Goal: Task Accomplishment & Management: Manage account settings

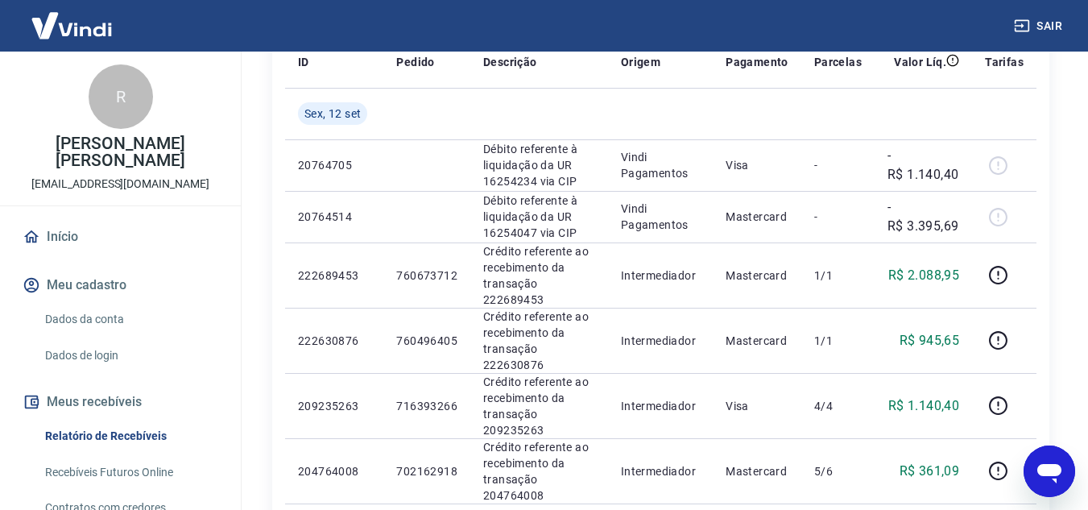
click at [506, 230] on p "Débito referente à liquidação da UR 16254047 via CIP" at bounding box center [539, 216] width 112 height 48
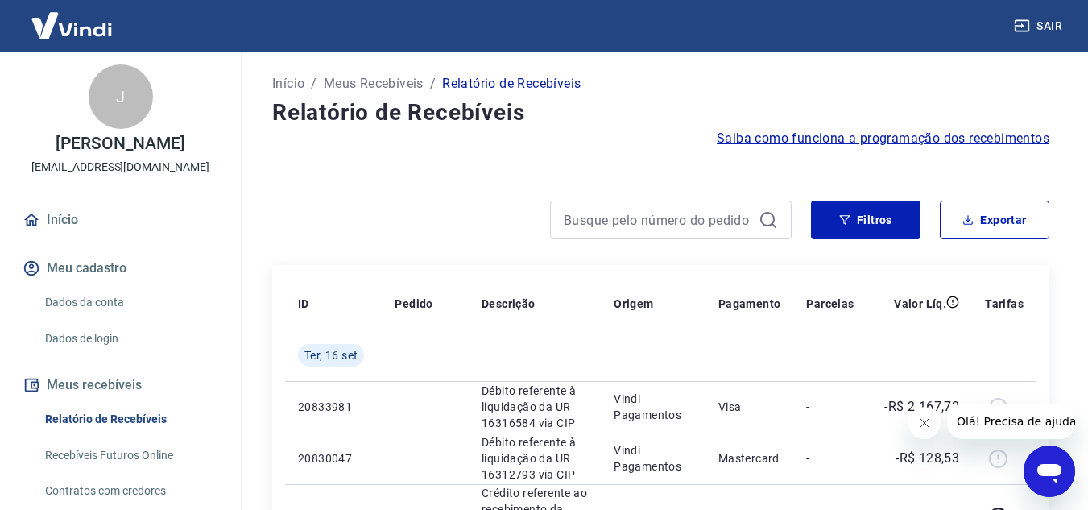
click at [925, 424] on icon "Fechar mensagem da empresa" at bounding box center [923, 422] width 13 height 13
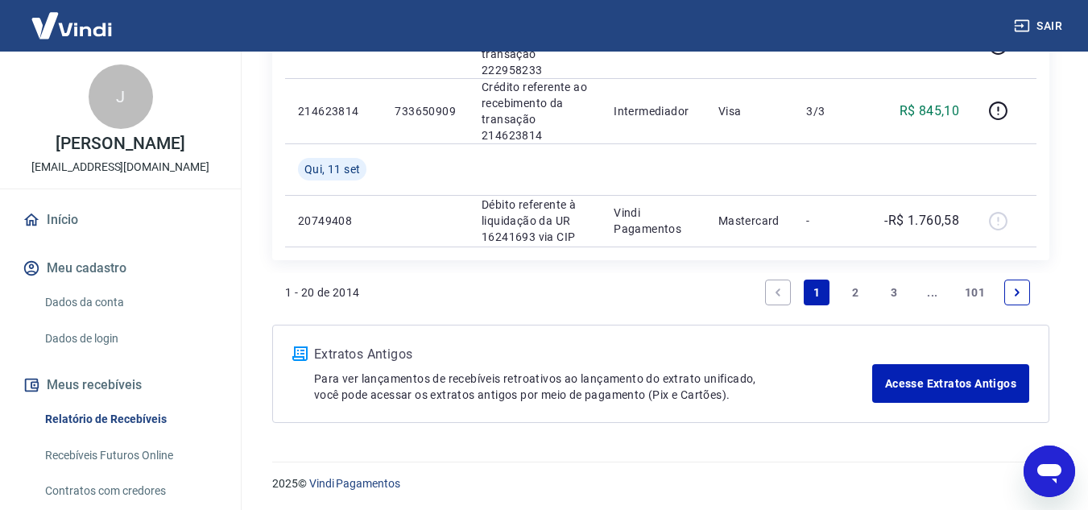
scroll to position [1551, 0]
click at [855, 284] on link "2" at bounding box center [855, 291] width 26 height 26
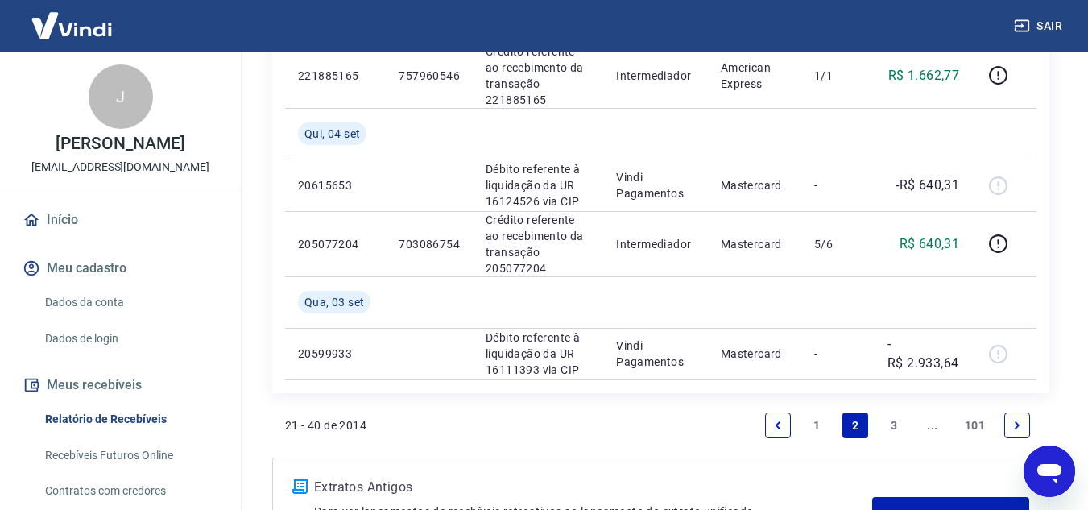
scroll to position [1530, 0]
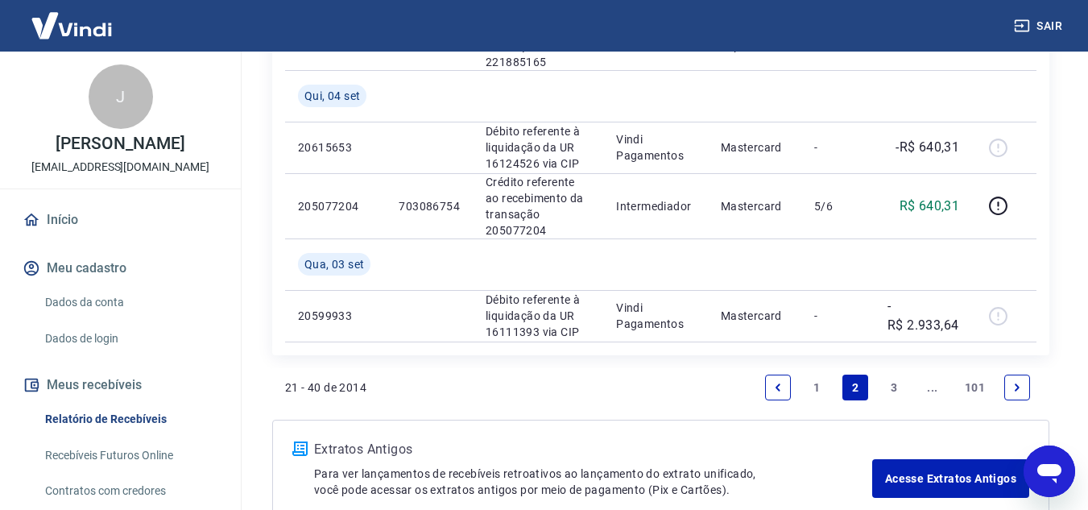
click at [887, 383] on link "3" at bounding box center [894, 388] width 26 height 26
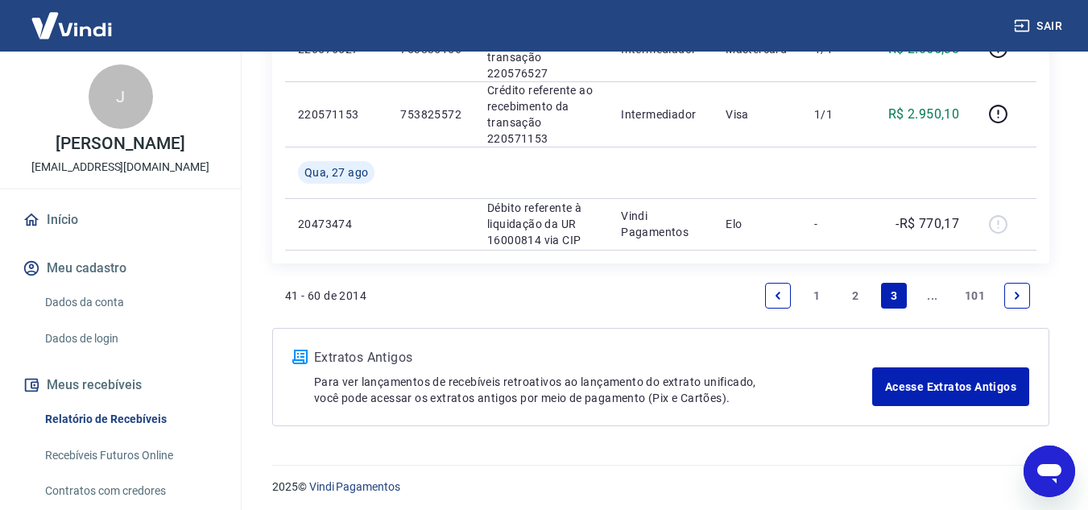
scroll to position [1603, 0]
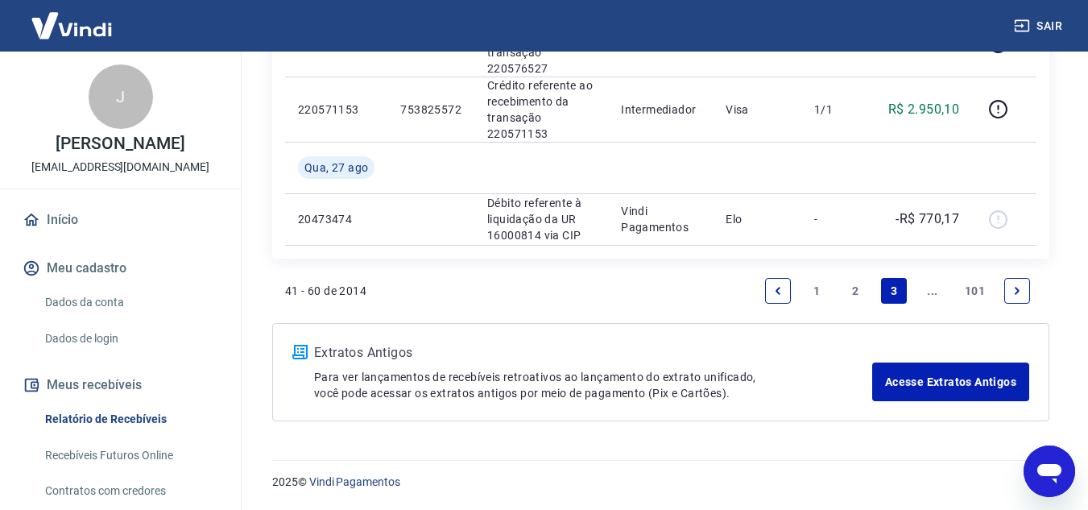
click at [925, 300] on link "..." at bounding box center [933, 291] width 26 height 26
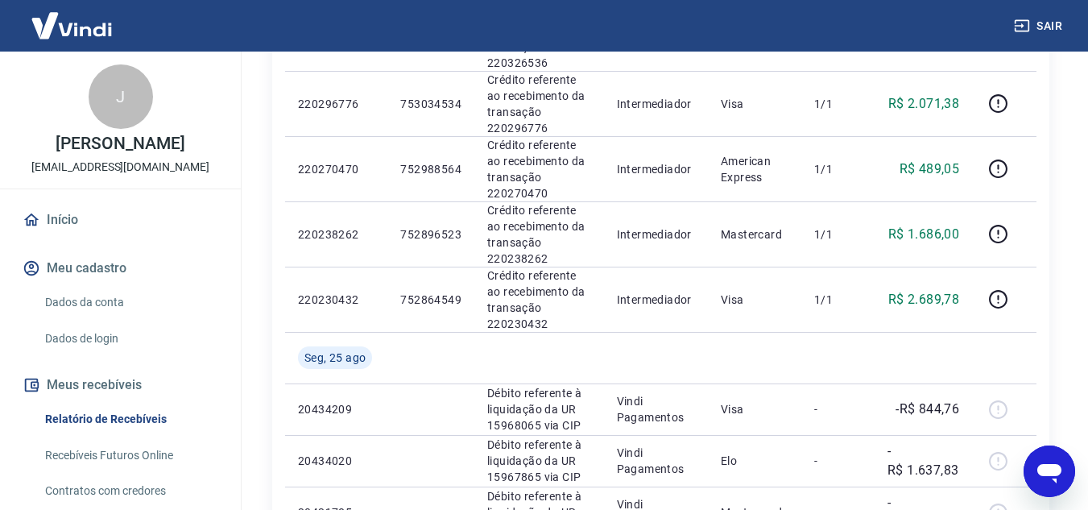
scroll to position [1289, 0]
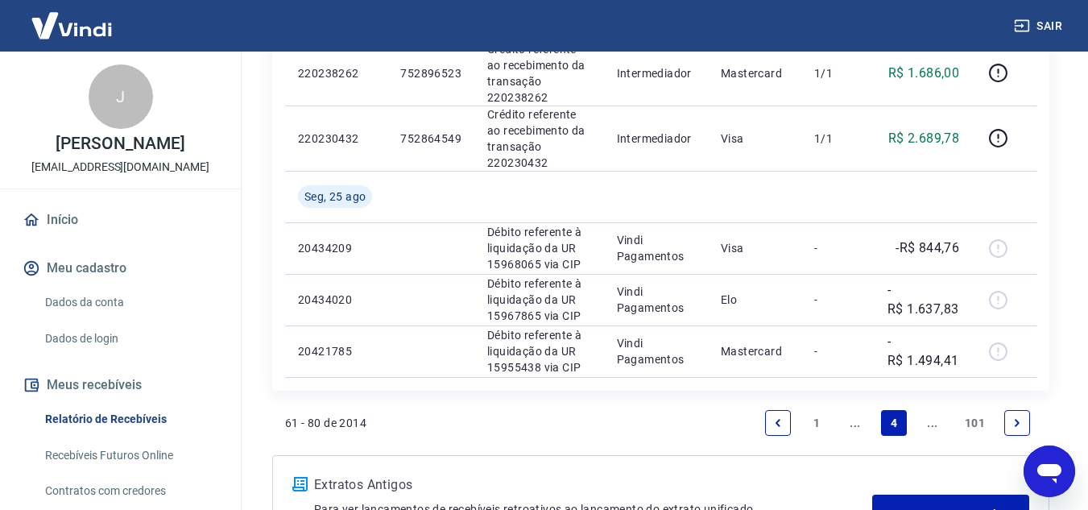
click at [934, 425] on link "..." at bounding box center [933, 423] width 26 height 26
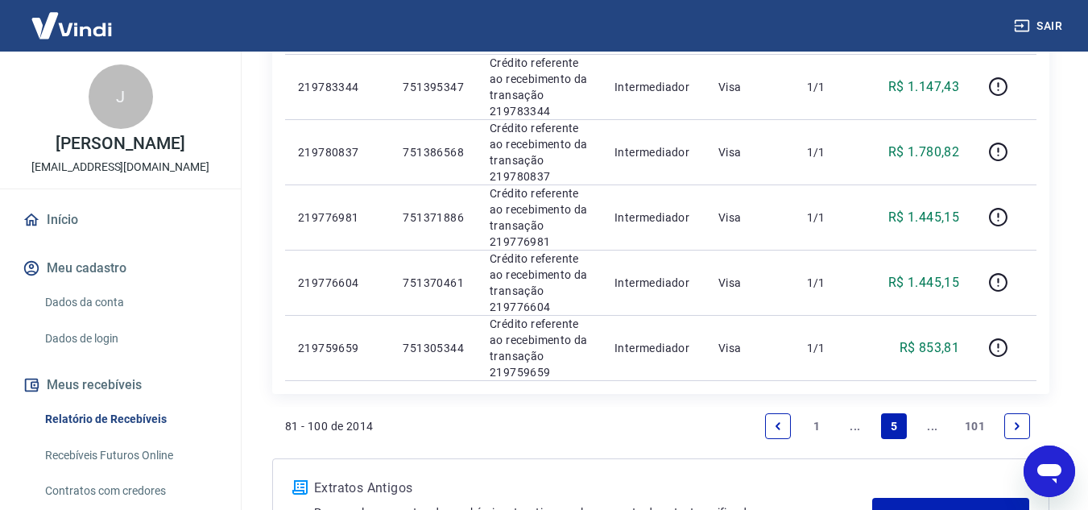
scroll to position [1541, 0]
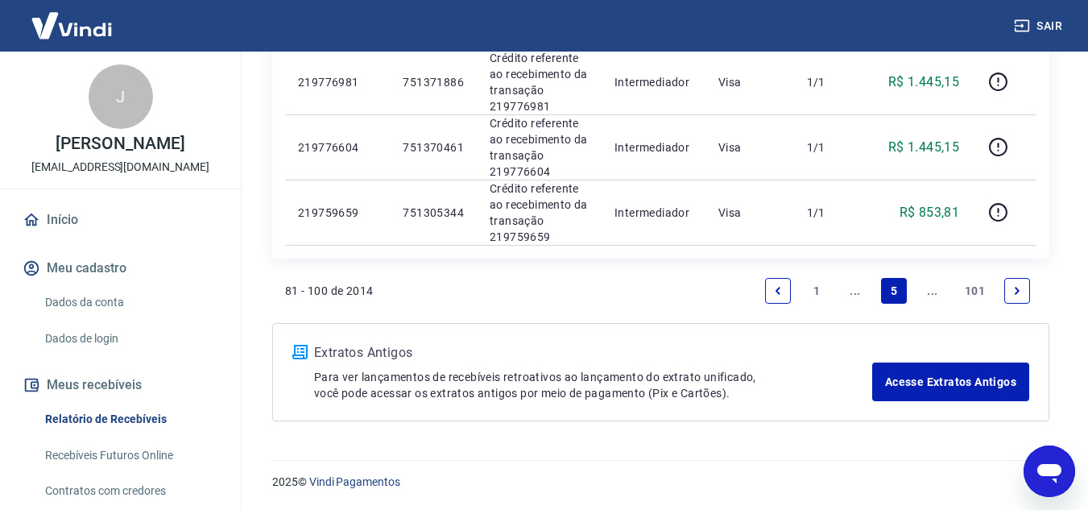
click at [859, 291] on link "..." at bounding box center [855, 291] width 26 height 26
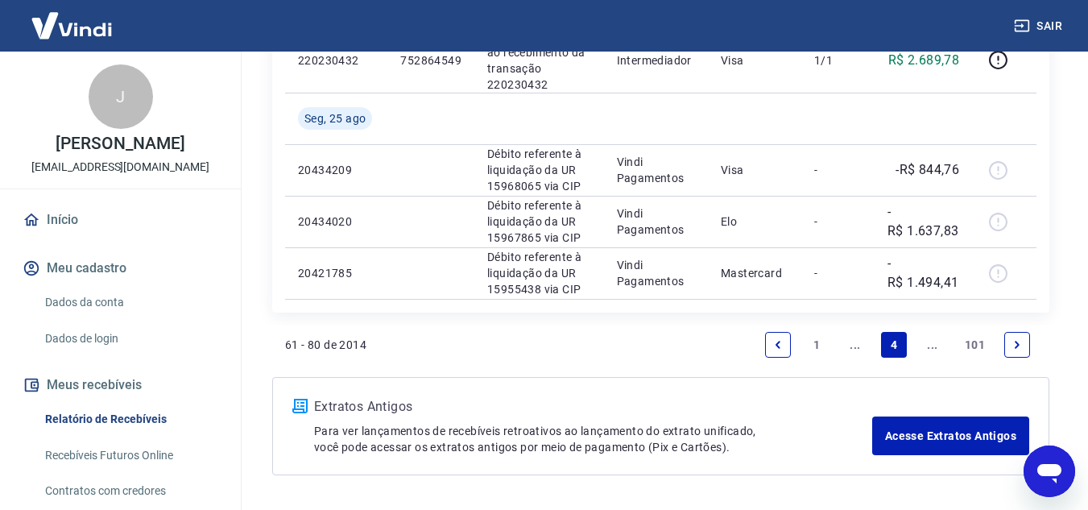
scroll to position [1369, 0]
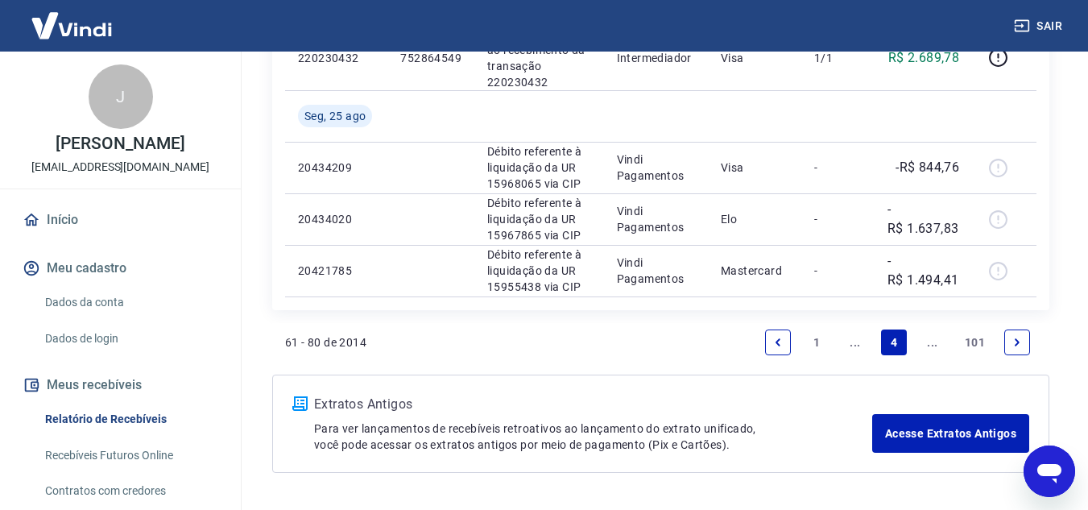
click at [850, 342] on link "..." at bounding box center [855, 342] width 26 height 26
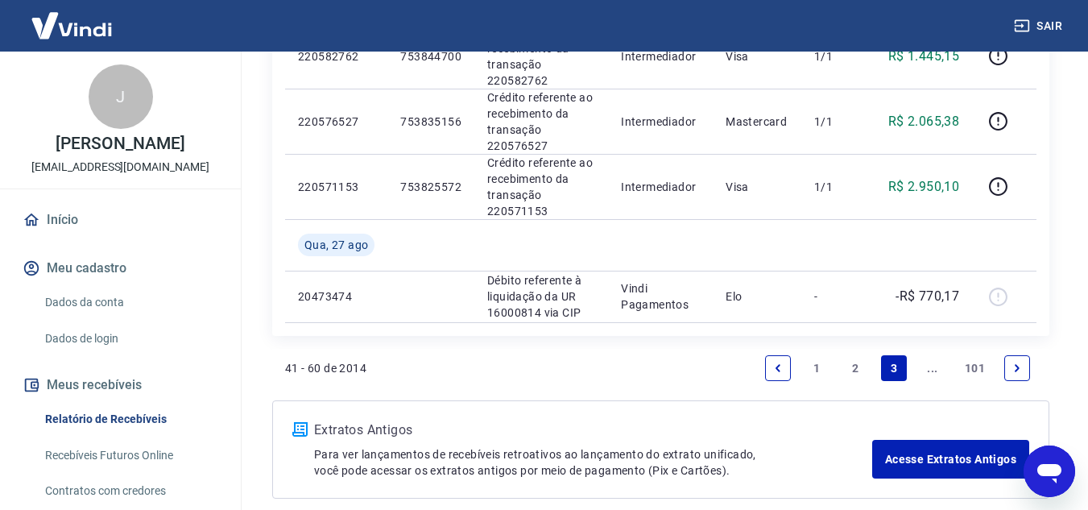
scroll to position [1530, 0]
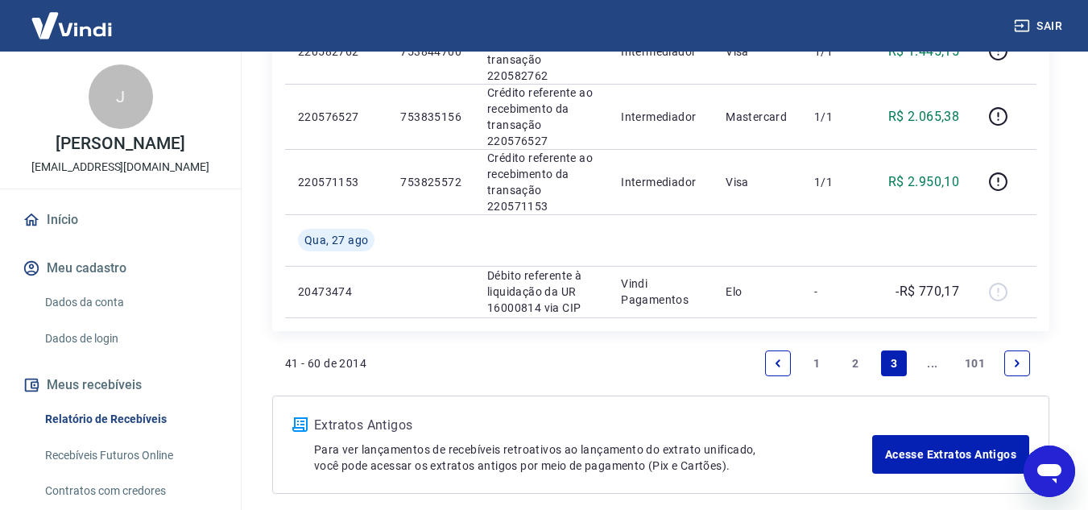
click at [848, 370] on link "2" at bounding box center [855, 363] width 26 height 26
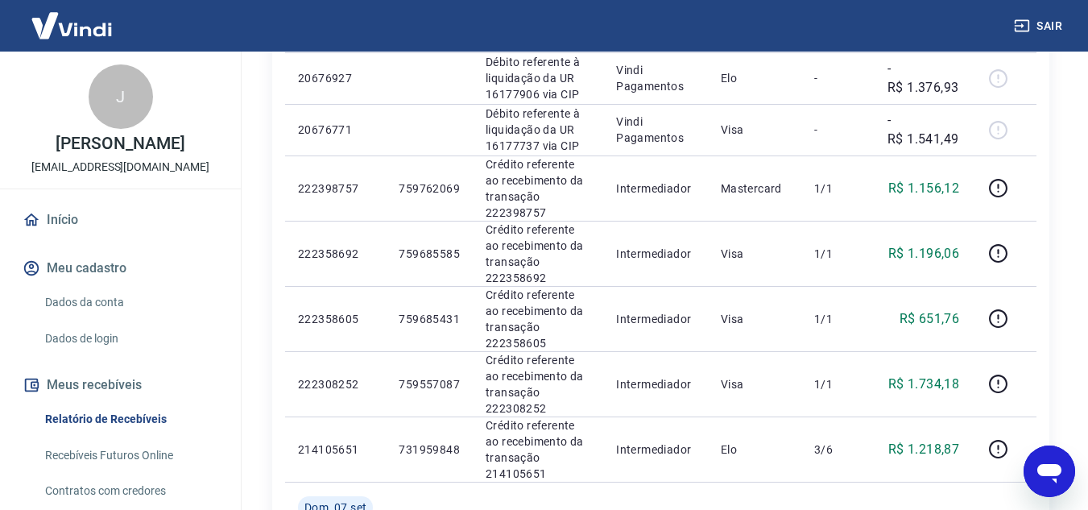
scroll to position [805, 0]
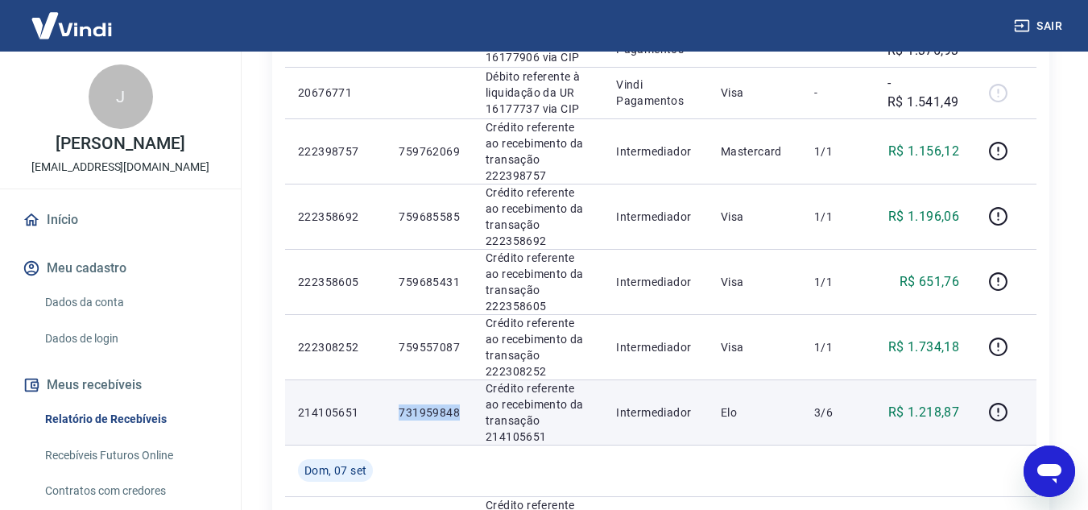
drag, startPoint x: 399, startPoint y: 412, endPoint x: 462, endPoint y: 412, distance: 62.8
click at [462, 412] on td "731959848" at bounding box center [429, 411] width 87 height 65
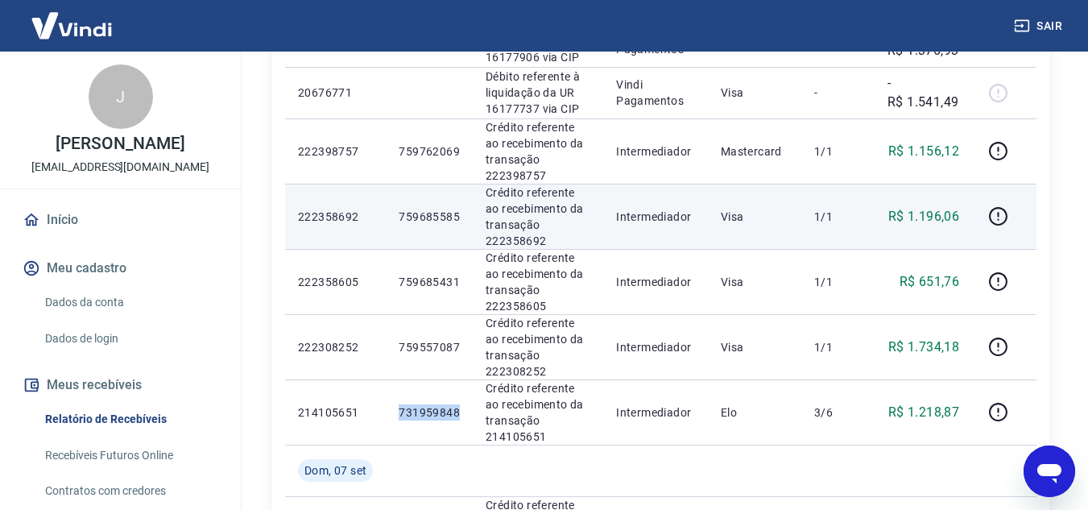
copy p "731959848"
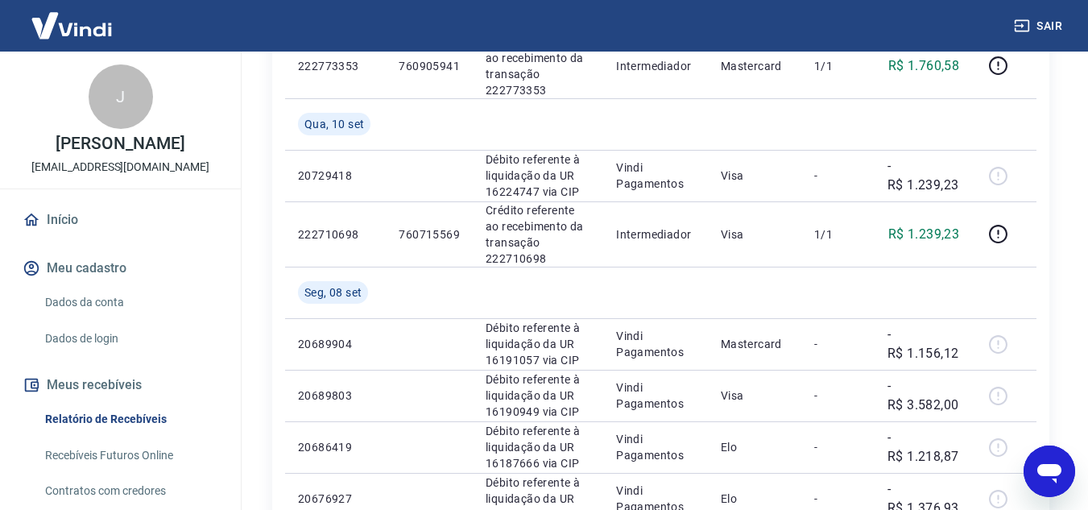
scroll to position [322, 0]
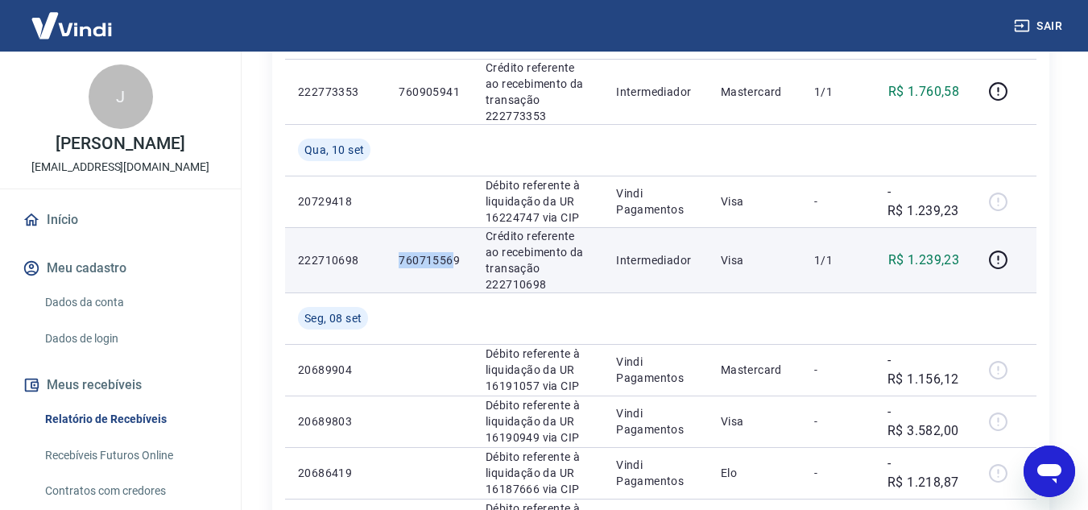
drag, startPoint x: 399, startPoint y: 260, endPoint x: 454, endPoint y: 259, distance: 55.6
click at [454, 259] on td "760715569" at bounding box center [429, 259] width 87 height 65
click at [431, 263] on p "760715569" at bounding box center [429, 260] width 61 height 16
drag, startPoint x: 399, startPoint y: 257, endPoint x: 458, endPoint y: 256, distance: 59.6
click at [458, 256] on td "760715569" at bounding box center [429, 259] width 87 height 65
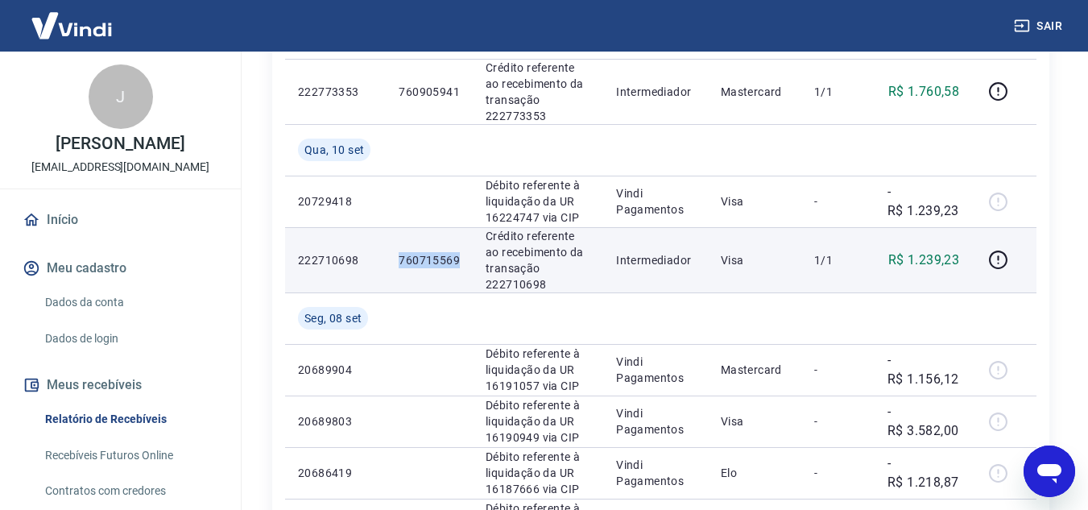
copy p "760715569"
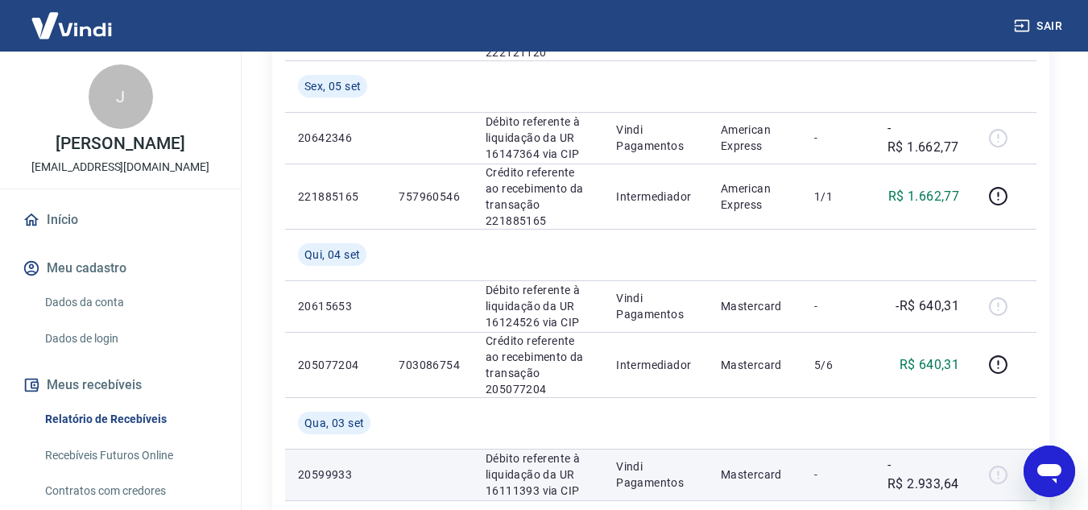
scroll to position [1611, 0]
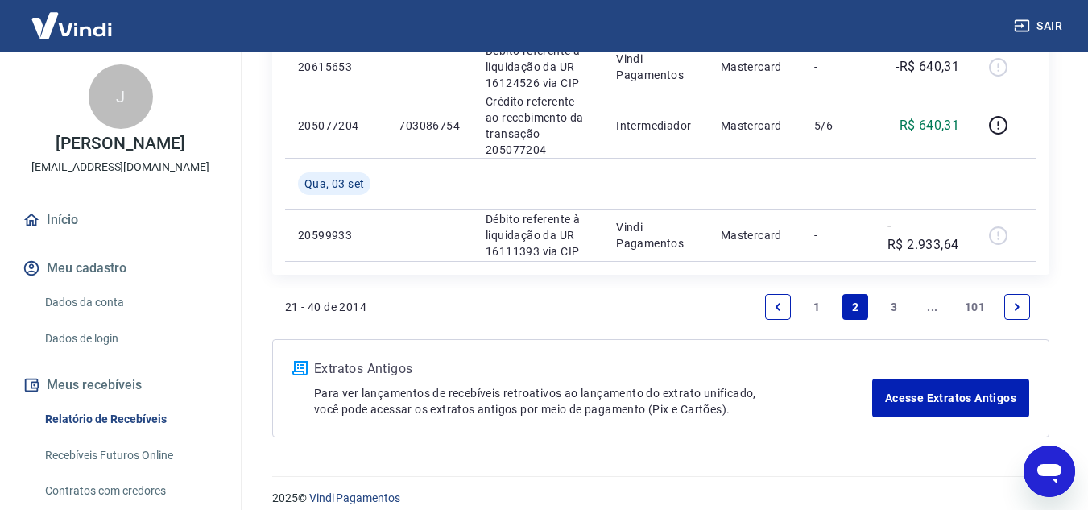
click at [821, 301] on link "1" at bounding box center [817, 307] width 26 height 26
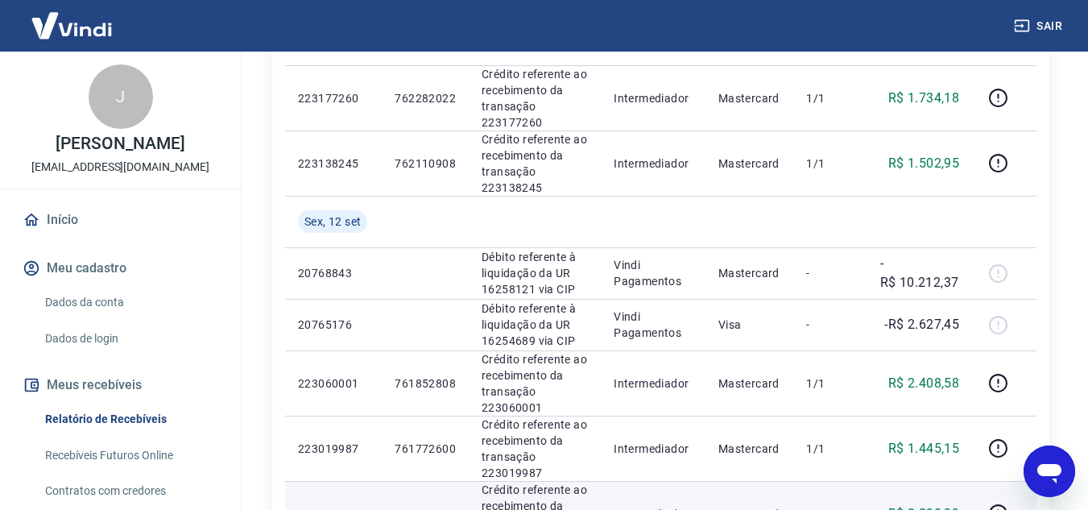
scroll to position [966, 0]
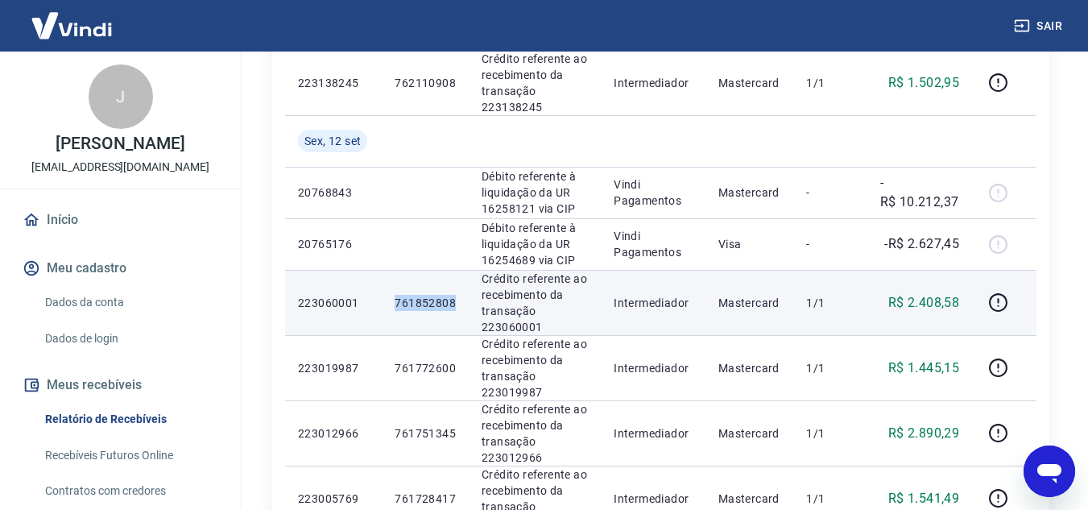
drag, startPoint x: 396, startPoint y: 300, endPoint x: 455, endPoint y: 299, distance: 58.8
click at [455, 299] on p "761852808" at bounding box center [425, 303] width 61 height 16
copy p "761852808"
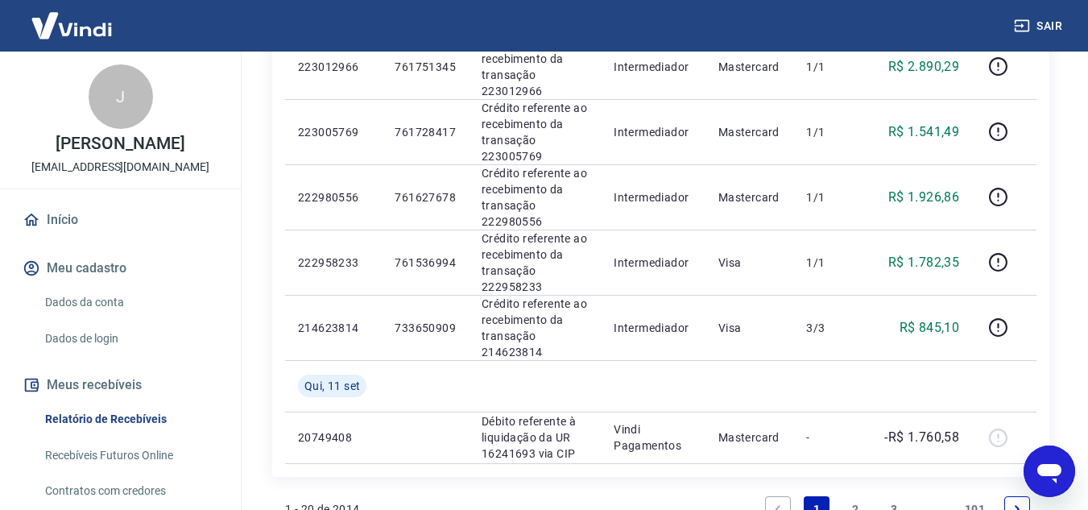
scroll to position [1369, 0]
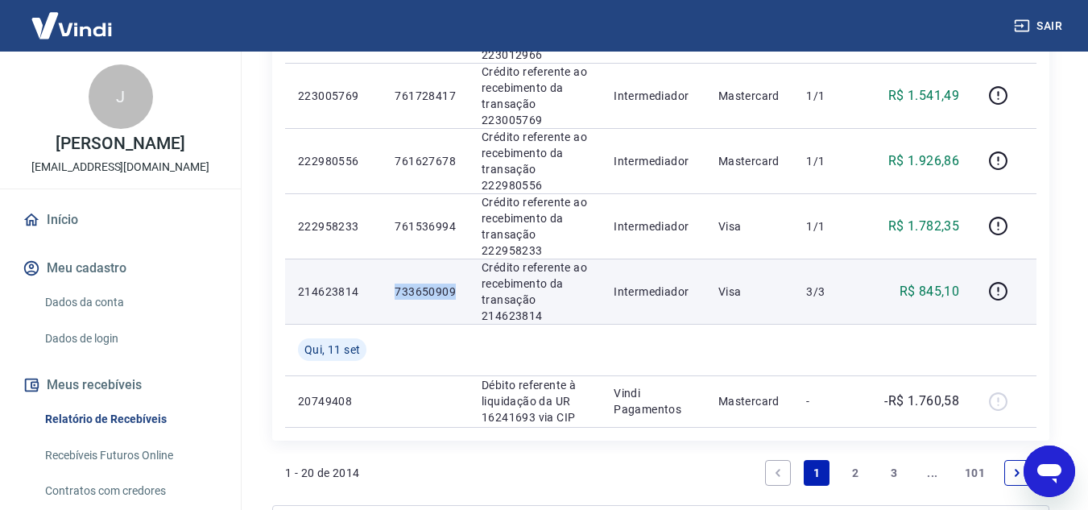
drag, startPoint x: 397, startPoint y: 288, endPoint x: 465, endPoint y: 288, distance: 67.7
click at [465, 288] on td "733650909" at bounding box center [425, 291] width 87 height 65
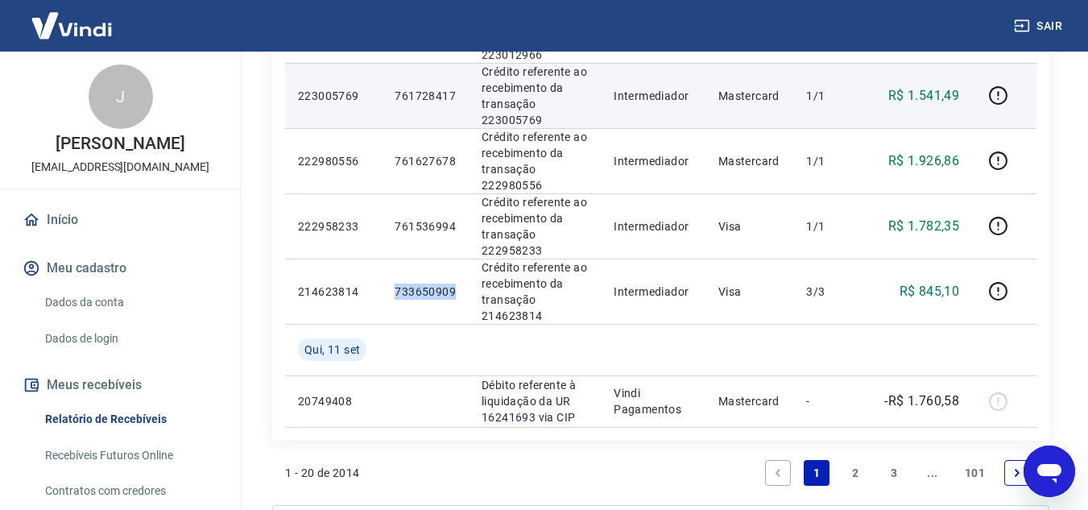
copy p "733650909"
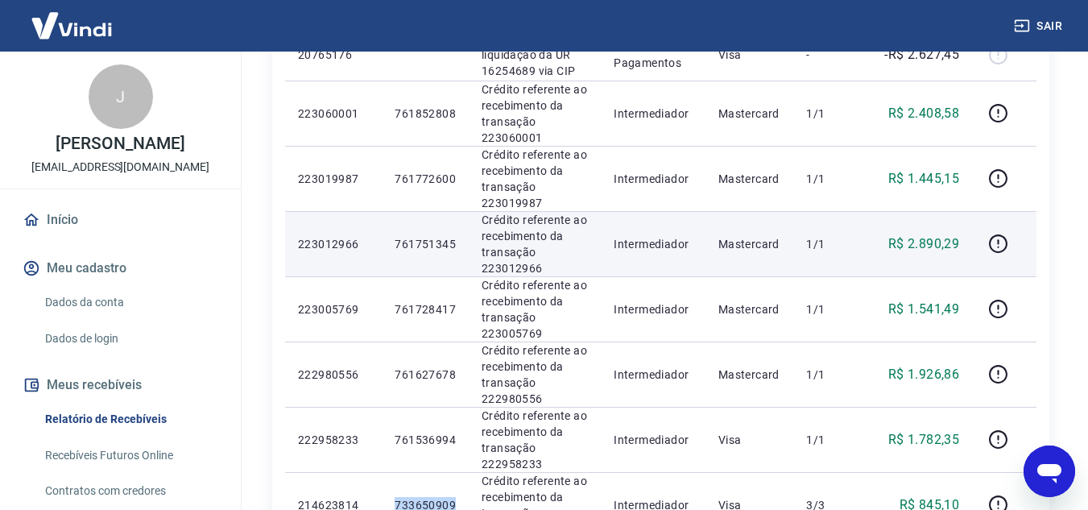
scroll to position [1128, 0]
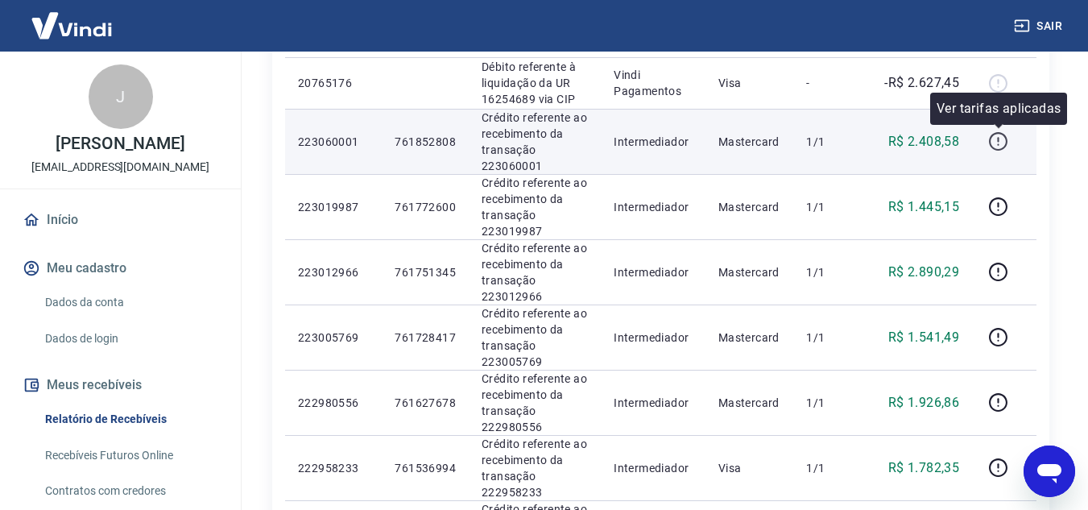
click at [1002, 147] on icon "button" at bounding box center [998, 141] width 20 height 20
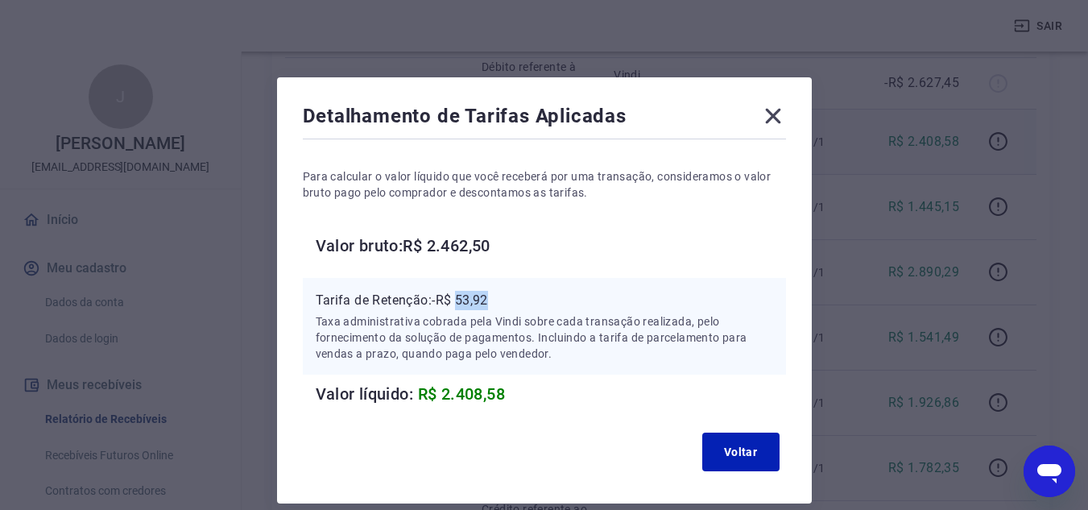
drag, startPoint x: 460, startPoint y: 302, endPoint x: 498, endPoint y: 302, distance: 37.9
click at [498, 302] on p "Tarifa de Retenção: -R$ 53,92" at bounding box center [544, 300] width 457 height 19
copy p "53,92"
click at [778, 115] on icon at bounding box center [773, 116] width 26 height 26
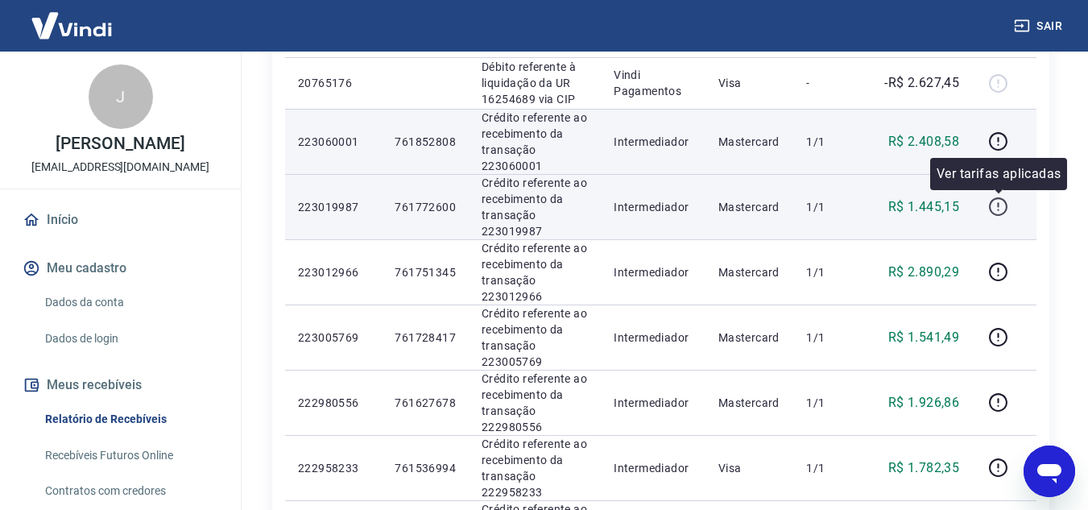
click at [993, 207] on icon "button" at bounding box center [998, 207] width 20 height 20
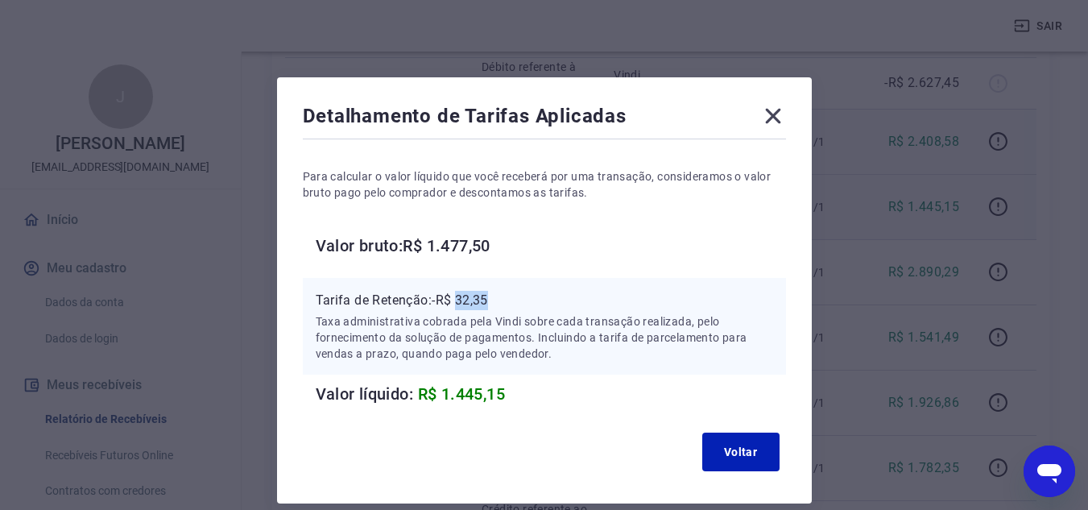
drag, startPoint x: 463, startPoint y: 297, endPoint x: 495, endPoint y: 297, distance: 32.2
click at [495, 297] on p "Tarifa de Retenção: -R$ 32,35" at bounding box center [544, 300] width 457 height 19
copy p "32,35"
click at [768, 117] on icon at bounding box center [773, 116] width 26 height 26
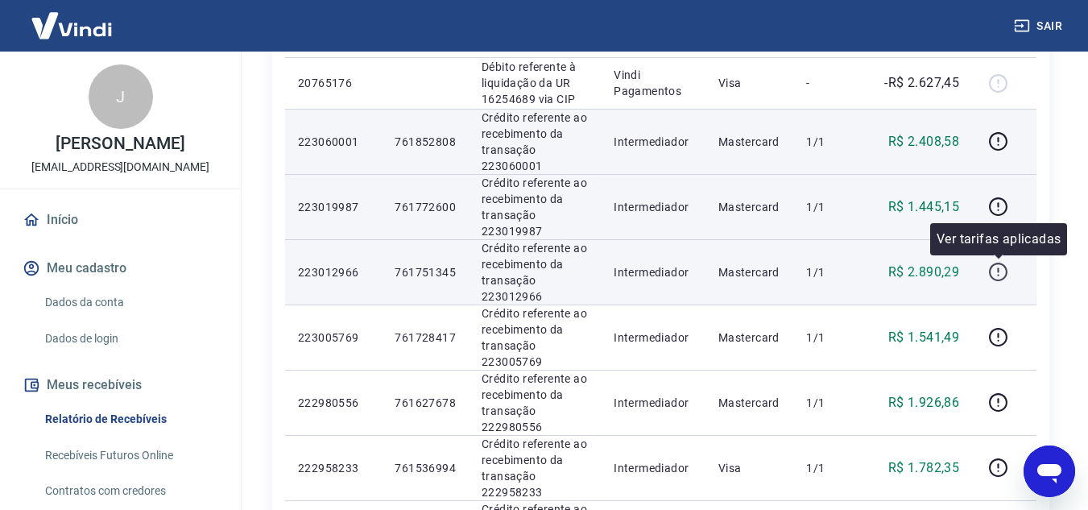
click at [995, 267] on icon "button" at bounding box center [998, 272] width 20 height 20
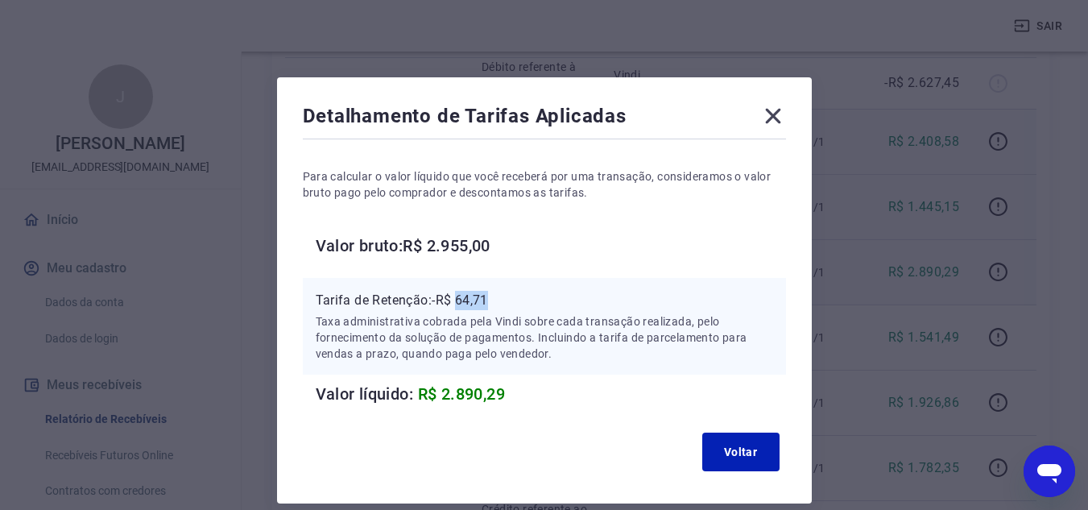
drag, startPoint x: 458, startPoint y: 299, endPoint x: 494, endPoint y: 296, distance: 35.6
click at [494, 296] on p "Tarifa de Retenção: -R$ 64,71" at bounding box center [544, 300] width 457 height 19
copy p "64,71"
click at [770, 110] on icon at bounding box center [773, 116] width 26 height 26
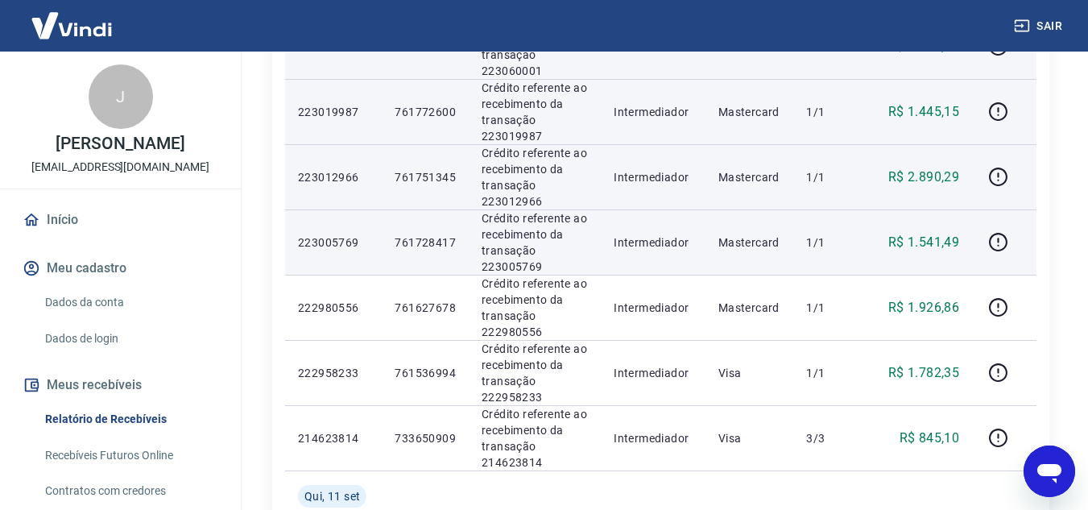
scroll to position [1289, 0]
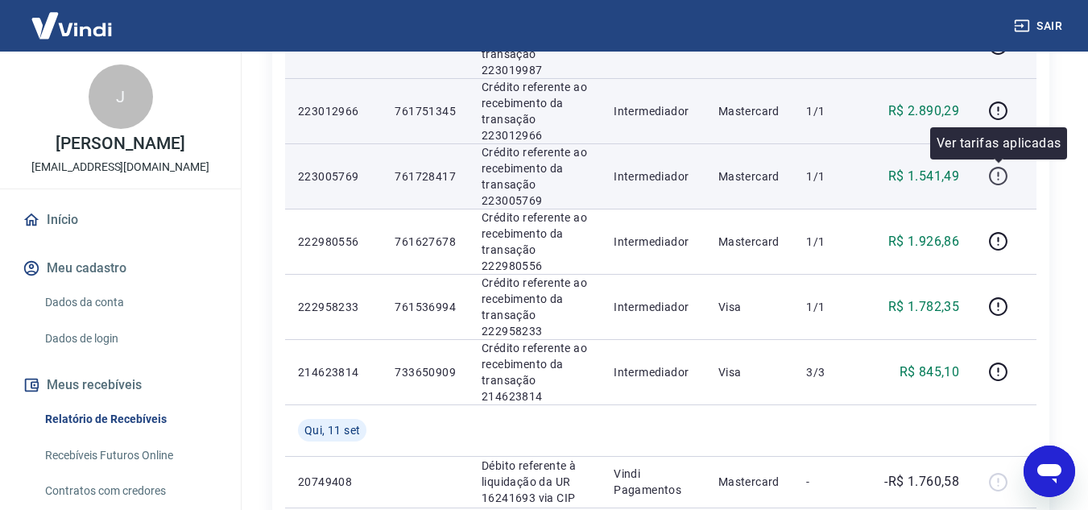
click at [1002, 176] on icon "button" at bounding box center [998, 176] width 20 height 20
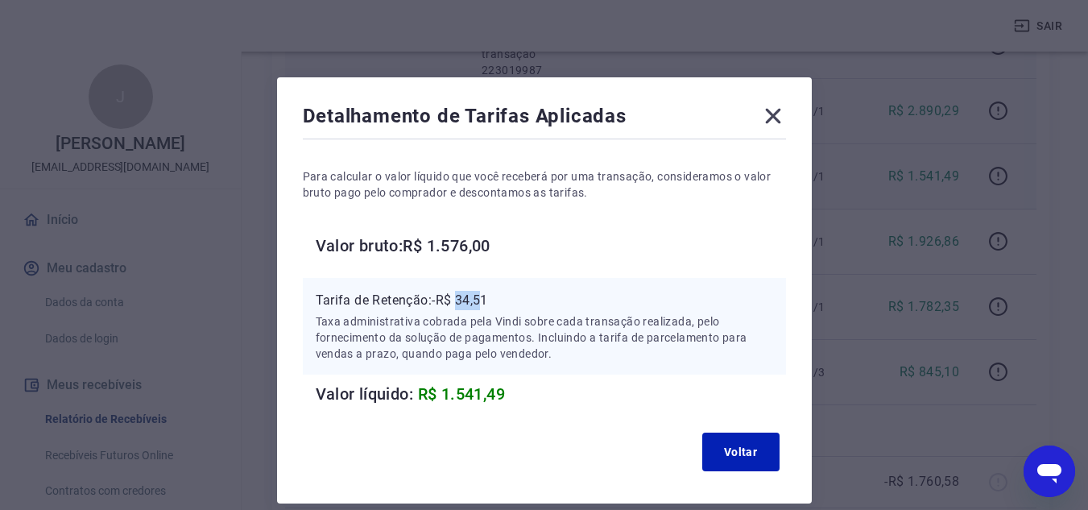
drag, startPoint x: 461, startPoint y: 298, endPoint x: 487, endPoint y: 300, distance: 25.8
click at [487, 300] on p "Tarifa de Retenção: -R$ 34,51" at bounding box center [544, 300] width 457 height 19
copy p "34,5"
click at [478, 299] on p "Tarifa de Retenção: -R$ 34,51" at bounding box center [544, 300] width 457 height 19
drag, startPoint x: 460, startPoint y: 297, endPoint x: 512, endPoint y: 297, distance: 52.4
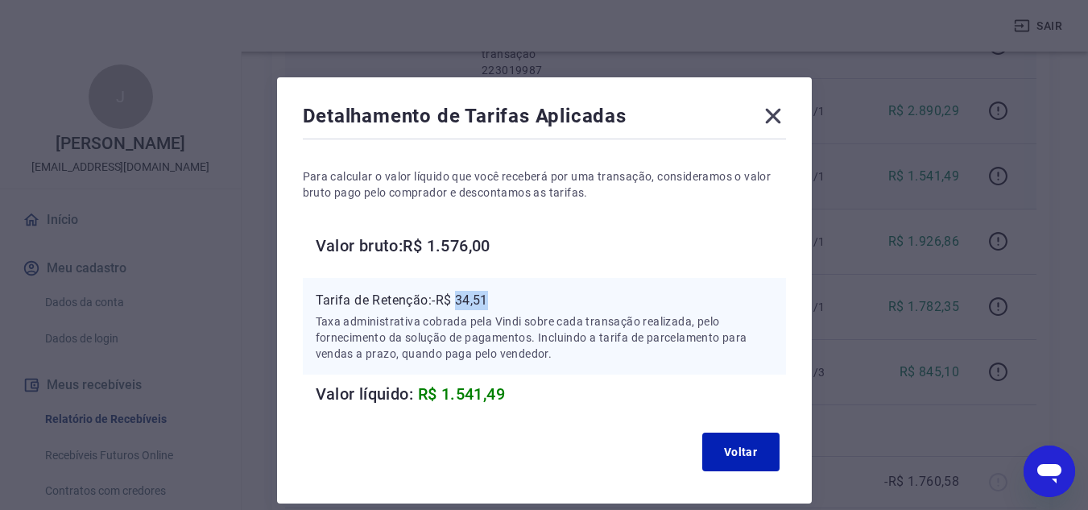
click at [512, 297] on p "Tarifa de Retenção: -R$ 34,51" at bounding box center [544, 300] width 457 height 19
click at [776, 116] on icon at bounding box center [773, 116] width 26 height 26
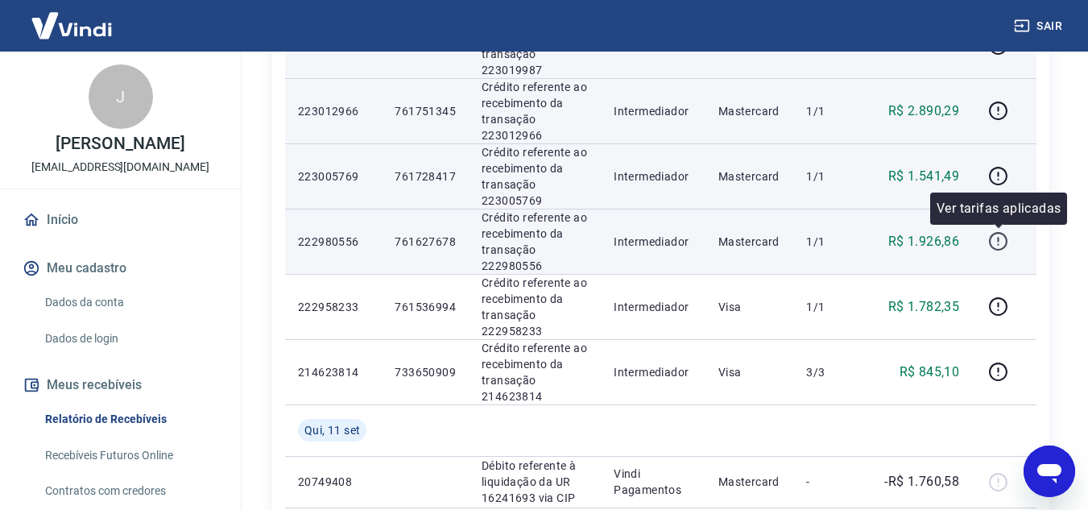
click at [998, 239] on icon "button" at bounding box center [998, 241] width 20 height 20
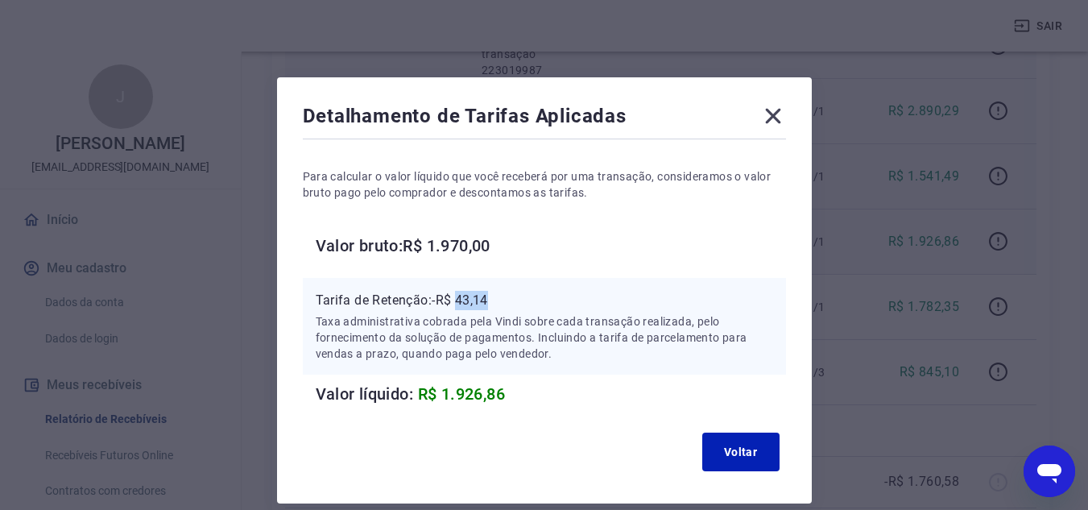
drag, startPoint x: 484, startPoint y: 299, endPoint x: 498, endPoint y: 299, distance: 13.7
click at [498, 299] on p "Tarifa de Retenção: -R$ 43,14" at bounding box center [544, 300] width 457 height 19
copy p "43,14"
click at [777, 110] on icon at bounding box center [772, 116] width 15 height 15
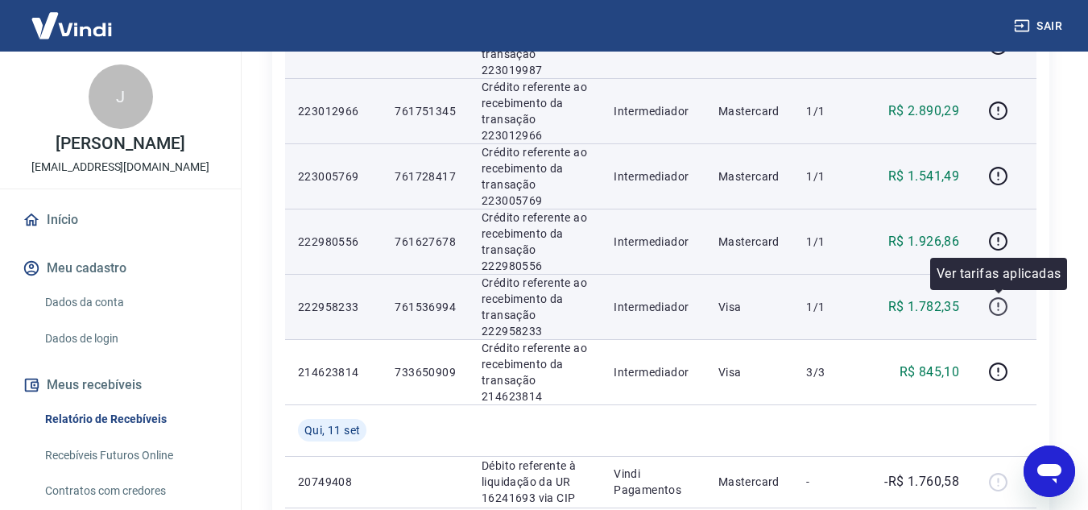
click at [995, 300] on icon "button" at bounding box center [998, 306] width 20 height 20
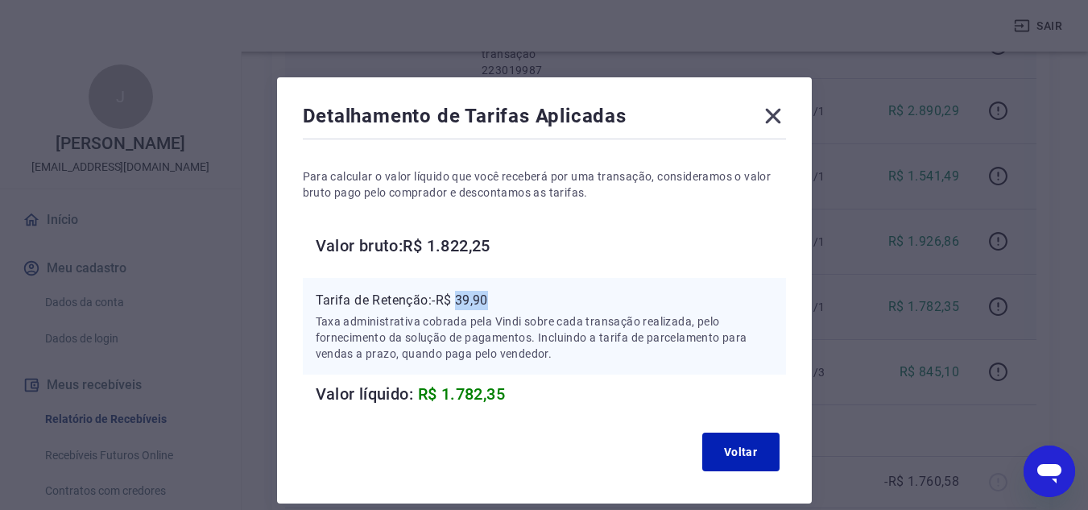
drag, startPoint x: 462, startPoint y: 302, endPoint x: 502, endPoint y: 302, distance: 39.5
click at [502, 302] on p "Tarifa de Retenção: -R$ 39,90" at bounding box center [544, 300] width 457 height 19
copy p "39,90"
click at [770, 118] on icon at bounding box center [772, 116] width 15 height 15
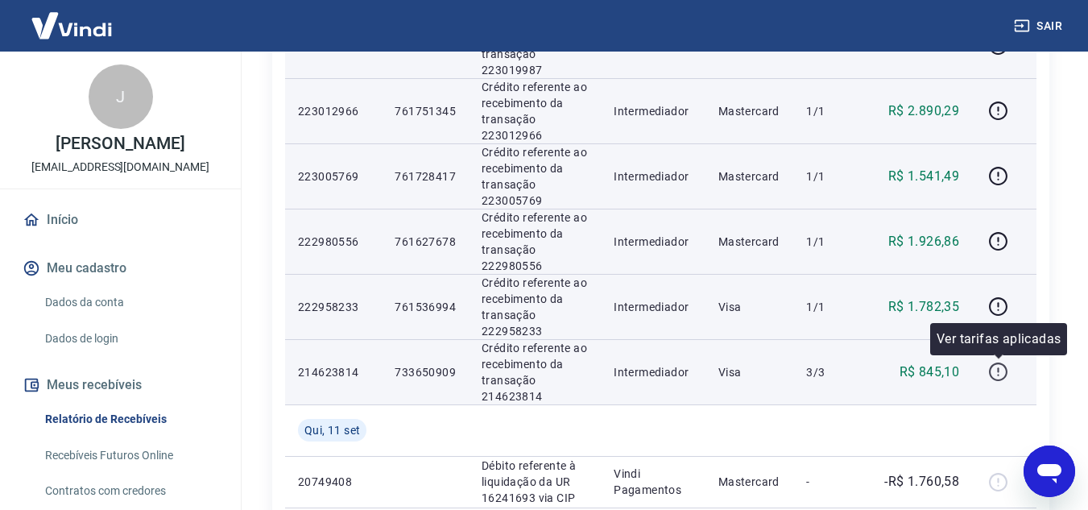
click at [995, 371] on icon "button" at bounding box center [998, 372] width 20 height 20
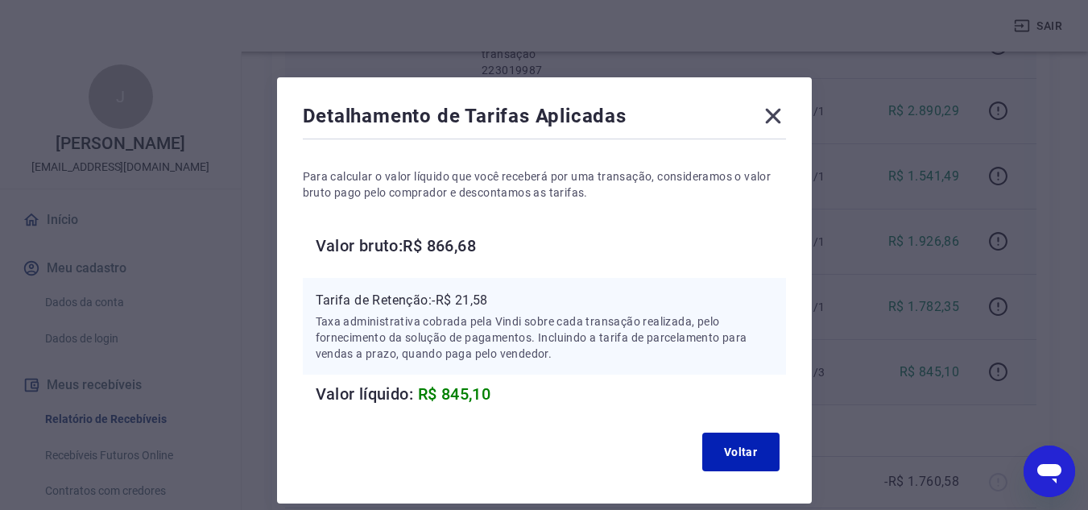
click at [466, 296] on p "Tarifa de Retenção: -R$ 21,58" at bounding box center [544, 300] width 457 height 19
drag, startPoint x: 457, startPoint y: 298, endPoint x: 525, endPoint y: 307, distance: 68.2
click at [525, 307] on p "Tarifa de Retenção: -R$ 21,58" at bounding box center [544, 300] width 457 height 19
click at [772, 118] on icon at bounding box center [773, 116] width 26 height 26
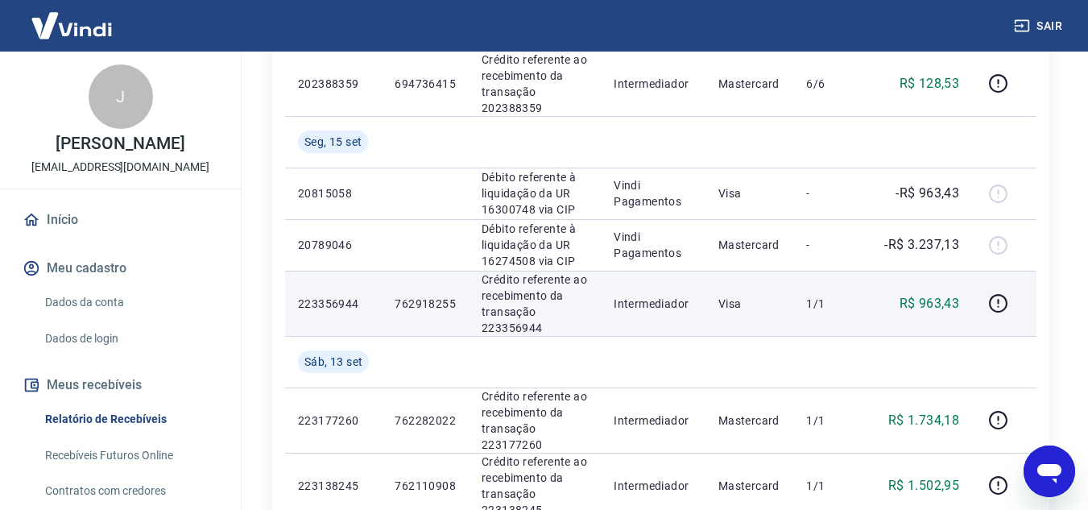
scroll to position [644, 0]
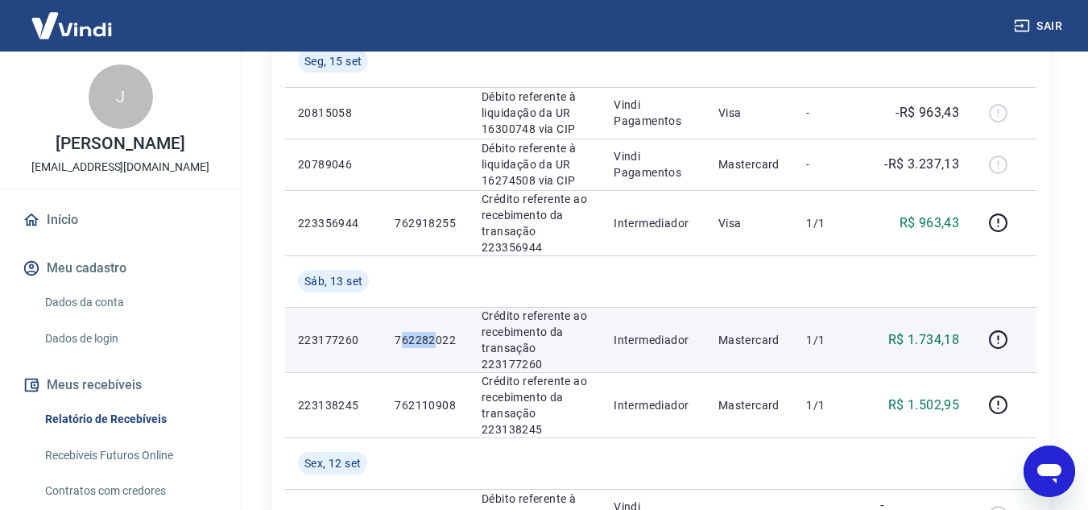
drag, startPoint x: 399, startPoint y: 333, endPoint x: 437, endPoint y: 337, distance: 38.0
click at [437, 335] on p "762282022" at bounding box center [425, 340] width 61 height 16
click at [428, 349] on td "762282022" at bounding box center [425, 339] width 87 height 65
drag, startPoint x: 395, startPoint y: 337, endPoint x: 454, endPoint y: 341, distance: 59.7
click at [454, 341] on p "762282022" at bounding box center [425, 340] width 61 height 16
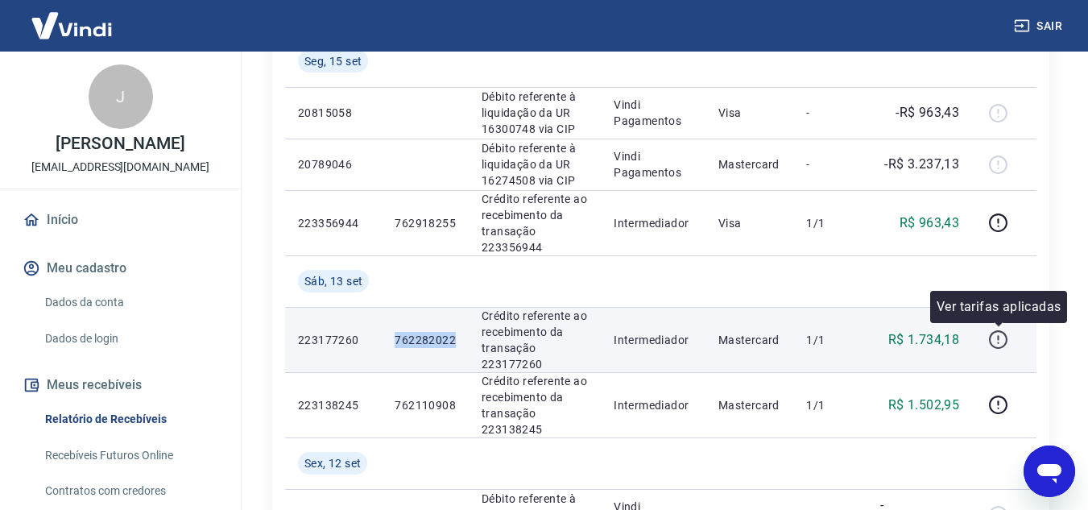
click at [992, 343] on icon "button" at bounding box center [998, 339] width 19 height 19
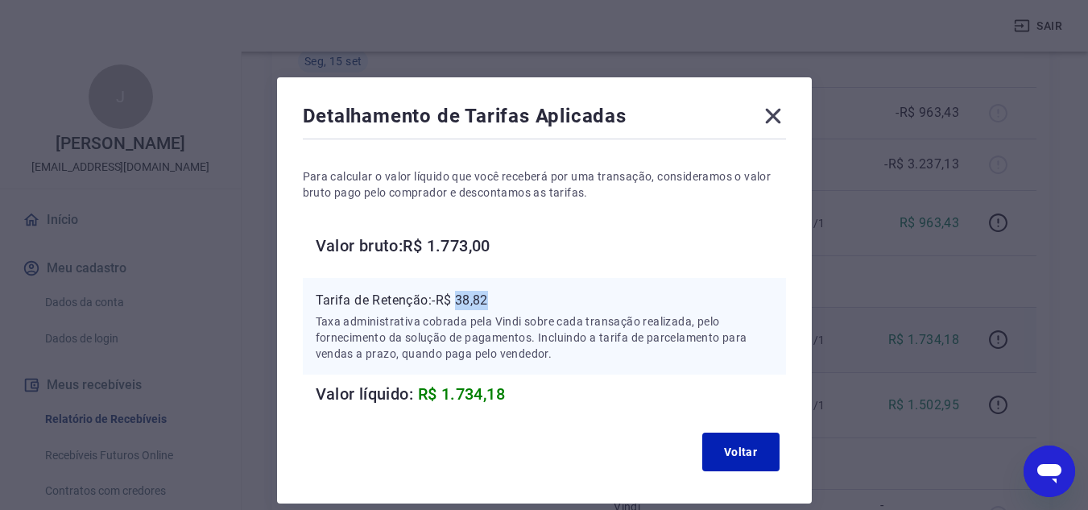
drag, startPoint x: 458, startPoint y: 301, endPoint x: 492, endPoint y: 302, distance: 33.8
click at [492, 302] on p "Tarifa de Retenção: -R$ 38,82" at bounding box center [544, 300] width 457 height 19
click at [776, 108] on icon at bounding box center [773, 116] width 26 height 26
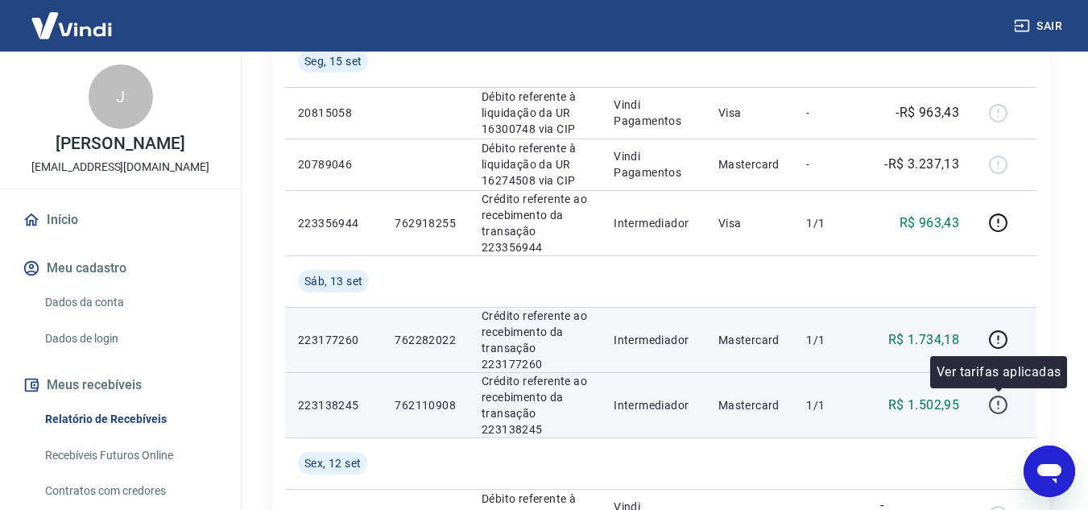
click at [996, 397] on icon "button" at bounding box center [998, 404] width 19 height 19
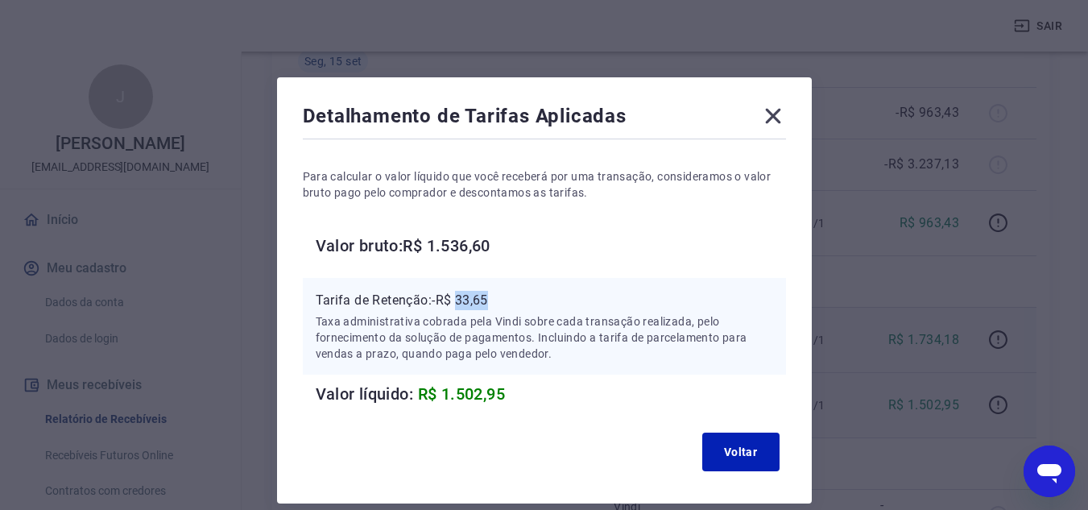
drag, startPoint x: 461, startPoint y: 296, endPoint x: 495, endPoint y: 298, distance: 33.9
click at [495, 298] on p "Tarifa de Retenção: -R$ 33,65" at bounding box center [544, 300] width 457 height 19
click at [772, 108] on icon at bounding box center [773, 116] width 26 height 26
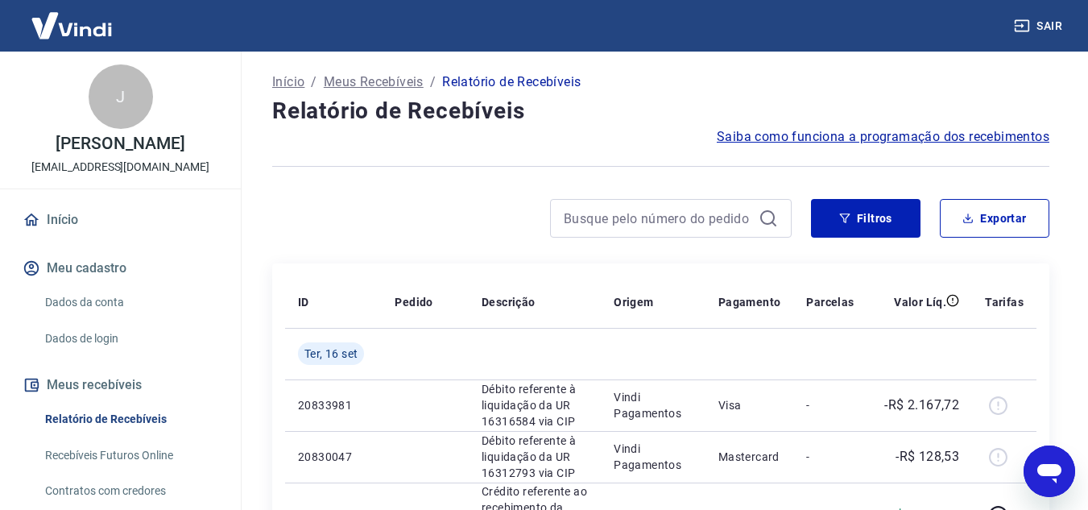
scroll to position [0, 0]
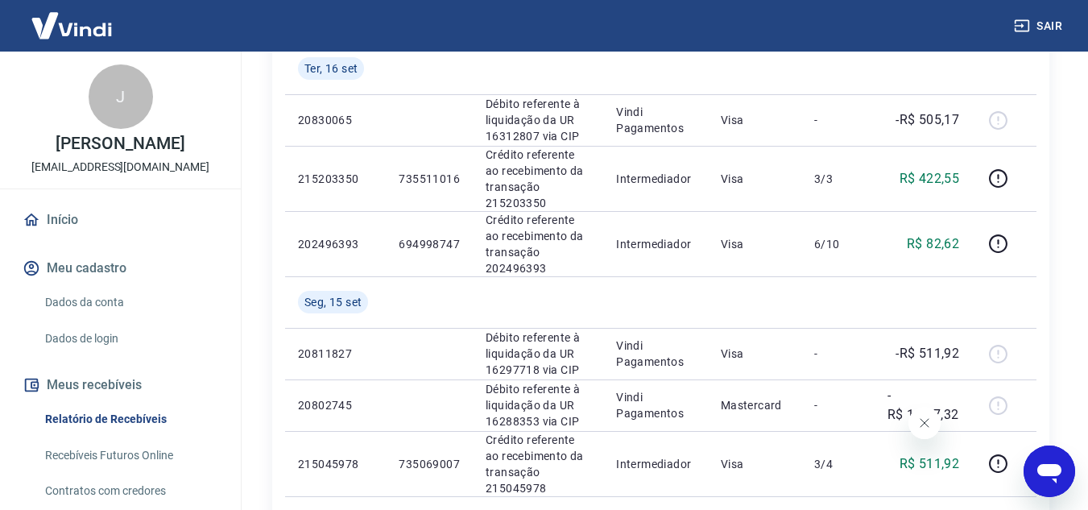
scroll to position [322, 0]
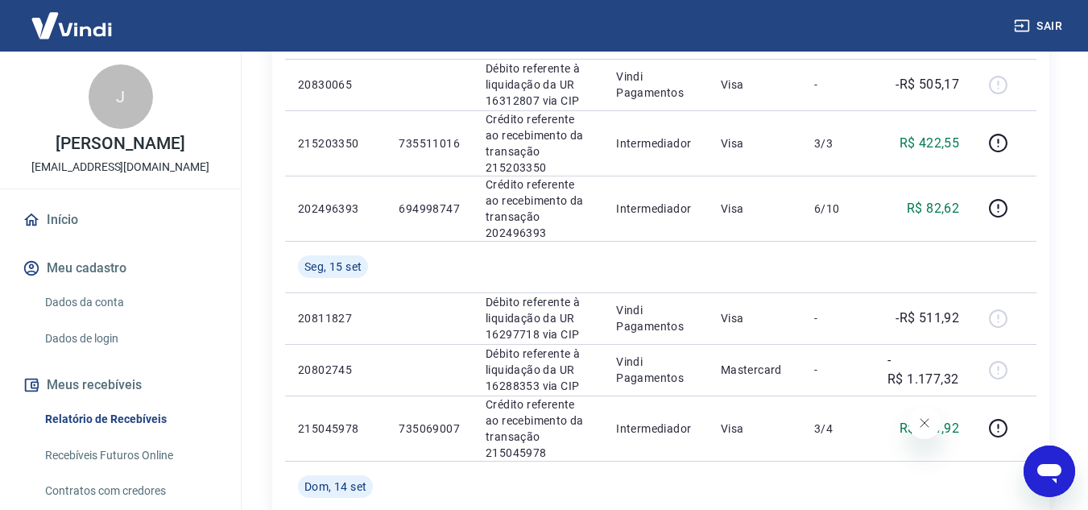
click at [923, 425] on icon "Fechar mensagem da empresa" at bounding box center [923, 422] width 13 height 13
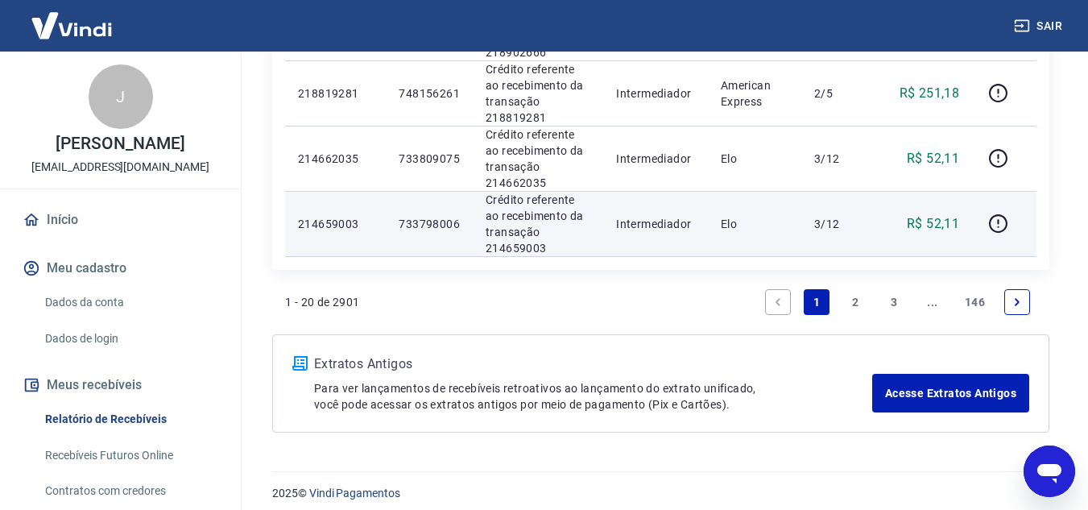
scroll to position [1500, 0]
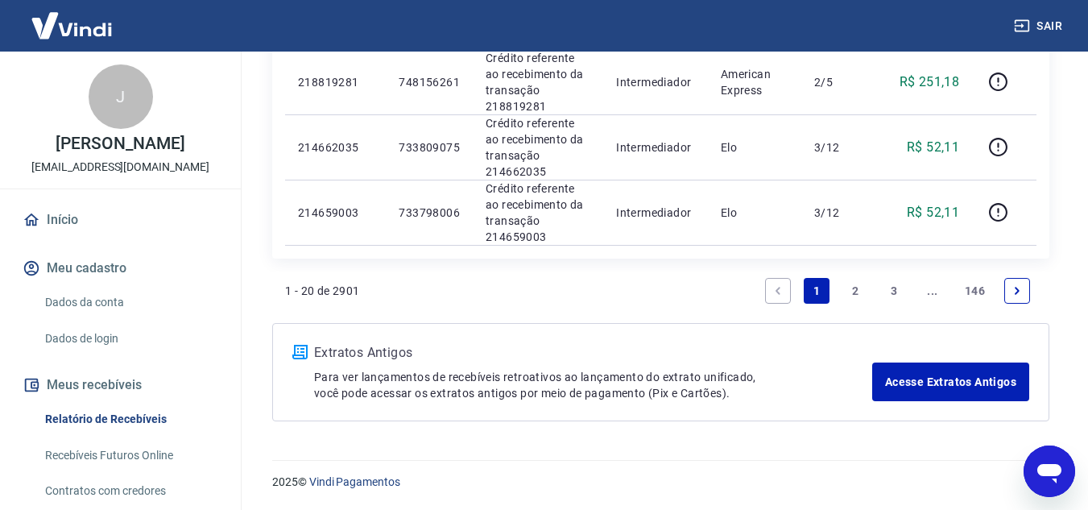
click at [859, 300] on link "2" at bounding box center [855, 291] width 26 height 26
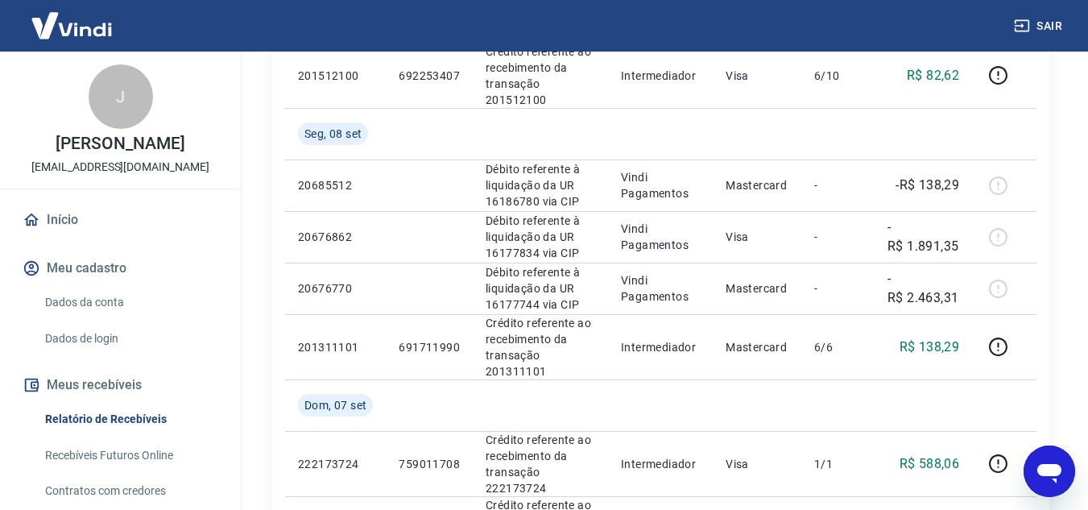
scroll to position [483, 0]
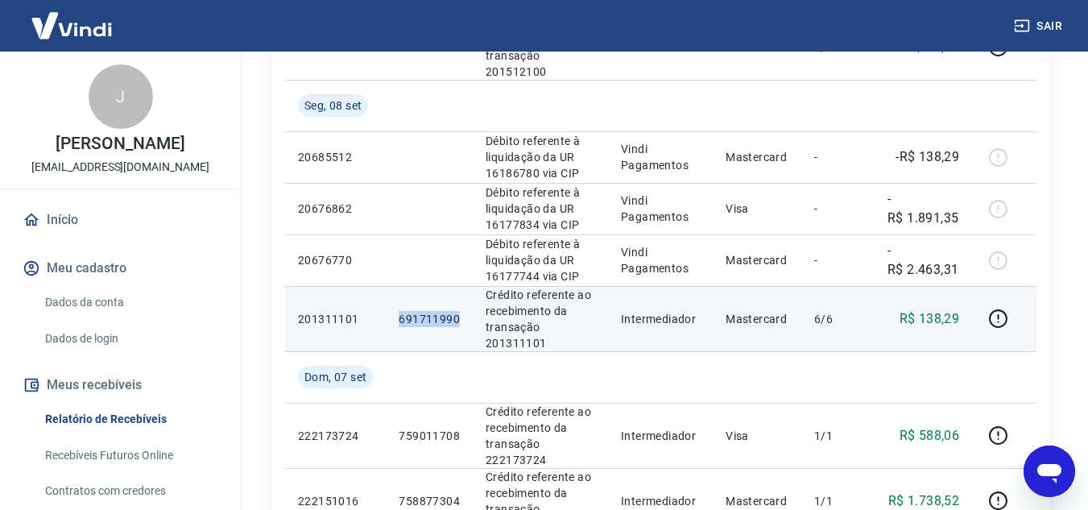
drag, startPoint x: 399, startPoint y: 318, endPoint x: 459, endPoint y: 319, distance: 59.6
click at [459, 319] on p "691711990" at bounding box center [429, 319] width 61 height 16
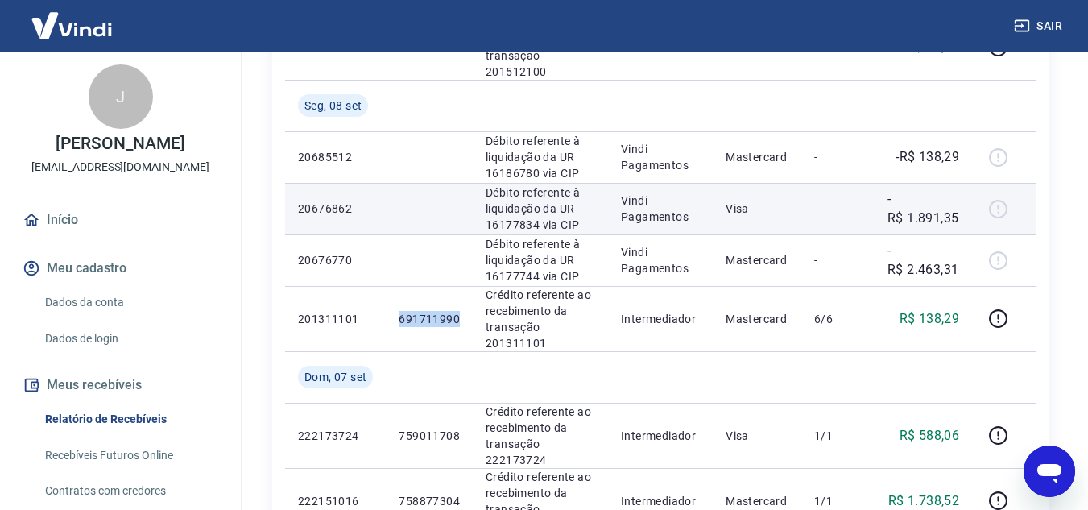
copy p "691711990"
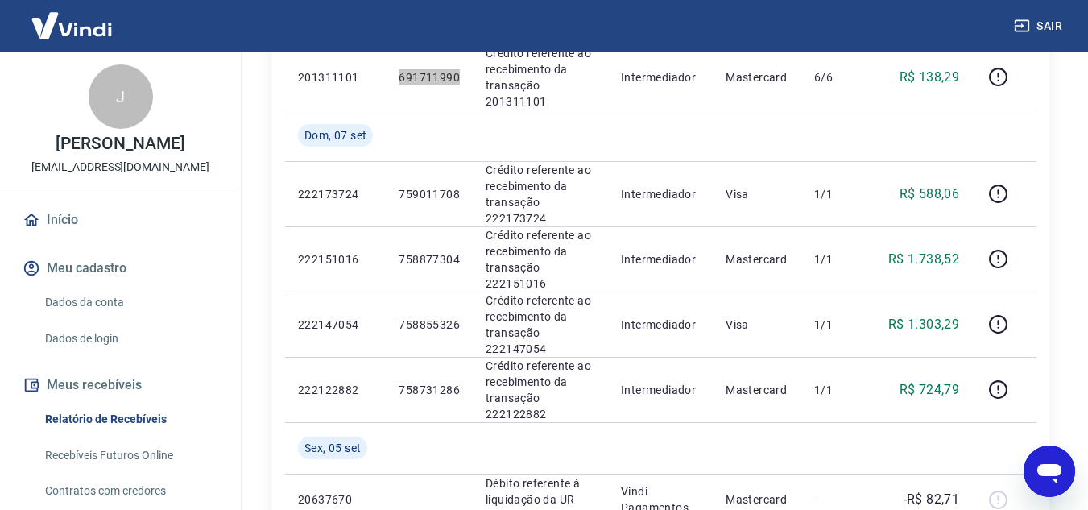
scroll to position [644, 0]
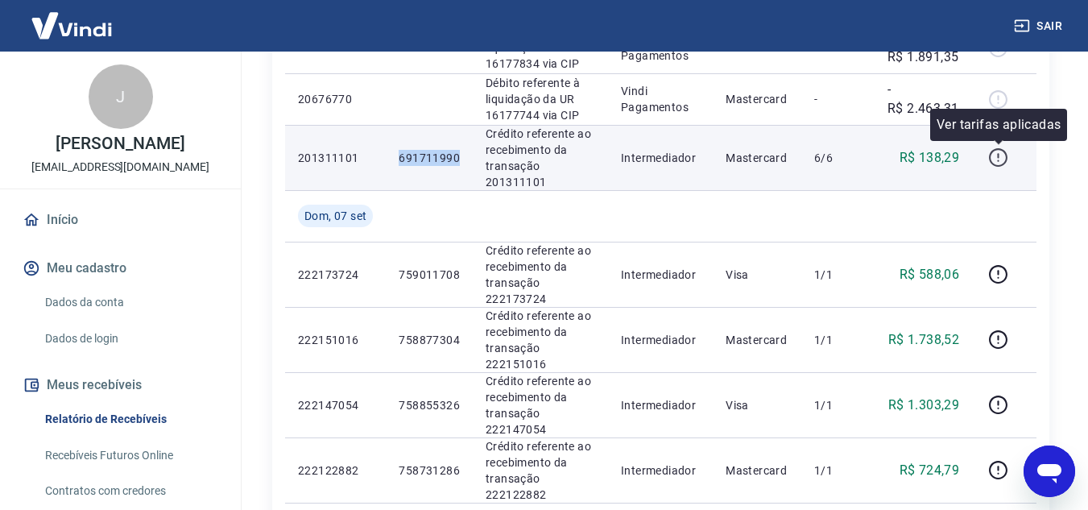
click at [994, 151] on icon "button" at bounding box center [998, 157] width 19 height 19
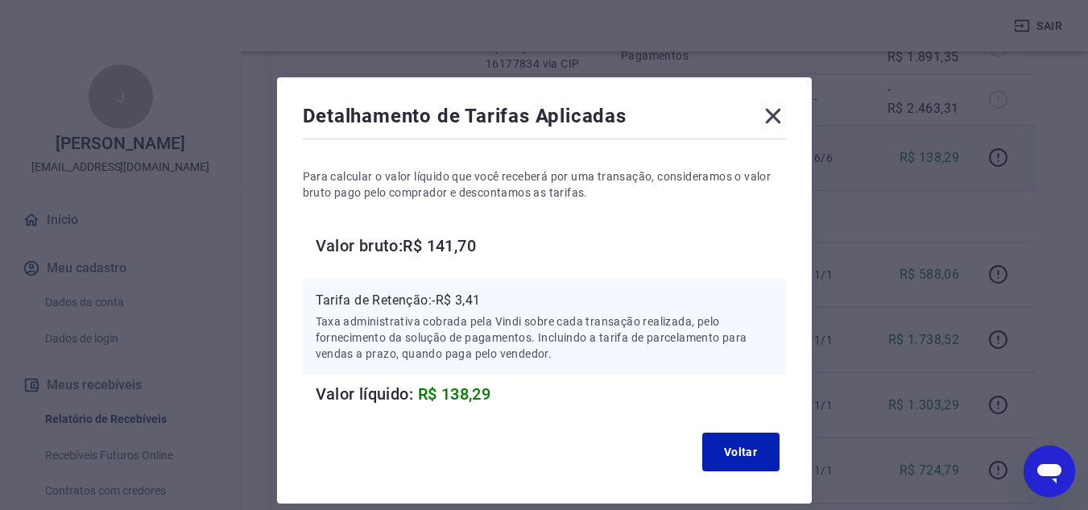
click at [766, 119] on icon at bounding box center [773, 116] width 26 height 26
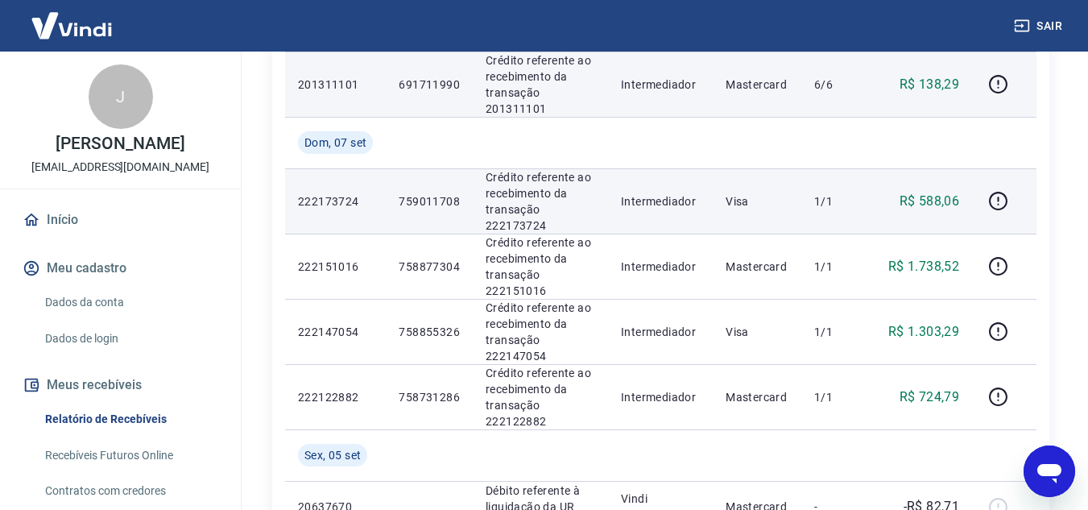
scroll to position [725, 0]
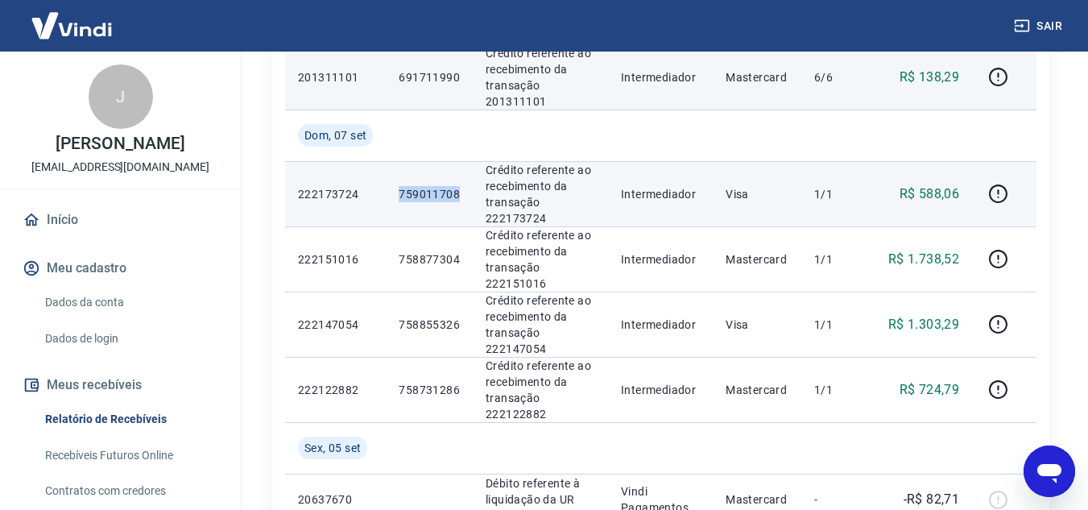
drag, startPoint x: 399, startPoint y: 193, endPoint x: 461, endPoint y: 195, distance: 61.2
click at [461, 195] on td "759011708" at bounding box center [429, 193] width 87 height 65
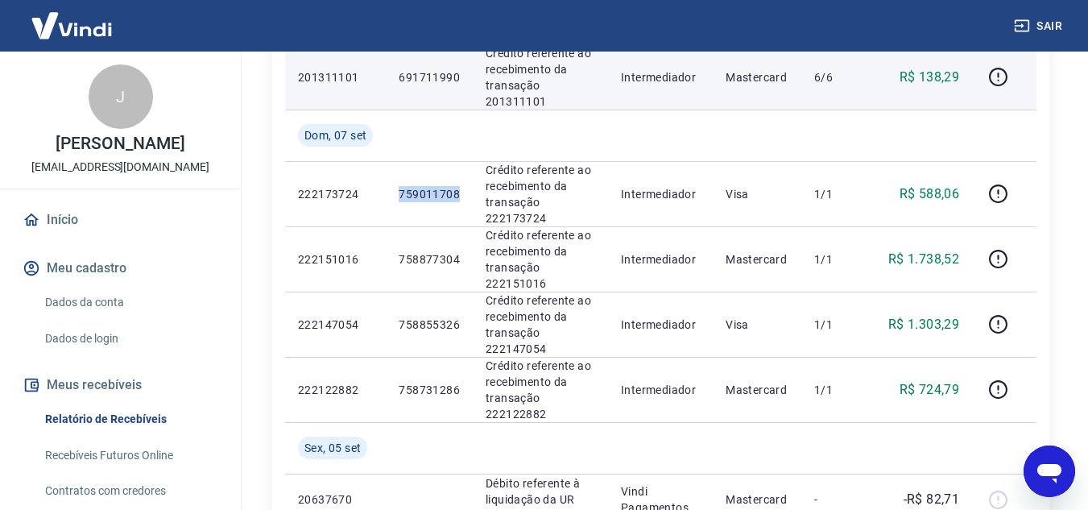
copy p "759011708"
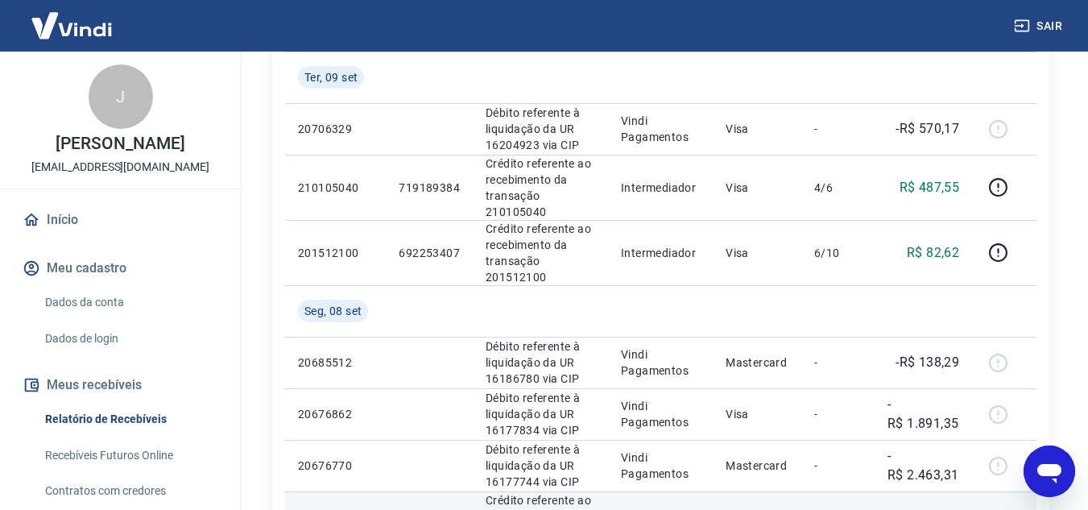
scroll to position [242, 0]
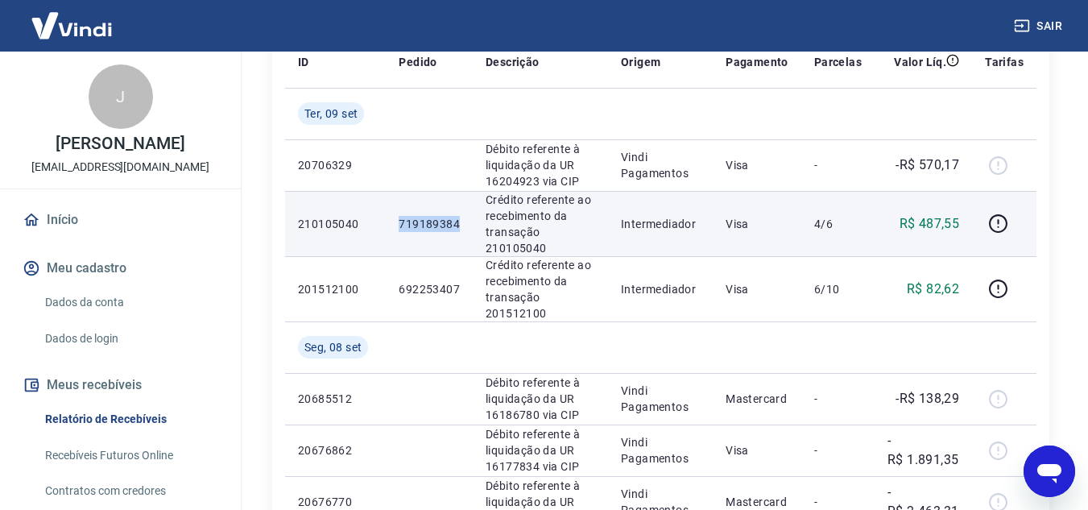
drag, startPoint x: 400, startPoint y: 218, endPoint x: 459, endPoint y: 218, distance: 58.8
click at [459, 218] on p "719189384" at bounding box center [429, 224] width 61 height 16
copy p "719189384"
click at [995, 221] on icon "button" at bounding box center [998, 223] width 20 height 20
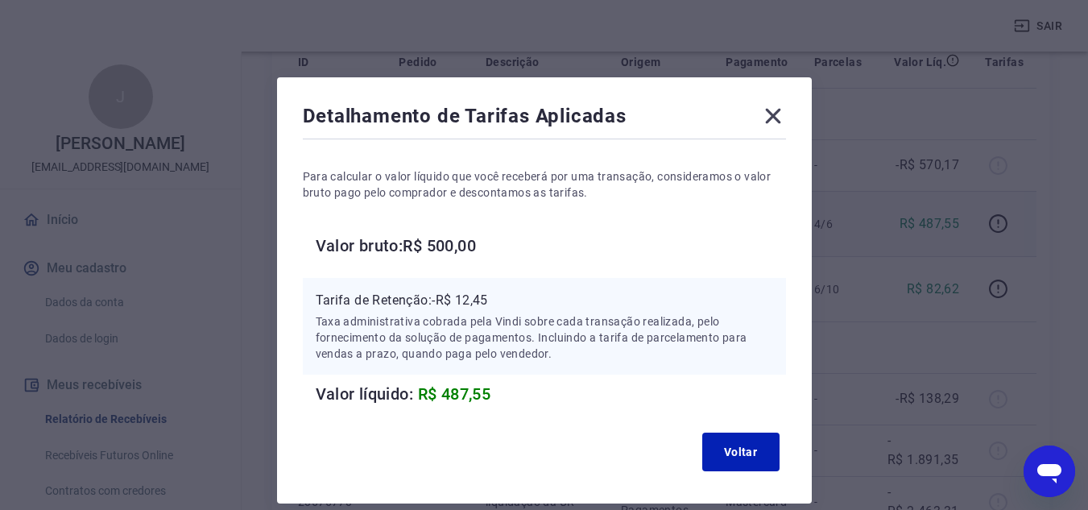
click at [769, 124] on icon at bounding box center [773, 116] width 26 height 26
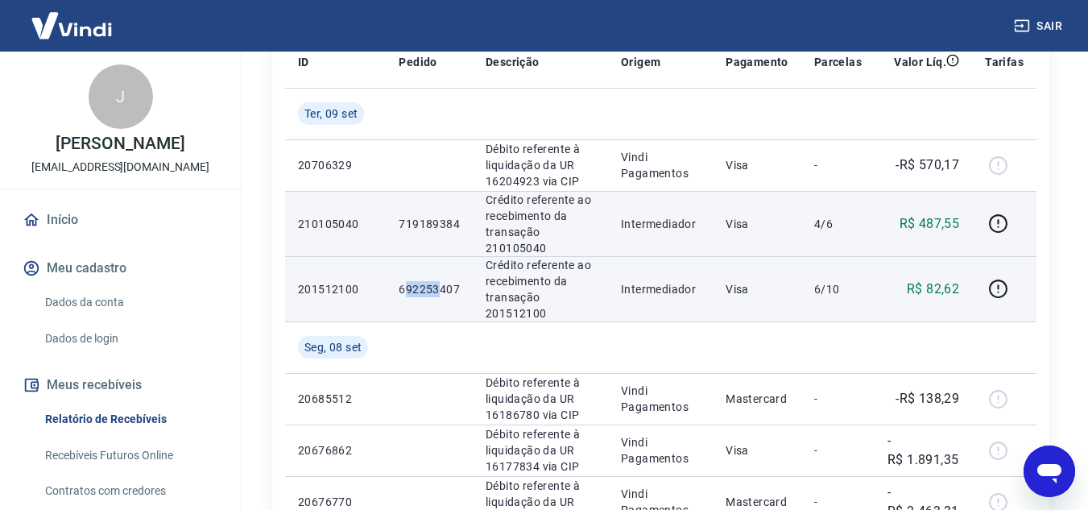
drag, startPoint x: 404, startPoint y: 288, endPoint x: 428, endPoint y: 295, distance: 26.0
click at [439, 289] on p "692253407" at bounding box center [429, 289] width 61 height 16
click at [428, 295] on p "692253407" at bounding box center [429, 289] width 61 height 16
click at [400, 288] on p "692253407" at bounding box center [429, 289] width 61 height 16
drag, startPoint x: 416, startPoint y: 291, endPoint x: 460, endPoint y: 288, distance: 43.6
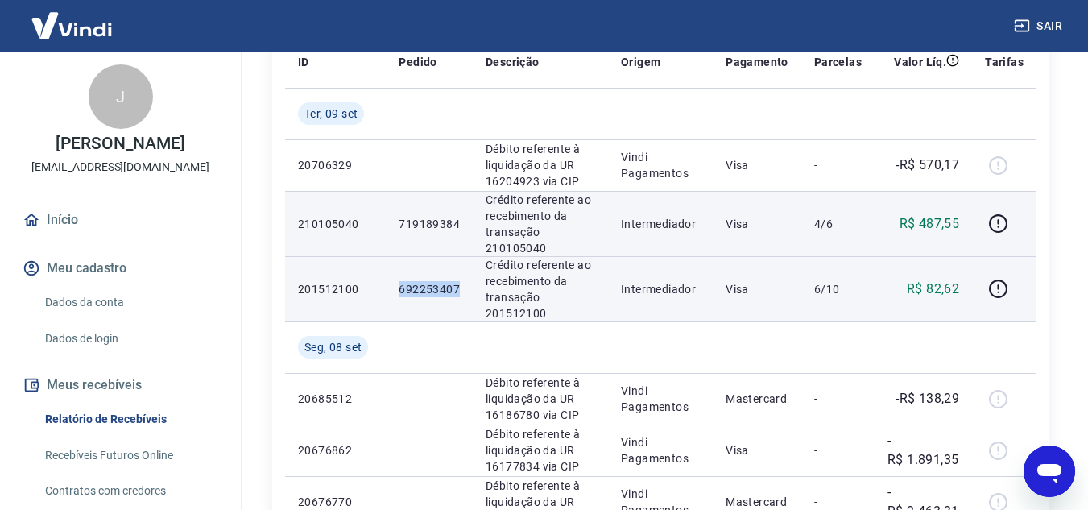
click at [460, 288] on td "692253407" at bounding box center [429, 288] width 87 height 65
copy p "692253407"
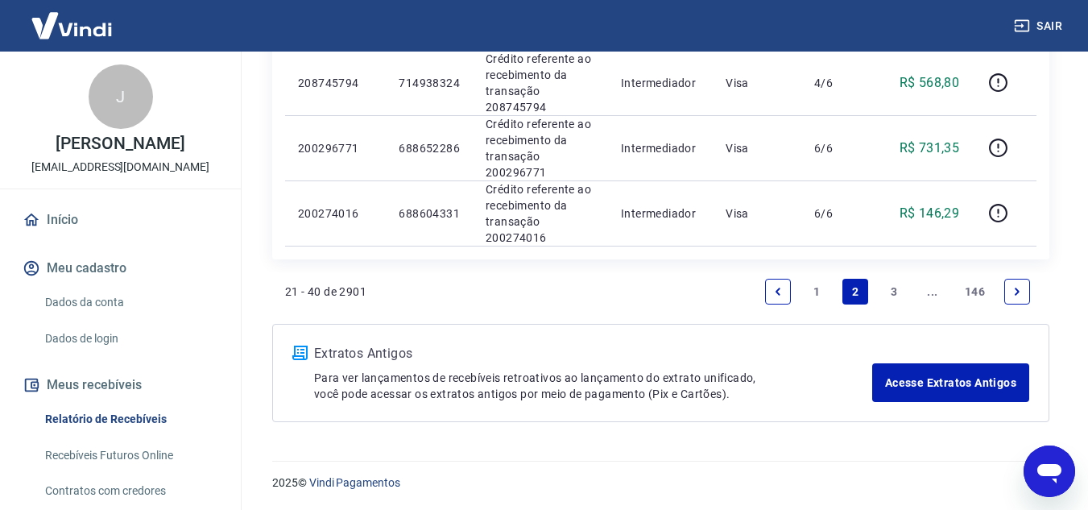
scroll to position [1603, 0]
click at [822, 283] on link "1" at bounding box center [817, 291] width 26 height 26
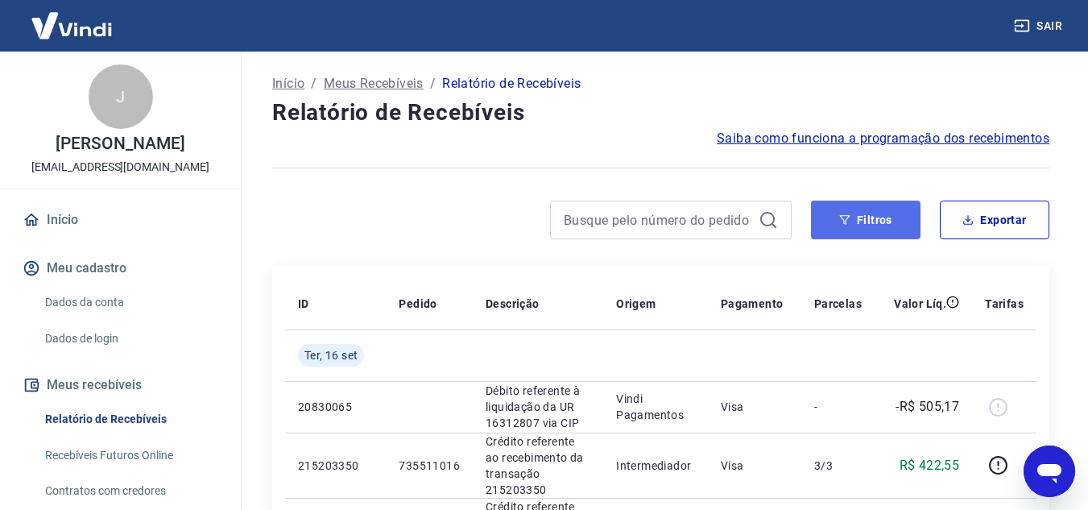
click at [854, 227] on button "Filtros" at bounding box center [866, 220] width 110 height 39
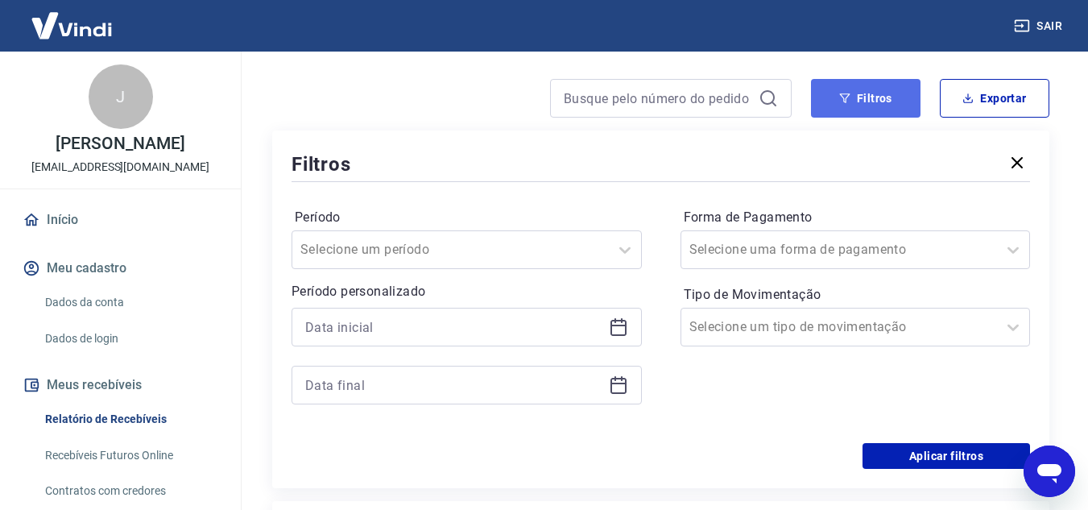
scroll to position [161, 0]
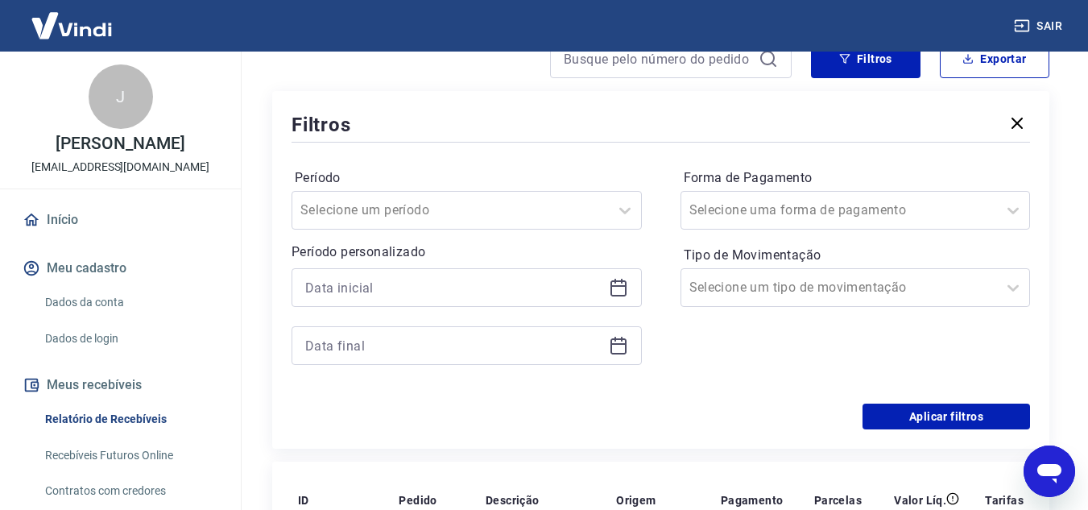
click at [623, 296] on icon at bounding box center [618, 288] width 16 height 16
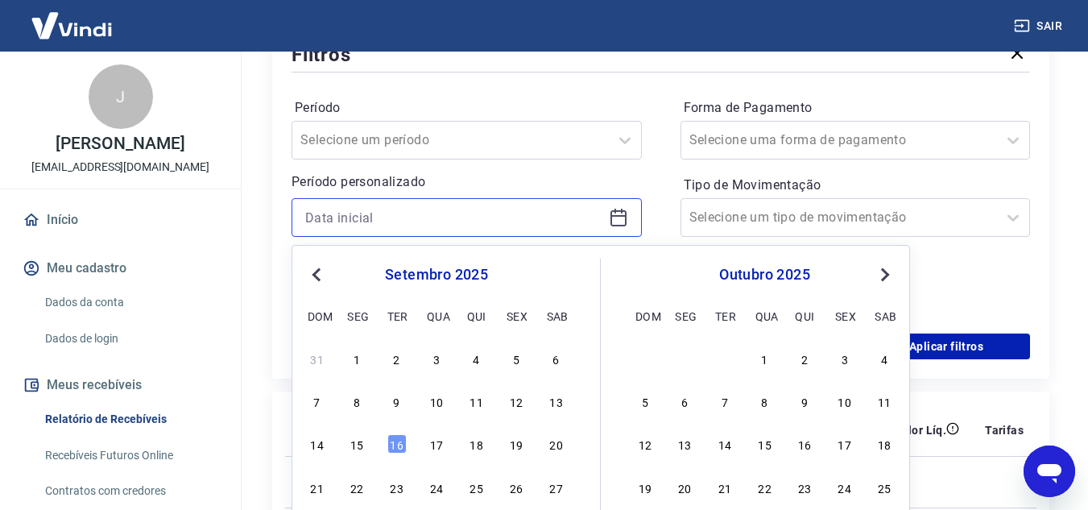
scroll to position [322, 0]
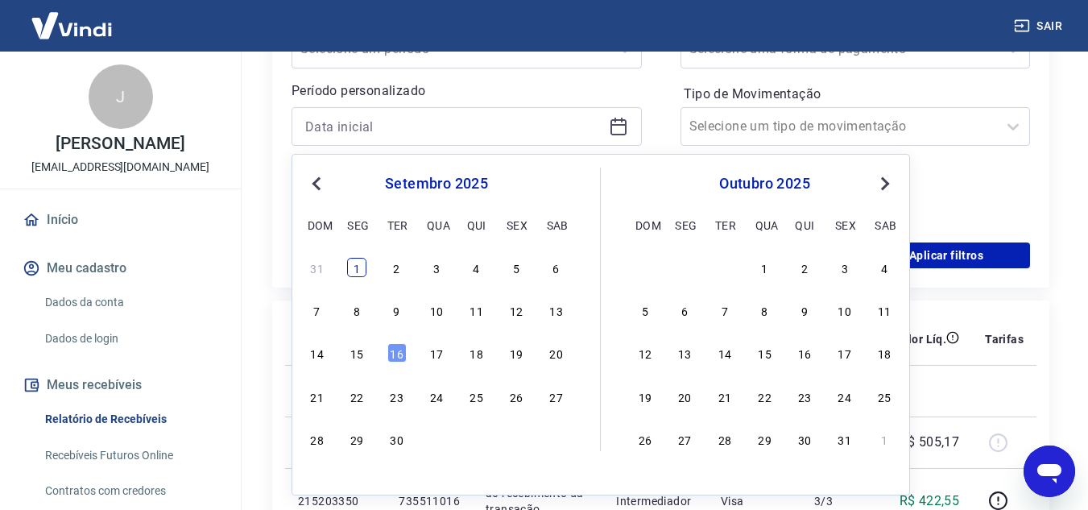
click at [362, 271] on div "1" at bounding box center [356, 267] width 19 height 19
click at [362, 271] on div "Filtros Período Selecione um período Período personalizado Previous Month Next …" at bounding box center [660, 109] width 777 height 358
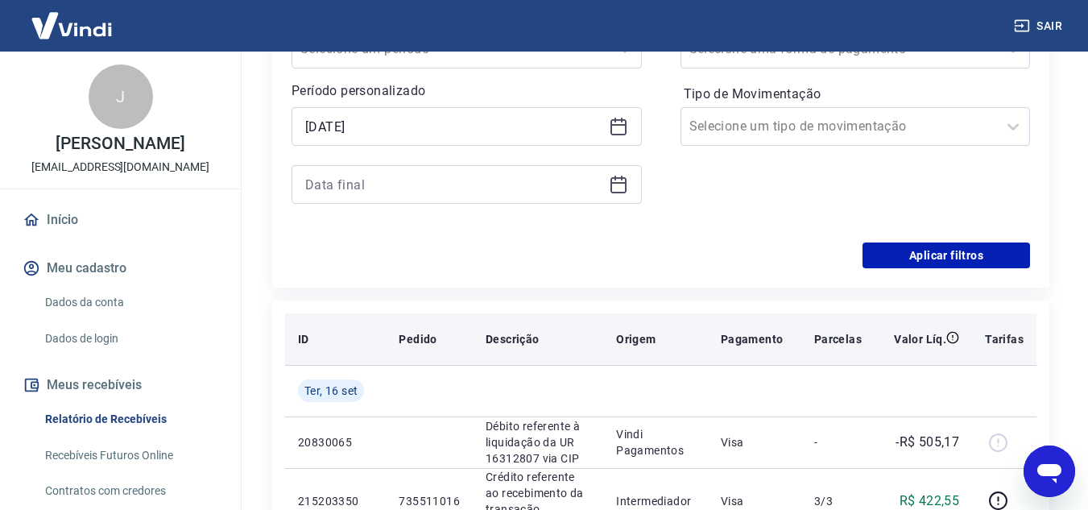
type input "01/09/2025"
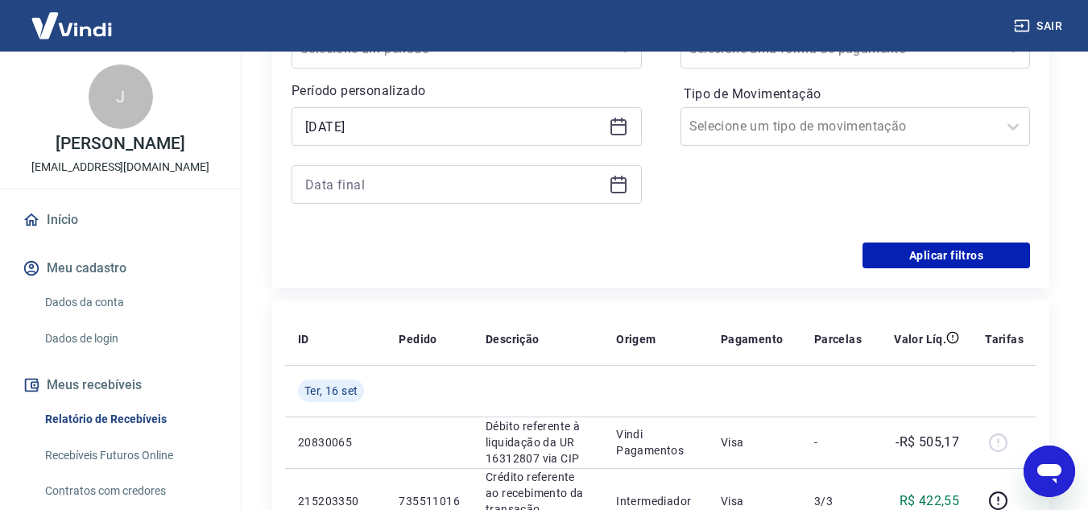
click at [618, 184] on icon at bounding box center [618, 184] width 19 height 19
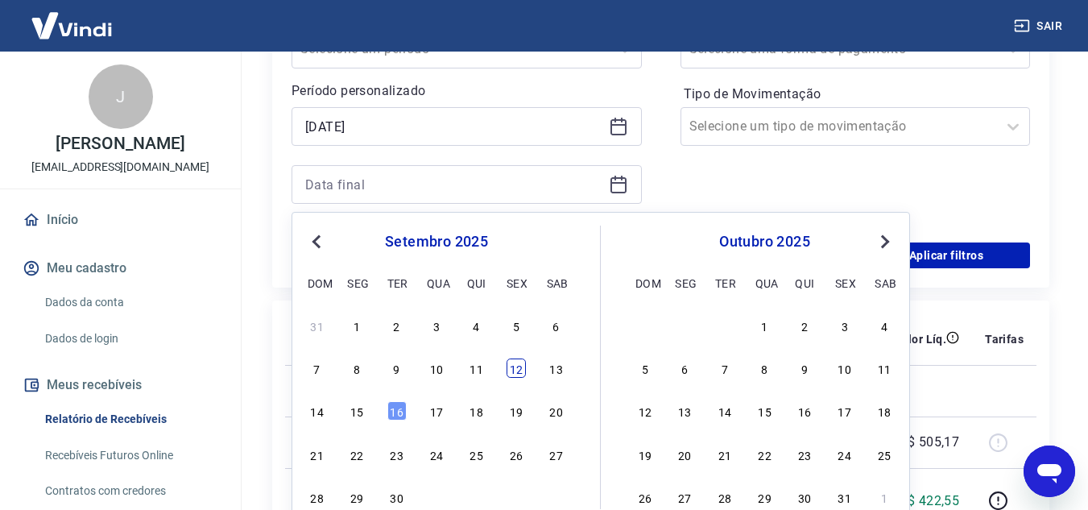
click at [515, 370] on div "12" at bounding box center [516, 367] width 19 height 19
click at [515, 370] on td at bounding box center [538, 391] width 130 height 52
type input "12/09/2025"
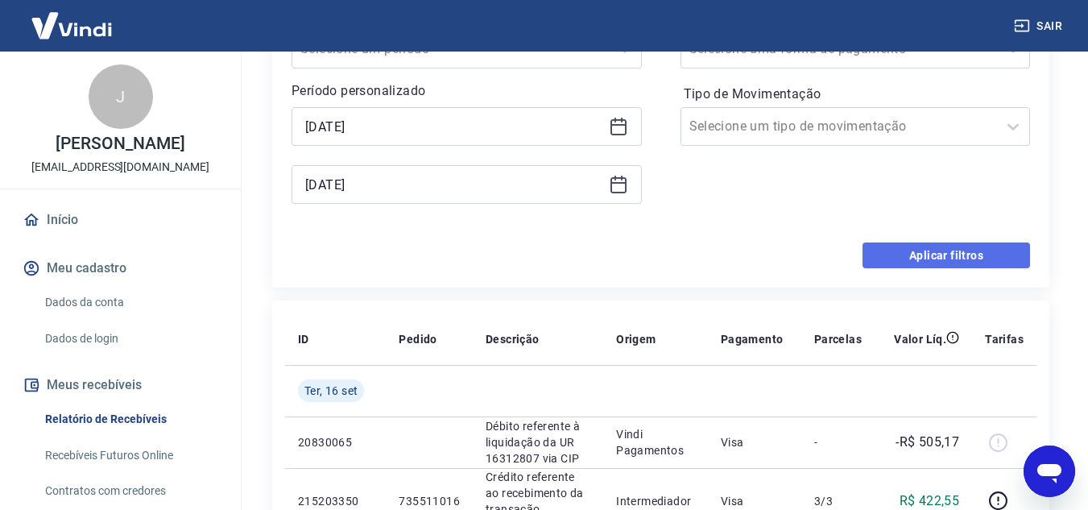
click at [947, 250] on button "Aplicar filtros" at bounding box center [947, 255] width 168 height 26
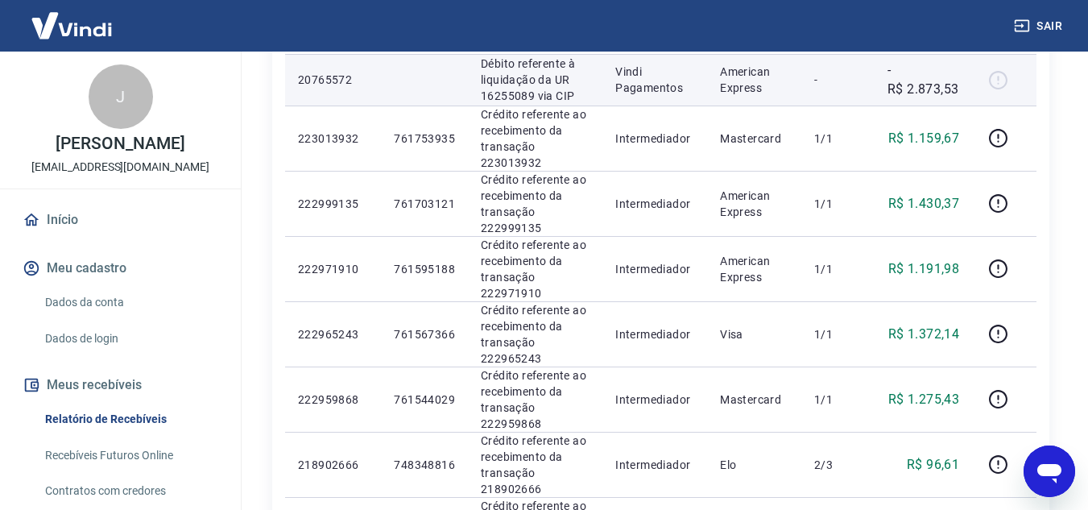
scroll to position [403, 0]
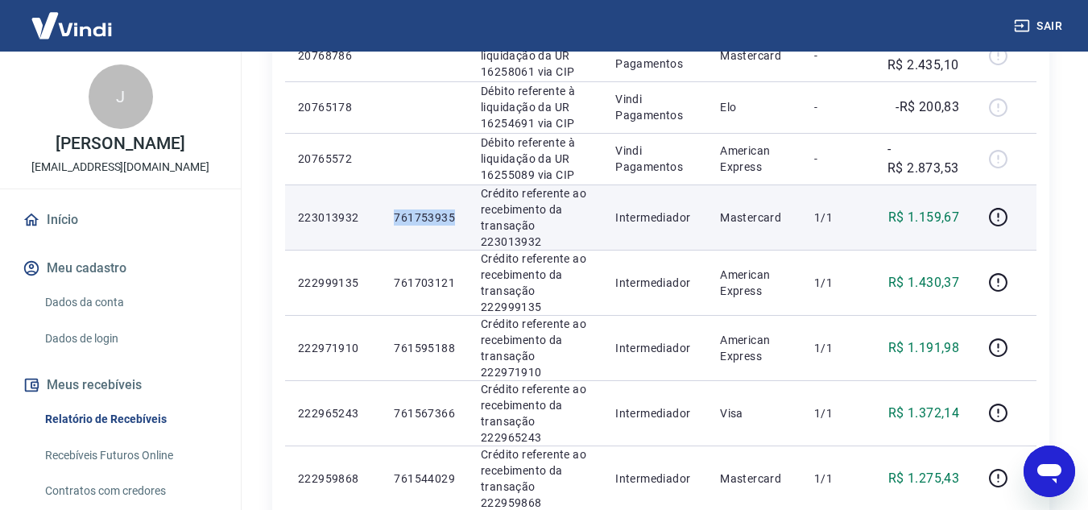
drag, startPoint x: 389, startPoint y: 215, endPoint x: 466, endPoint y: 217, distance: 76.5
click at [466, 217] on td "761753935" at bounding box center [424, 216] width 87 height 65
copy p "761753935"
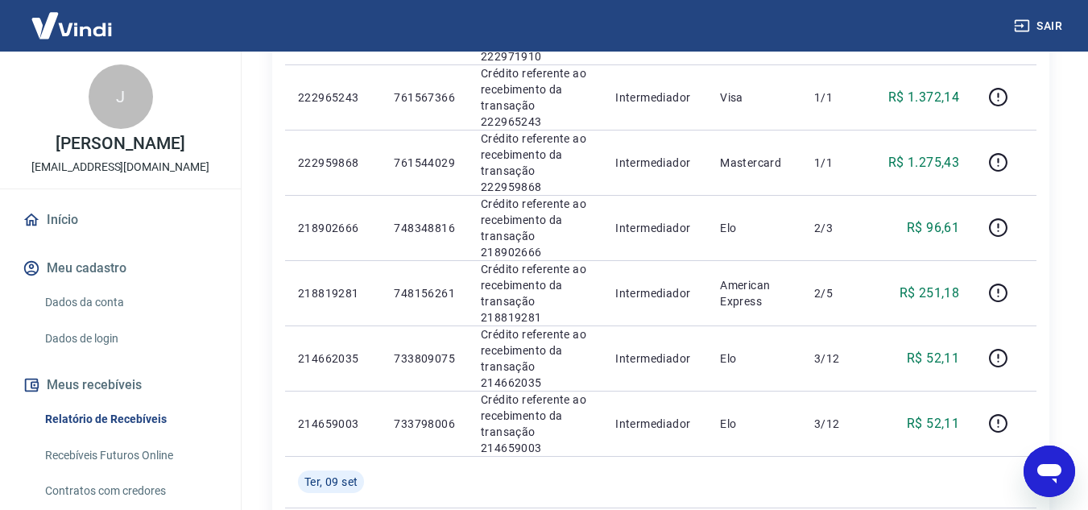
scroll to position [725, 0]
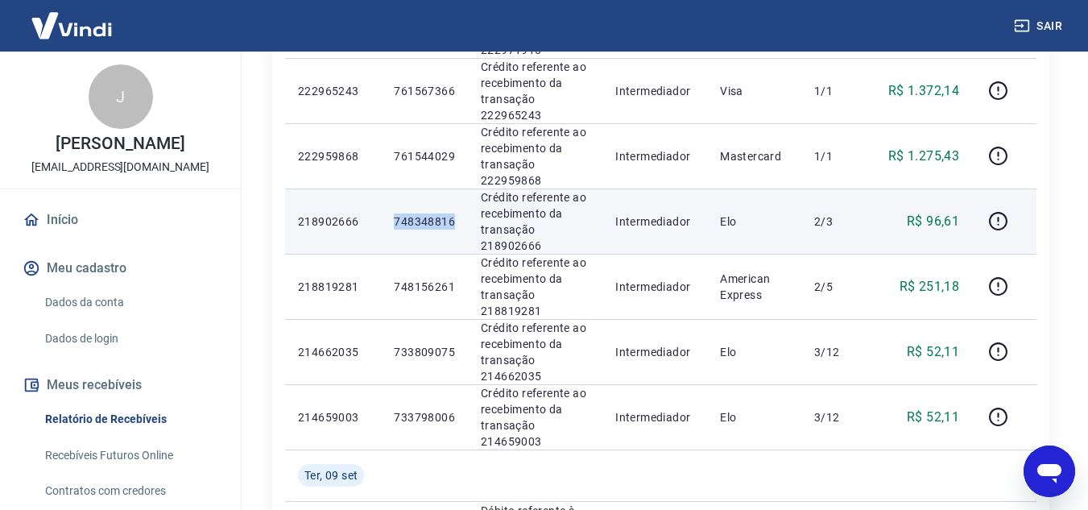
drag, startPoint x: 396, startPoint y: 225, endPoint x: 457, endPoint y: 221, distance: 61.3
click at [457, 221] on td "748348816" at bounding box center [424, 220] width 87 height 65
copy p "748348816"
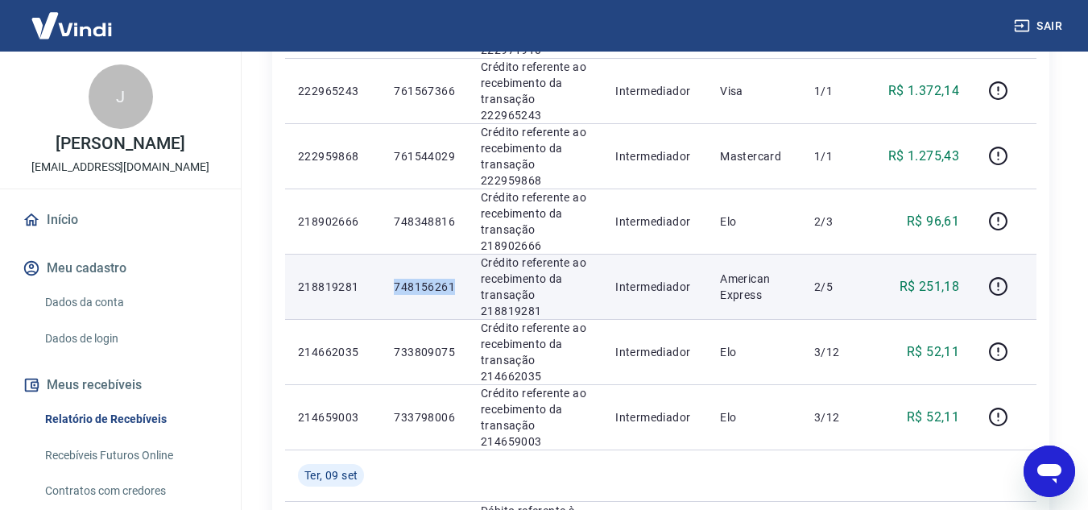
drag, startPoint x: 398, startPoint y: 290, endPoint x: 456, endPoint y: 291, distance: 58.0
click at [456, 291] on td "748156261" at bounding box center [424, 286] width 87 height 65
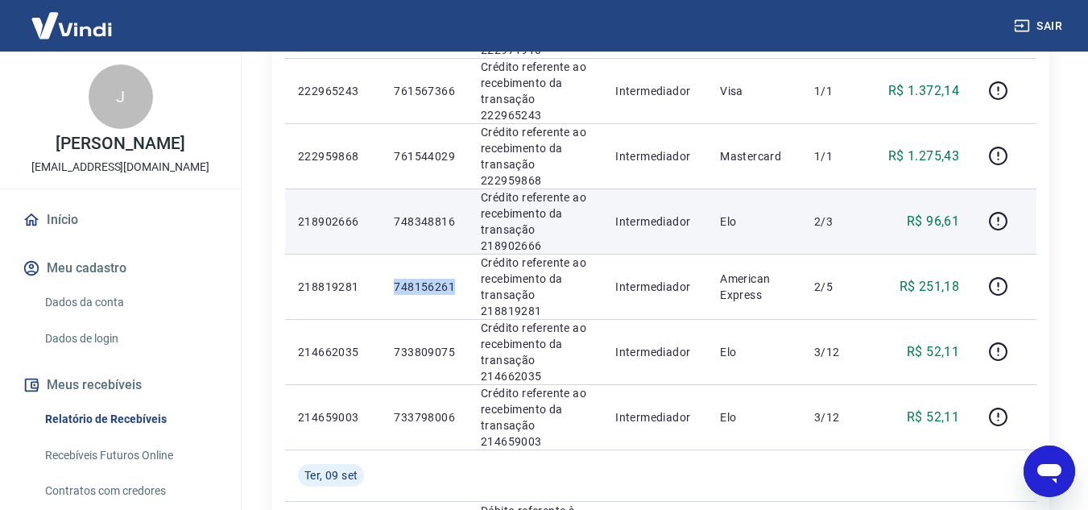
copy p "748156261"
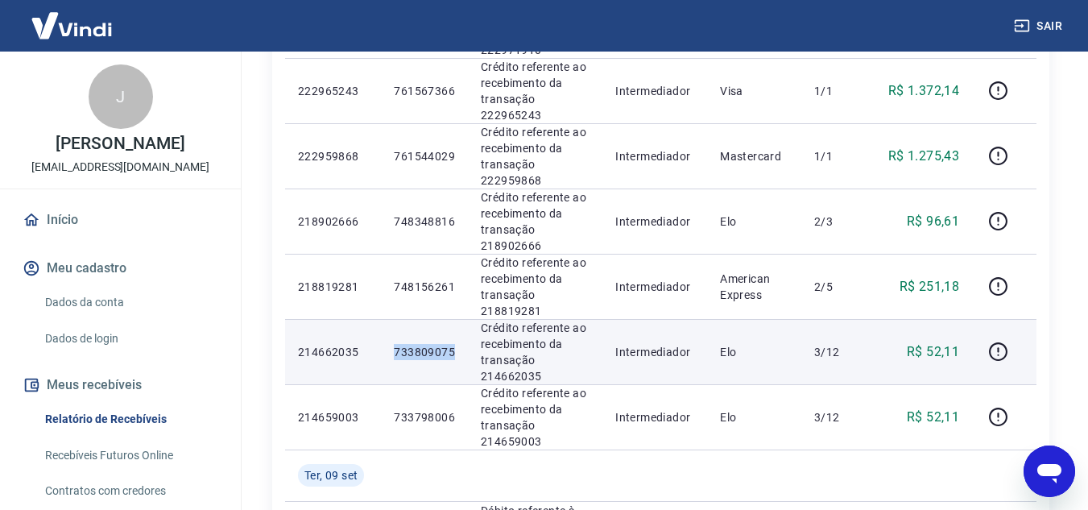
drag, startPoint x: 398, startPoint y: 351, endPoint x: 457, endPoint y: 350, distance: 59.6
click at [457, 350] on td "733809075" at bounding box center [424, 351] width 87 height 65
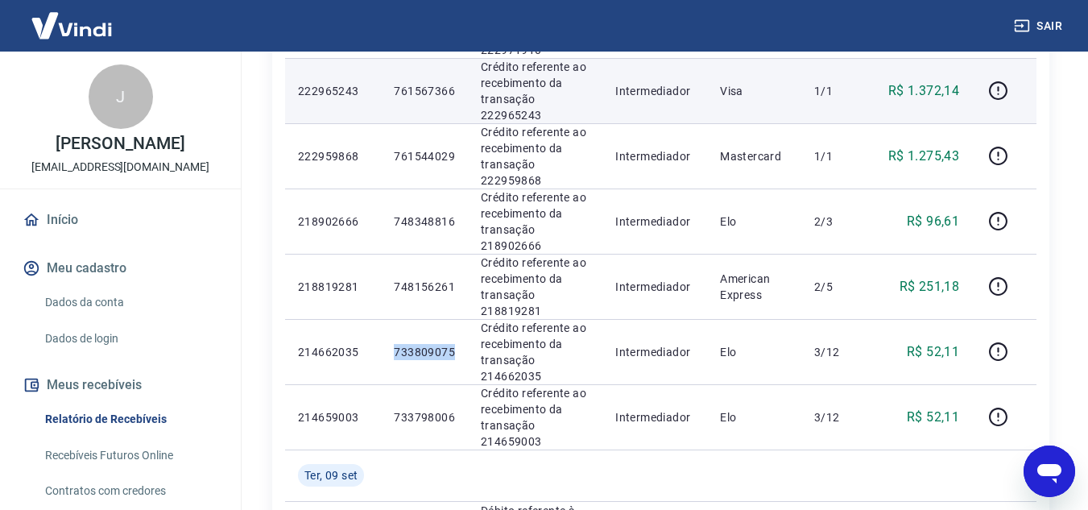
copy p "733809075"
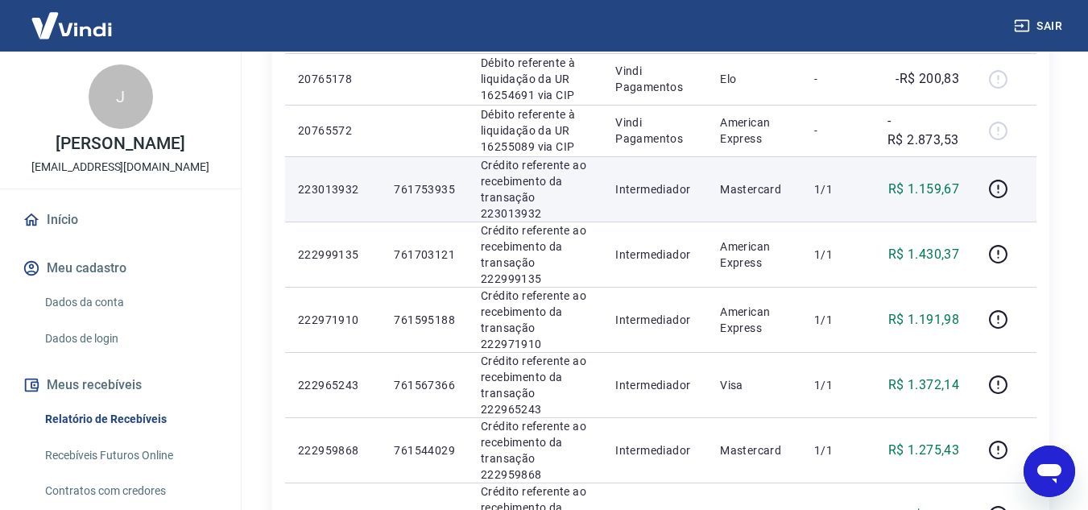
scroll to position [403, 0]
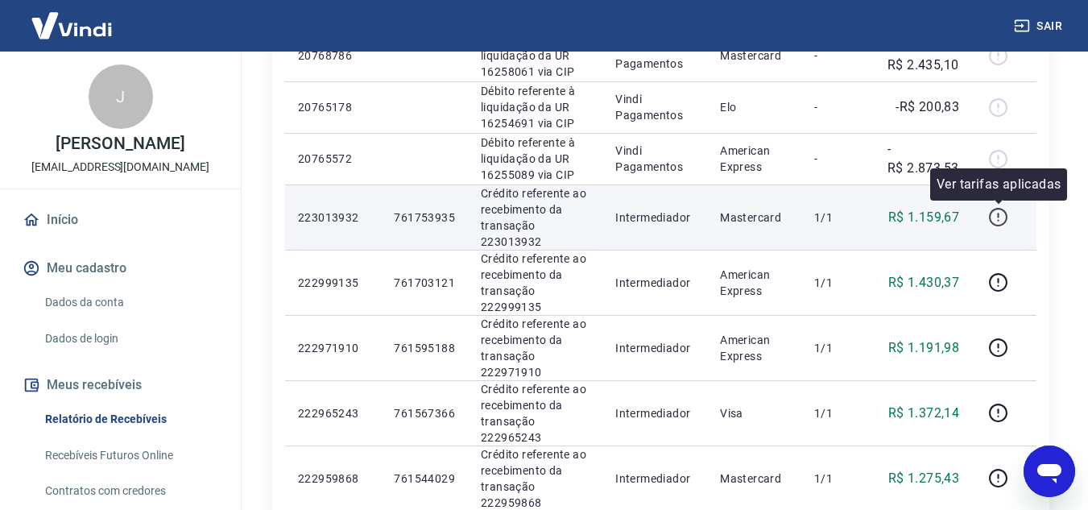
click at [998, 228] on button "button" at bounding box center [998, 218] width 26 height 26
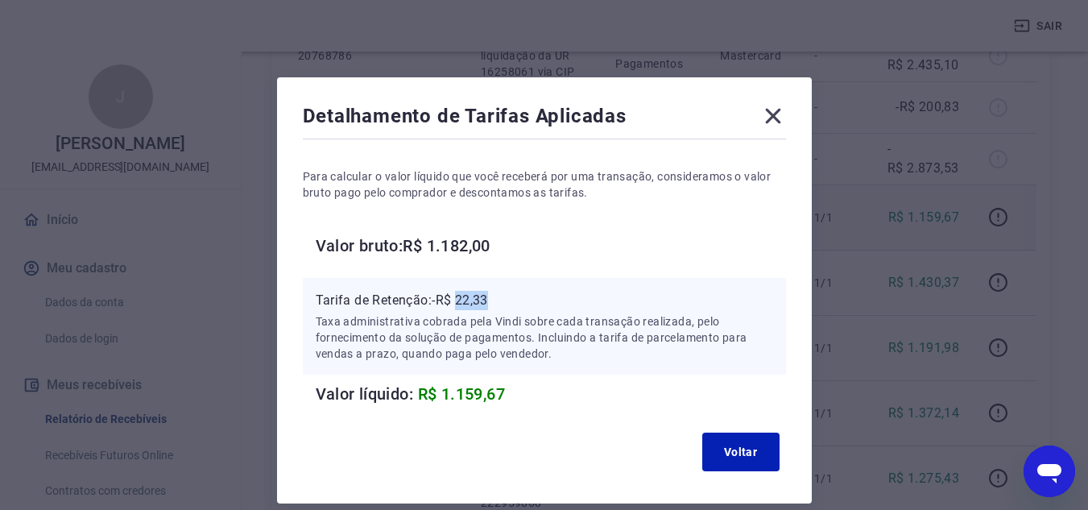
drag, startPoint x: 461, startPoint y: 297, endPoint x: 498, endPoint y: 297, distance: 36.2
click at [498, 297] on p "Tarifa de Retenção: -R$ 22,33" at bounding box center [544, 300] width 457 height 19
copy p "22,33"
click at [764, 108] on icon at bounding box center [773, 116] width 26 height 26
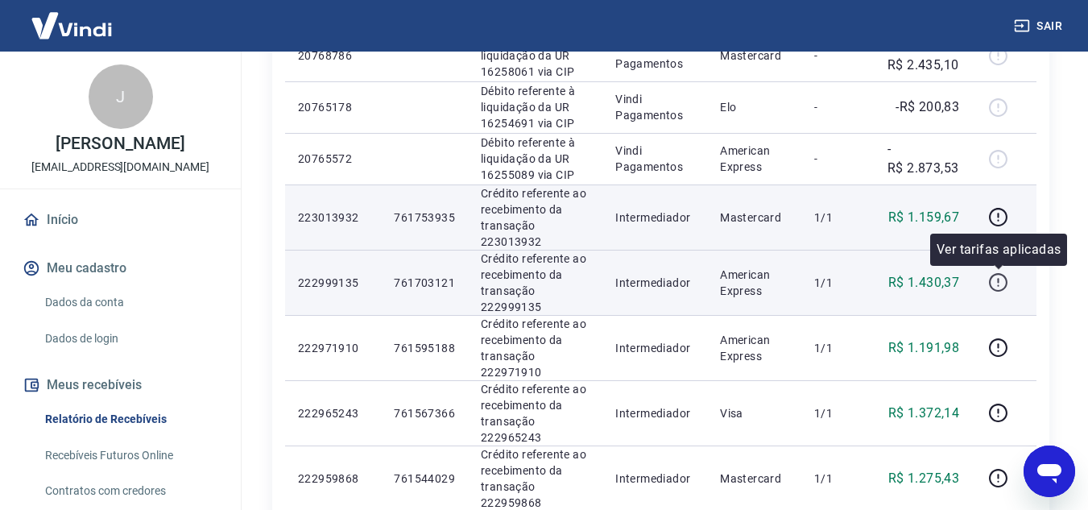
click at [992, 278] on icon "button" at bounding box center [998, 282] width 19 height 19
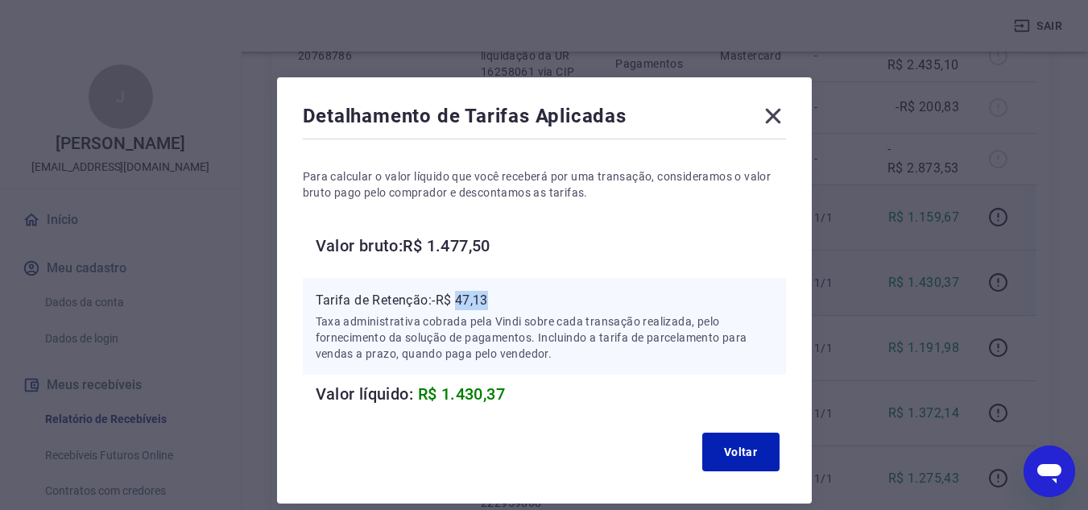
drag, startPoint x: 461, startPoint y: 300, endPoint x: 499, endPoint y: 298, distance: 38.7
click at [499, 298] on p "Tarifa de Retenção: -R$ 47,13" at bounding box center [544, 300] width 457 height 19
copy p "47,13"
click at [767, 114] on icon at bounding box center [773, 116] width 26 height 26
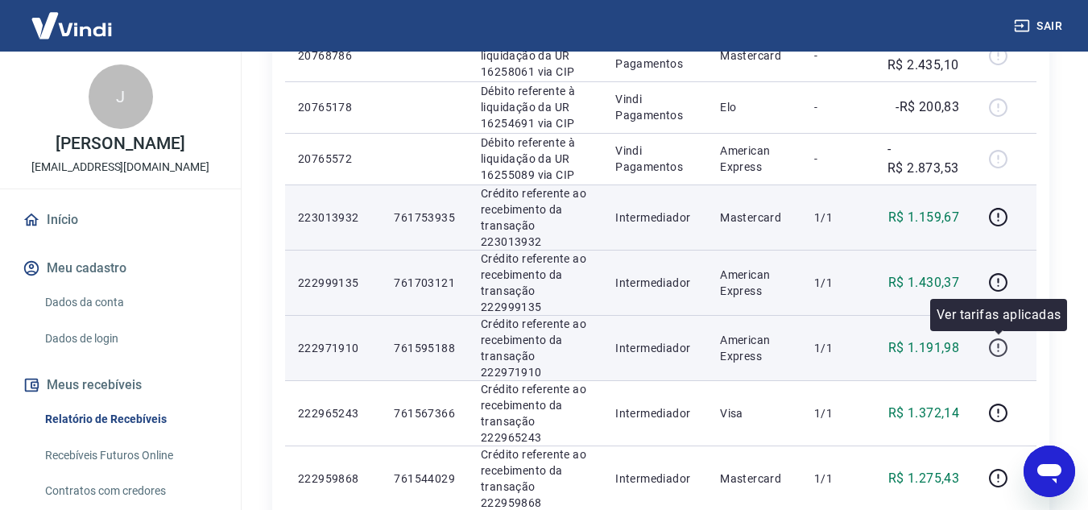
click at [994, 359] on button "button" at bounding box center [998, 348] width 26 height 26
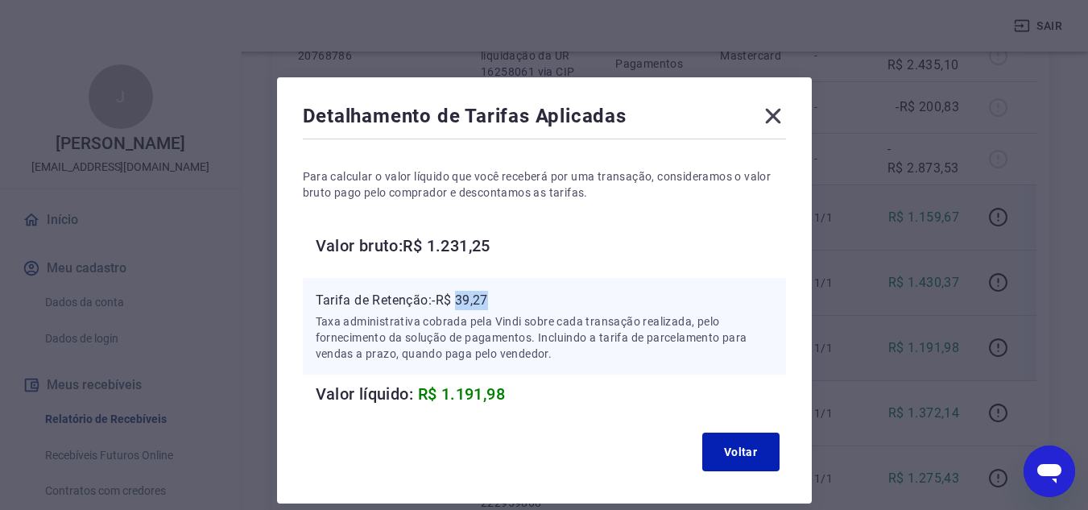
drag, startPoint x: 461, startPoint y: 299, endPoint x: 493, endPoint y: 298, distance: 32.2
click at [493, 298] on p "Tarifa de Retenção: -R$ 39,27" at bounding box center [544, 300] width 457 height 19
click at [770, 104] on icon at bounding box center [773, 116] width 26 height 26
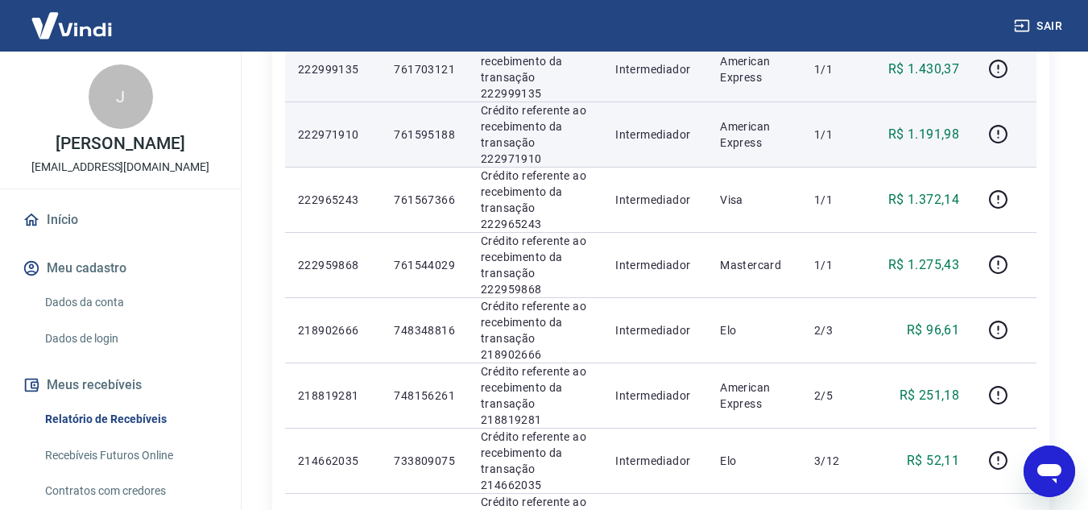
scroll to position [644, 0]
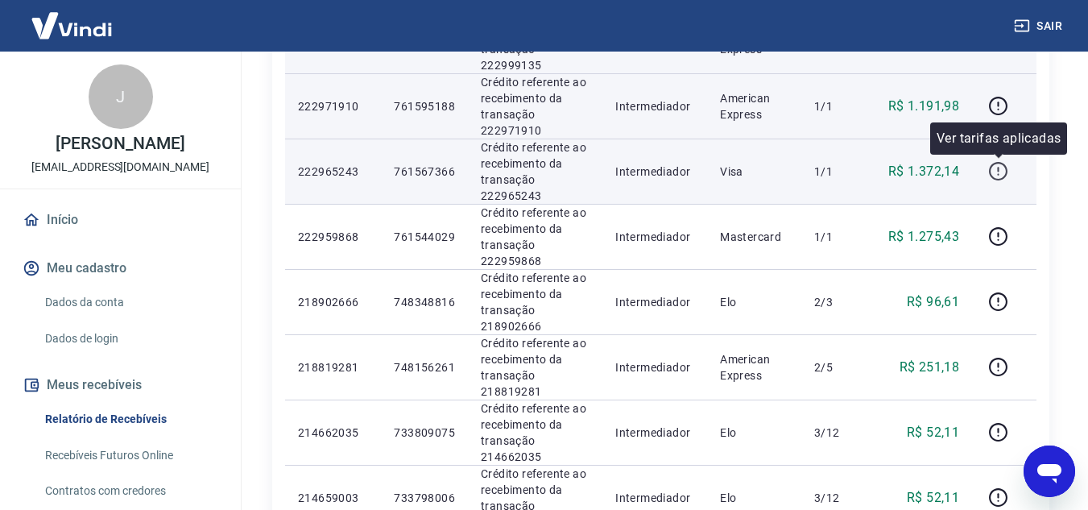
click at [996, 177] on icon "button" at bounding box center [998, 171] width 20 height 20
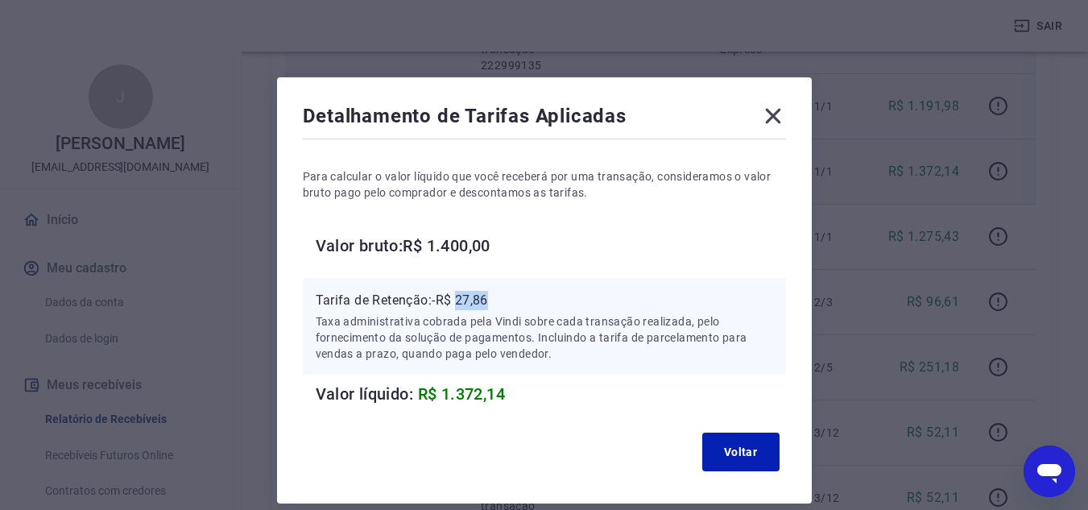
drag, startPoint x: 461, startPoint y: 298, endPoint x: 495, endPoint y: 298, distance: 33.8
click at [495, 298] on p "Tarifa de Retenção: -R$ 27,86" at bounding box center [544, 300] width 457 height 19
click at [769, 112] on icon at bounding box center [772, 116] width 15 height 15
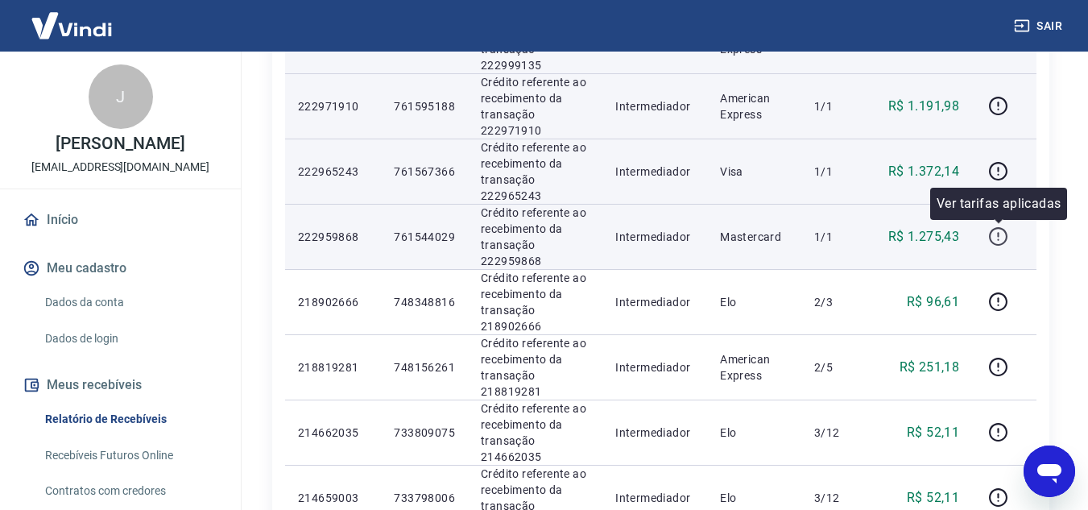
click at [1001, 235] on icon "button" at bounding box center [998, 236] width 20 height 20
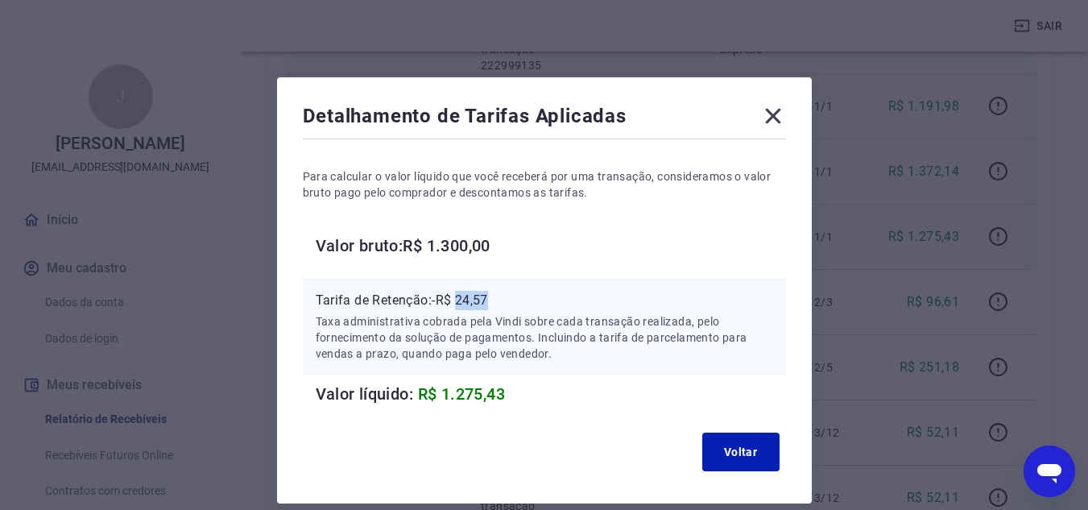
drag, startPoint x: 461, startPoint y: 298, endPoint x: 497, endPoint y: 296, distance: 36.3
click at [497, 296] on p "Tarifa de Retenção: -R$ 24,57" at bounding box center [544, 300] width 457 height 19
click at [773, 116] on icon at bounding box center [772, 116] width 15 height 15
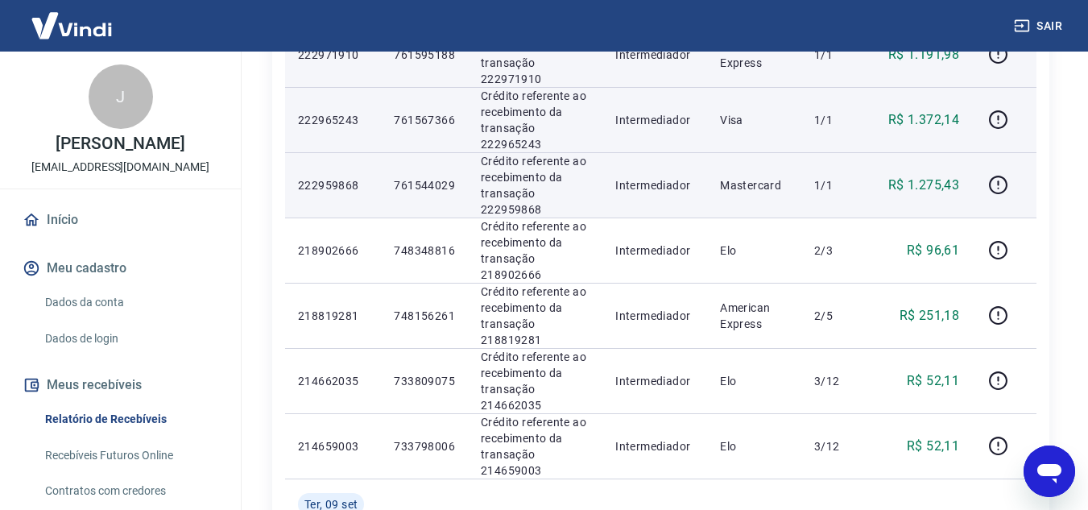
scroll to position [725, 0]
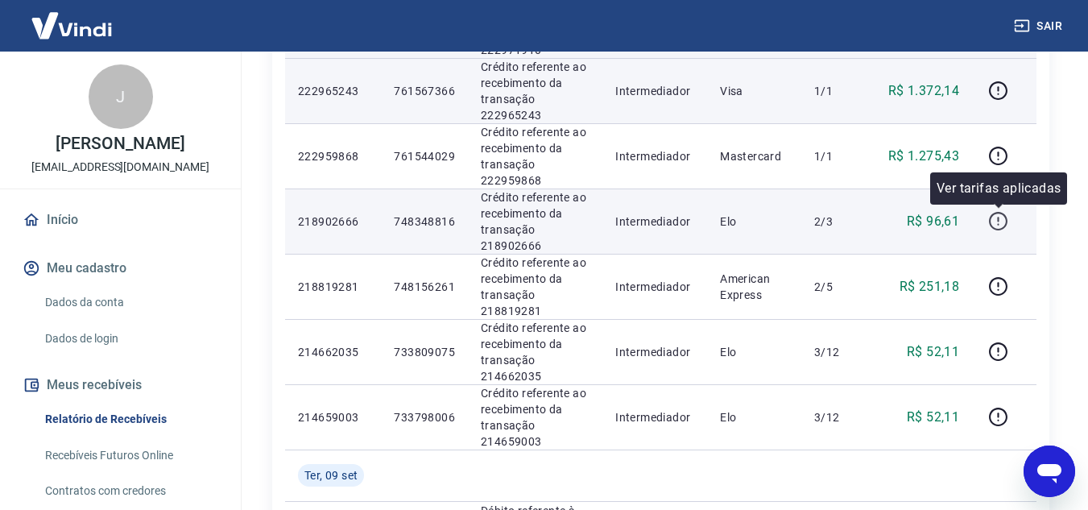
click at [998, 222] on icon "button" at bounding box center [998, 221] width 20 height 20
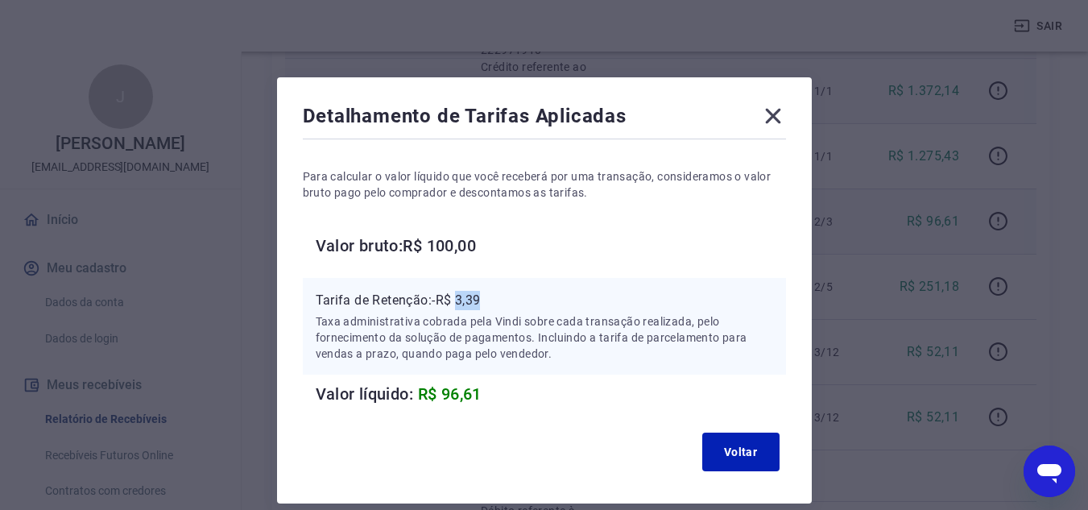
drag, startPoint x: 461, startPoint y: 296, endPoint x: 491, endPoint y: 299, distance: 30.7
click at [491, 299] on p "Tarifa de Retenção: -R$ 3,39" at bounding box center [544, 300] width 457 height 19
click at [772, 120] on icon at bounding box center [773, 116] width 26 height 26
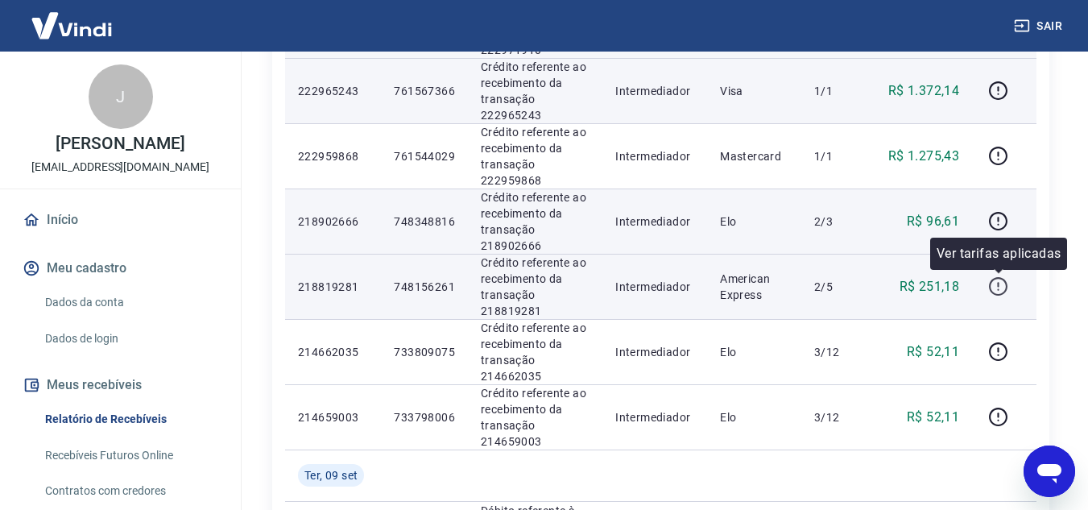
click at [995, 285] on icon "button" at bounding box center [998, 286] width 20 height 20
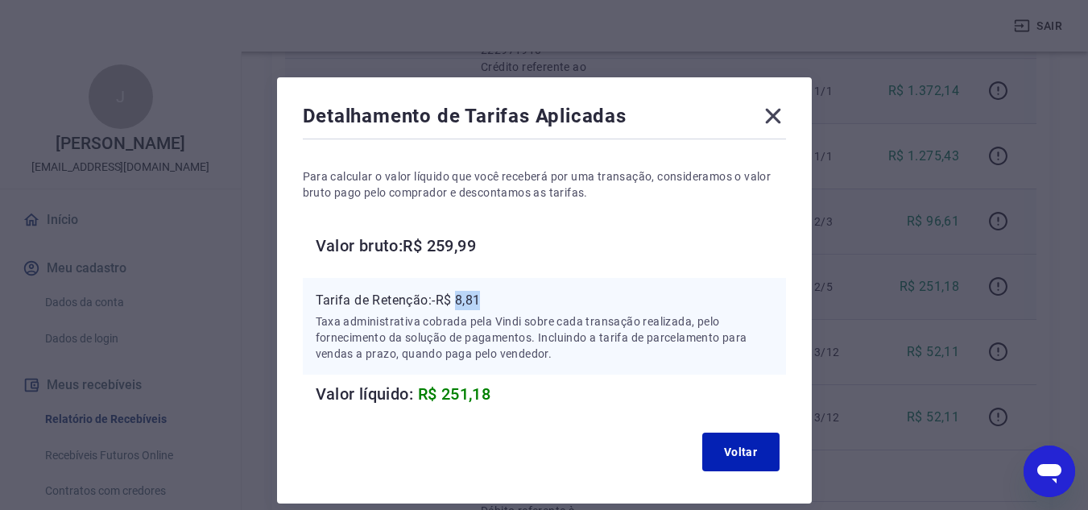
drag, startPoint x: 459, startPoint y: 298, endPoint x: 493, endPoint y: 298, distance: 33.8
click at [493, 298] on p "Tarifa de Retenção: -R$ 8,81" at bounding box center [544, 300] width 457 height 19
click at [771, 117] on icon at bounding box center [772, 116] width 15 height 15
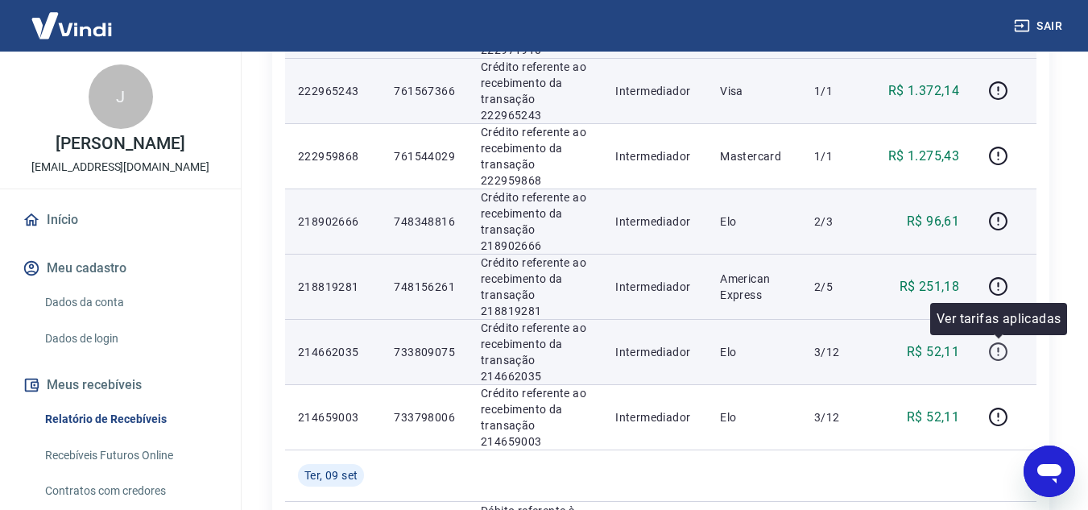
click at [999, 359] on icon "button" at bounding box center [998, 351] width 19 height 19
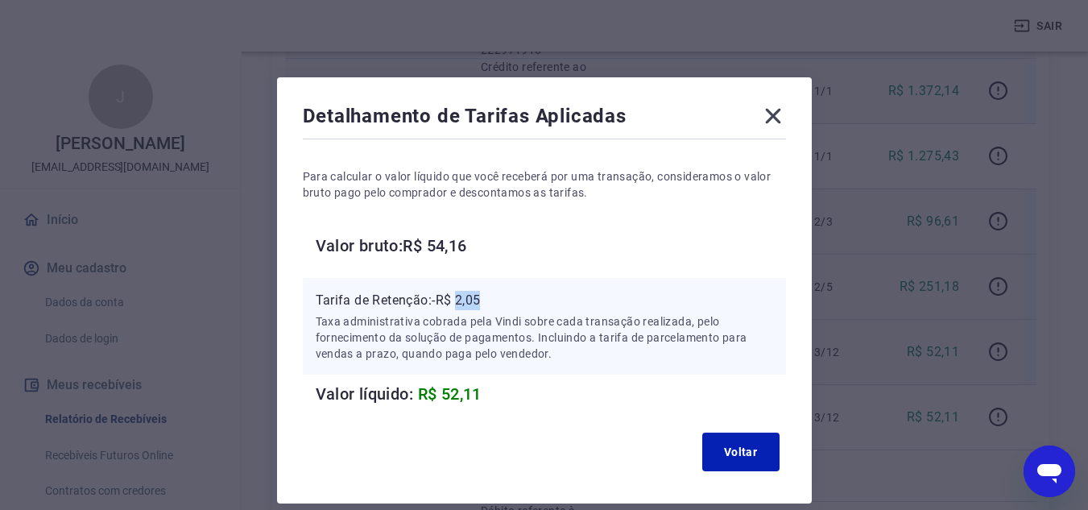
drag, startPoint x: 461, startPoint y: 301, endPoint x: 490, endPoint y: 302, distance: 29.8
click at [490, 302] on p "Tarifa de Retenção: -R$ 2,05" at bounding box center [544, 300] width 457 height 19
click at [774, 126] on icon at bounding box center [773, 116] width 26 height 26
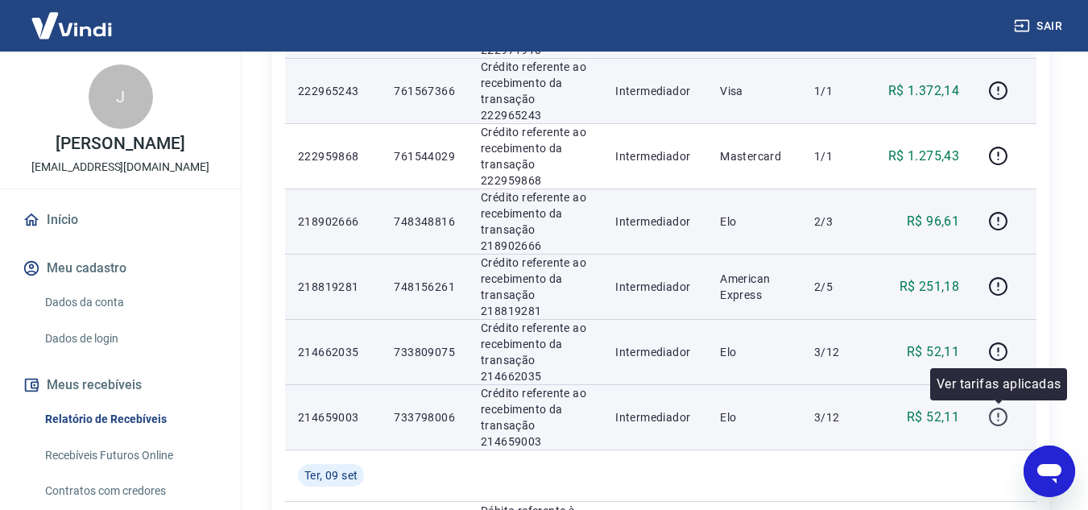
click at [994, 414] on icon "button" at bounding box center [998, 417] width 20 height 20
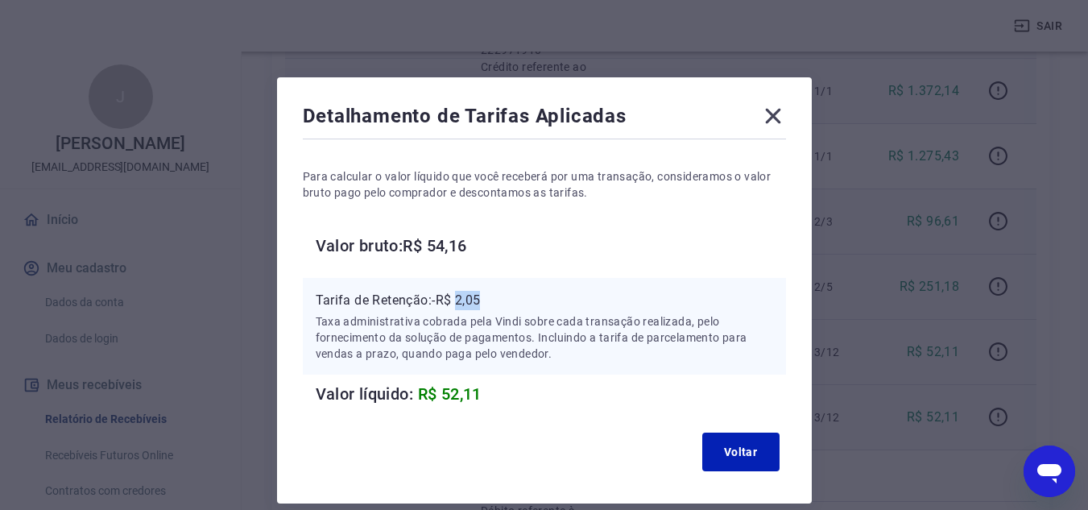
drag, startPoint x: 461, startPoint y: 297, endPoint x: 490, endPoint y: 296, distance: 28.2
click at [490, 296] on p "Tarifa de Retenção: -R$ 2,05" at bounding box center [544, 300] width 457 height 19
click at [780, 120] on icon at bounding box center [773, 116] width 26 height 26
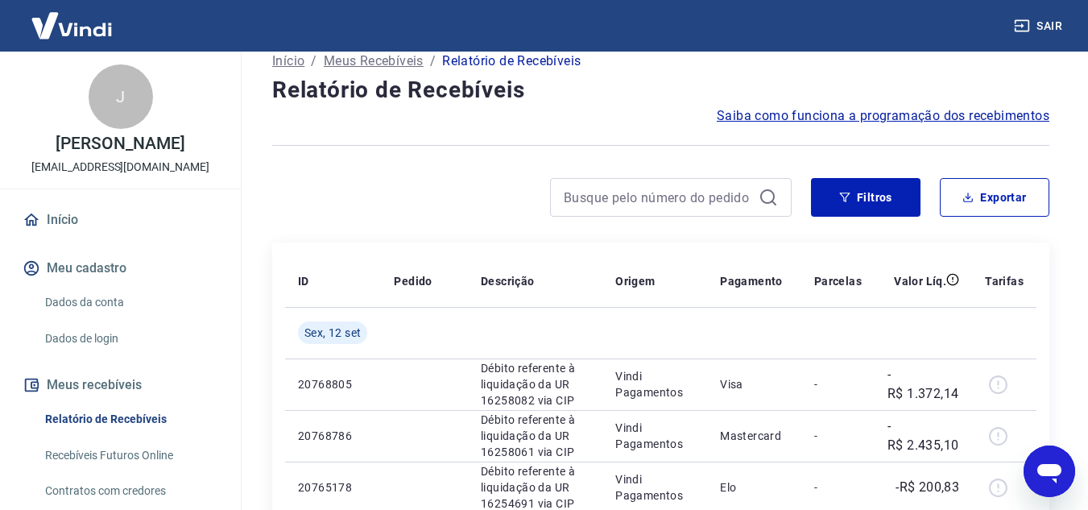
scroll to position [0, 0]
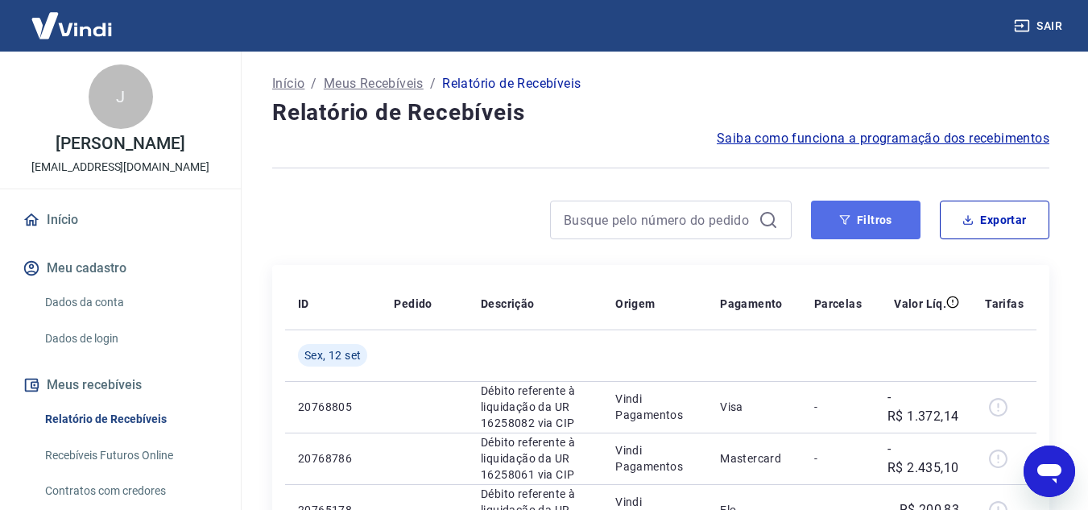
click at [896, 228] on button "Filtros" at bounding box center [866, 220] width 110 height 39
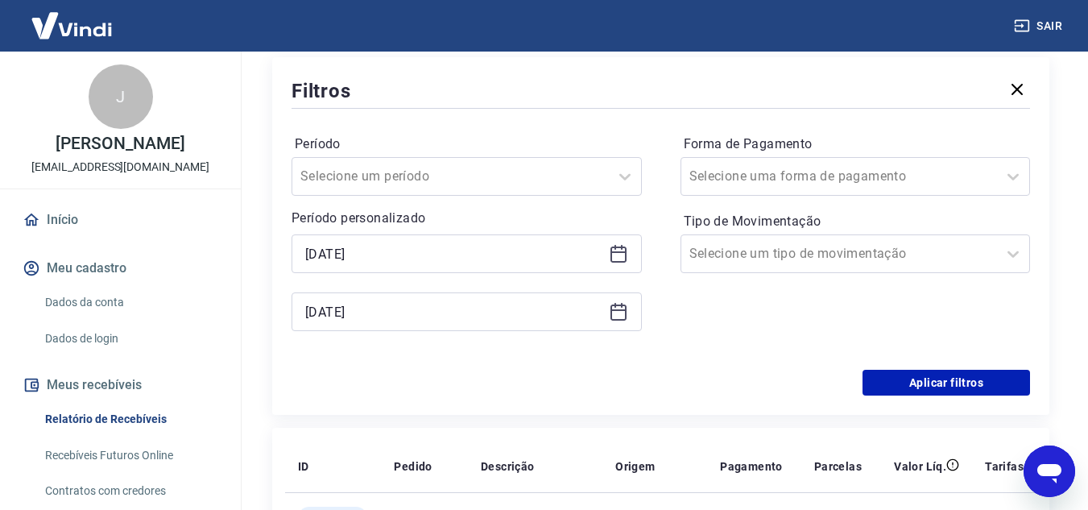
scroll to position [242, 0]
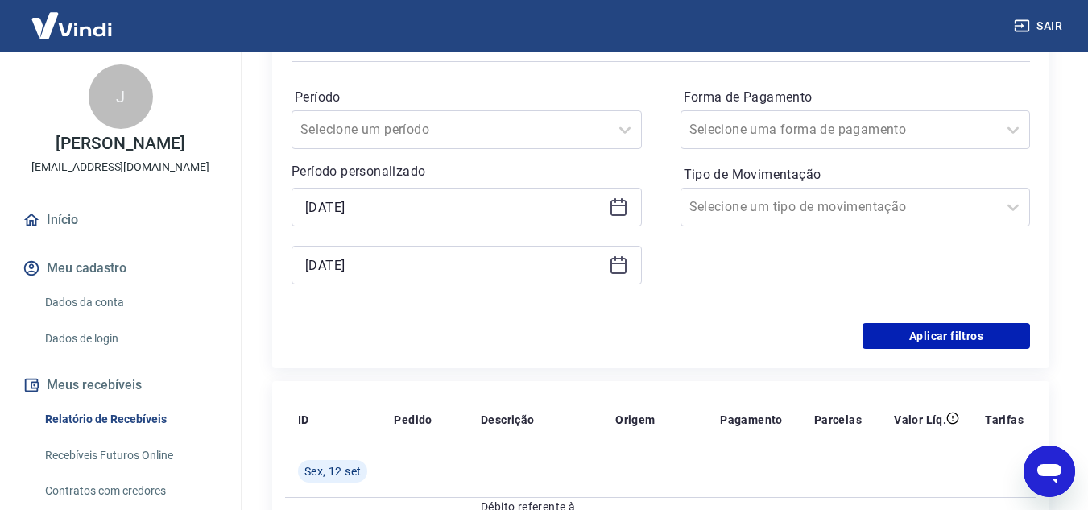
click at [628, 266] on div "12/09/2025" at bounding box center [467, 265] width 350 height 39
click at [623, 267] on icon at bounding box center [618, 264] width 19 height 19
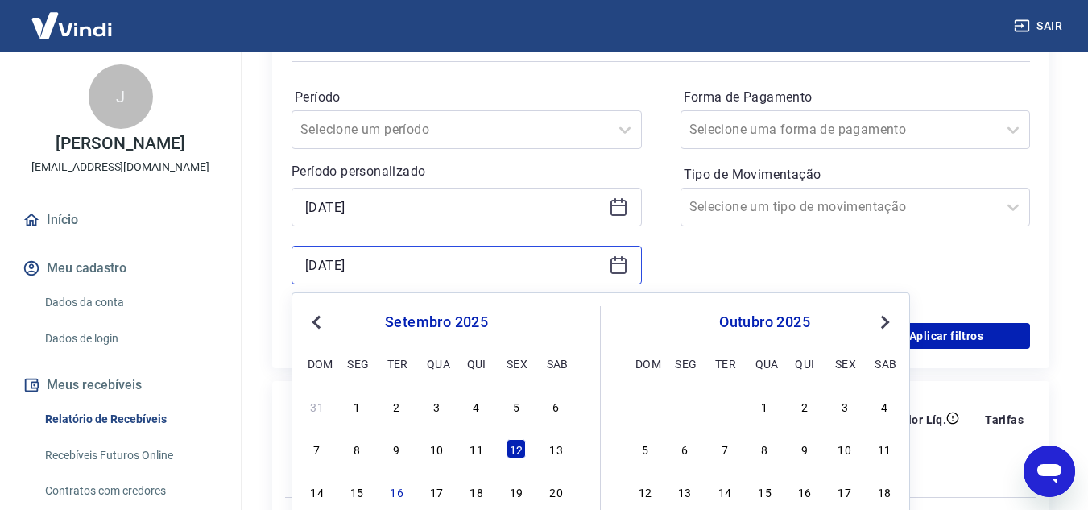
scroll to position [322, 0]
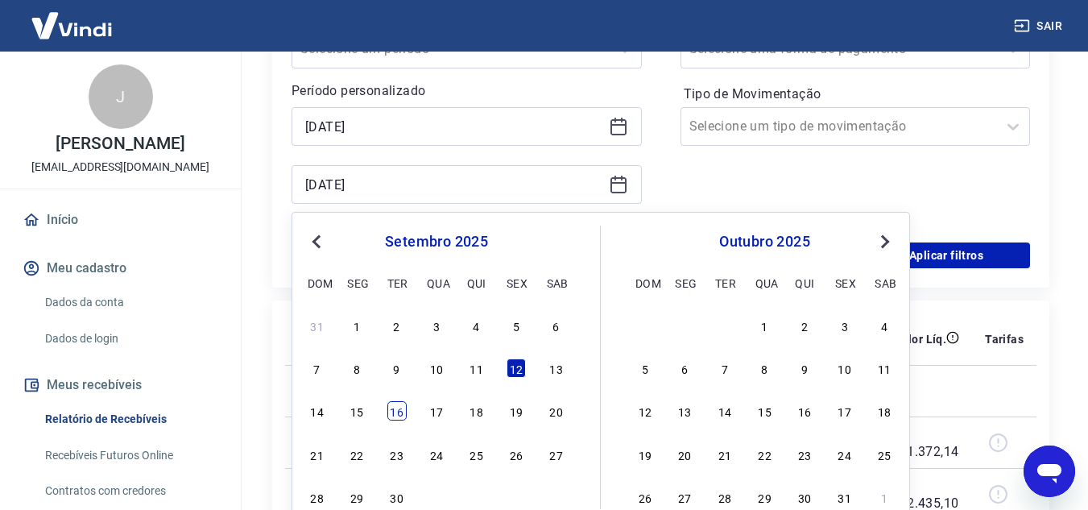
click at [393, 411] on div "16" at bounding box center [396, 410] width 19 height 19
click at [393, 411] on td at bounding box center [424, 391] width 87 height 52
type input "16/09/2025"
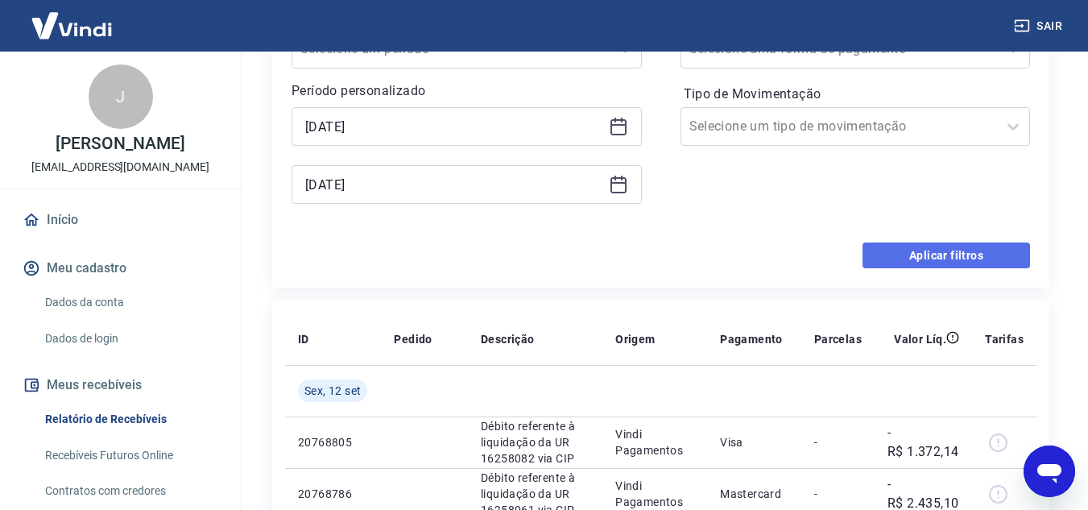
click at [1001, 248] on button "Aplicar filtros" at bounding box center [947, 255] width 168 height 26
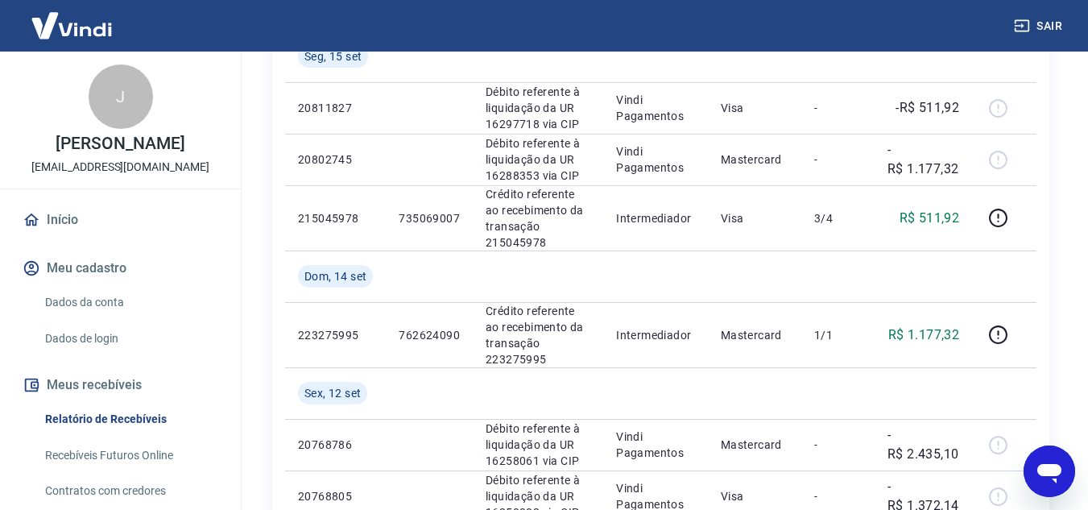
scroll to position [564, 0]
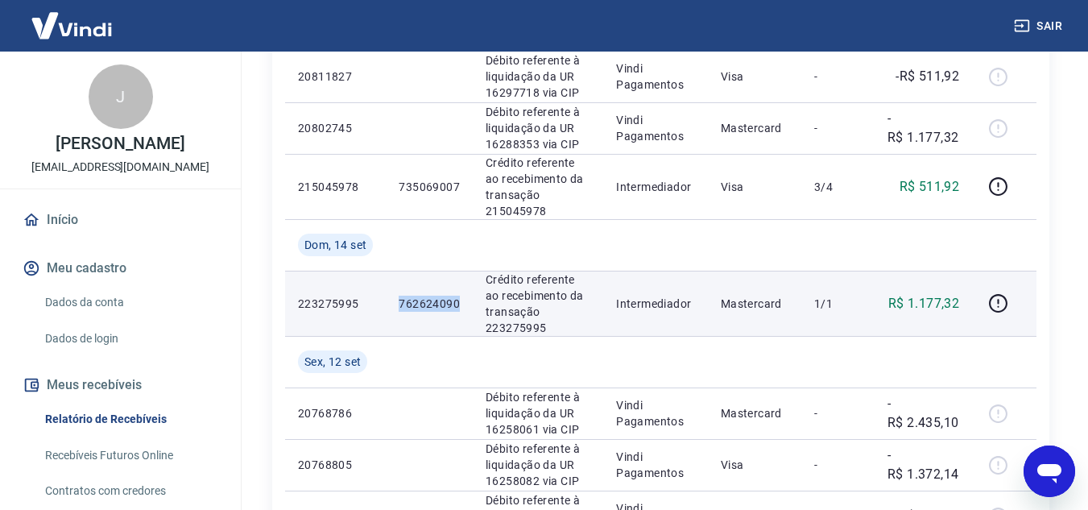
drag, startPoint x: 401, startPoint y: 301, endPoint x: 461, endPoint y: 296, distance: 59.9
click at [461, 296] on td "762624090" at bounding box center [429, 303] width 87 height 65
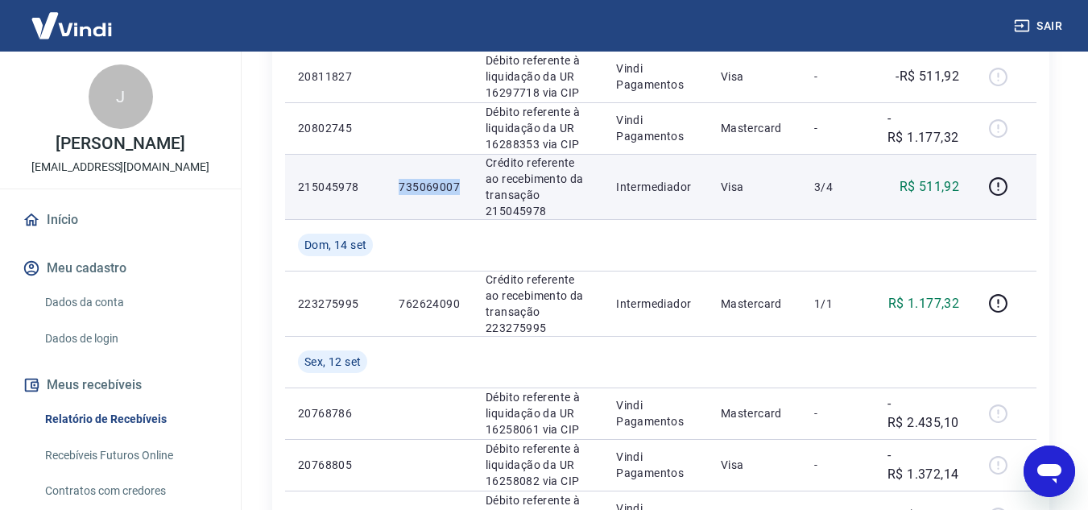
drag, startPoint x: 401, startPoint y: 192, endPoint x: 470, endPoint y: 190, distance: 68.5
click at [470, 190] on td "735069007" at bounding box center [429, 186] width 87 height 65
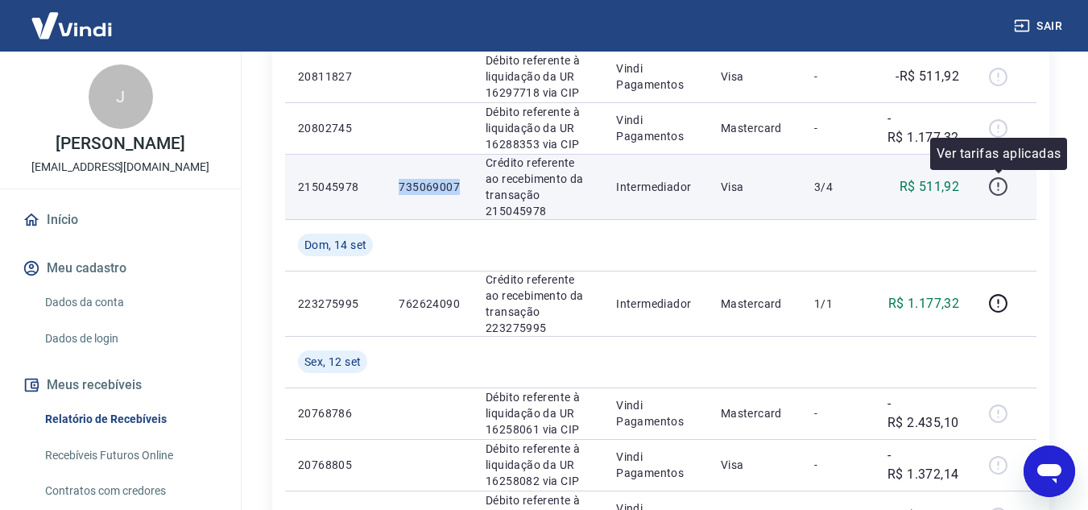
click at [996, 184] on icon "button" at bounding box center [998, 186] width 20 height 20
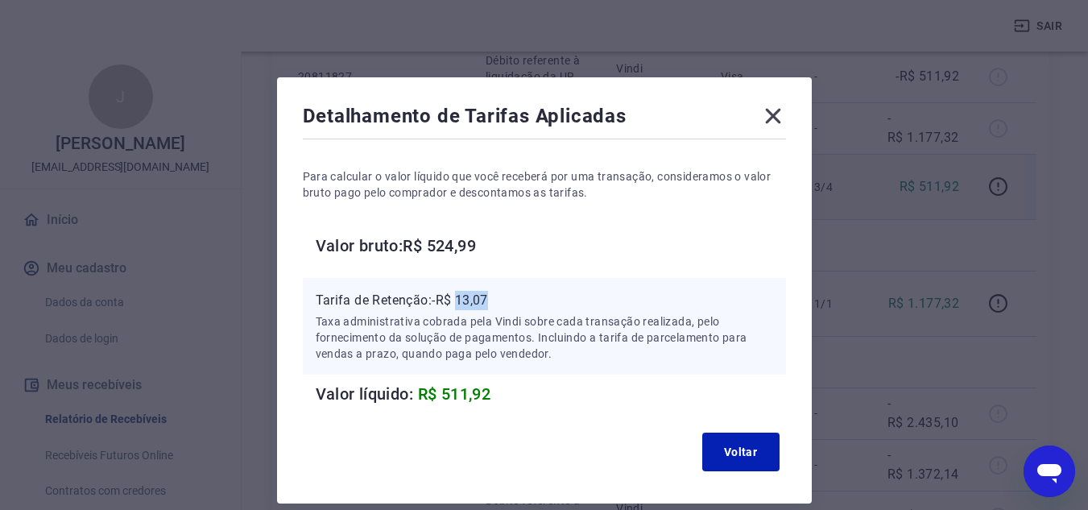
drag, startPoint x: 459, startPoint y: 299, endPoint x: 496, endPoint y: 300, distance: 37.1
click at [496, 300] on p "Tarifa de Retenção: -R$ 13,07" at bounding box center [544, 300] width 457 height 19
click at [785, 118] on icon at bounding box center [773, 116] width 26 height 26
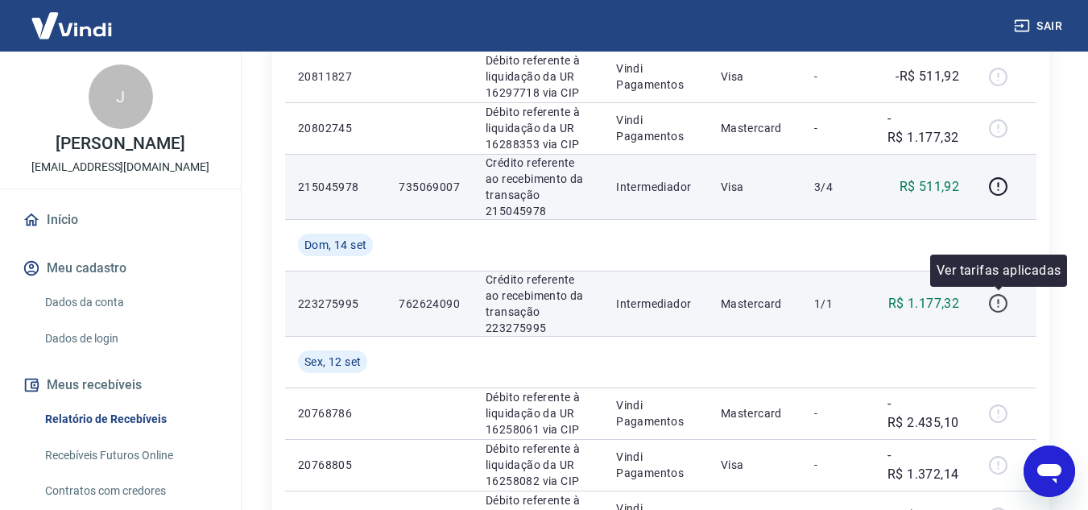
click at [995, 303] on icon "button" at bounding box center [998, 303] width 20 height 20
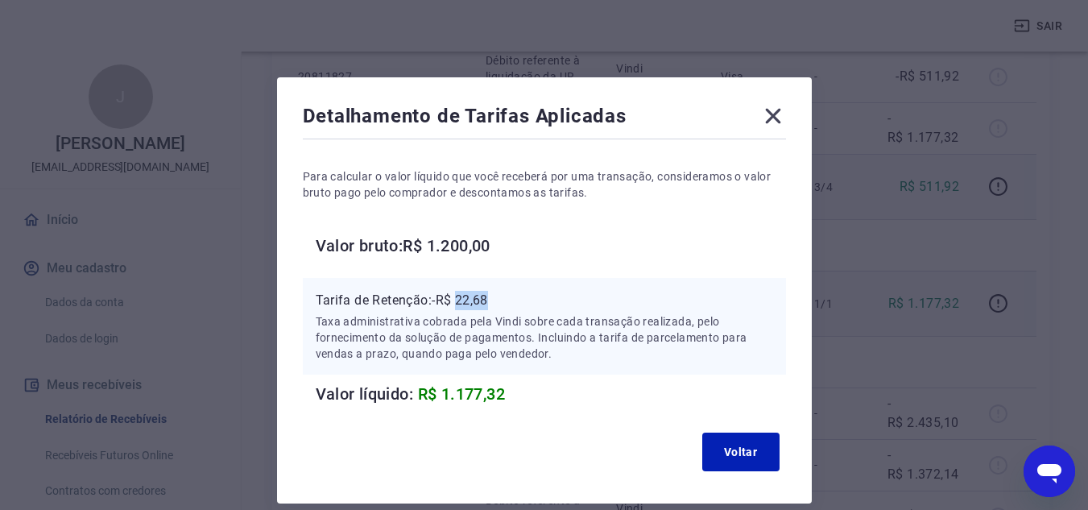
drag, startPoint x: 458, startPoint y: 303, endPoint x: 495, endPoint y: 303, distance: 37.0
click at [495, 303] on p "Tarifa de Retenção: -R$ 22,68" at bounding box center [544, 300] width 457 height 19
click at [772, 114] on icon at bounding box center [773, 116] width 26 height 26
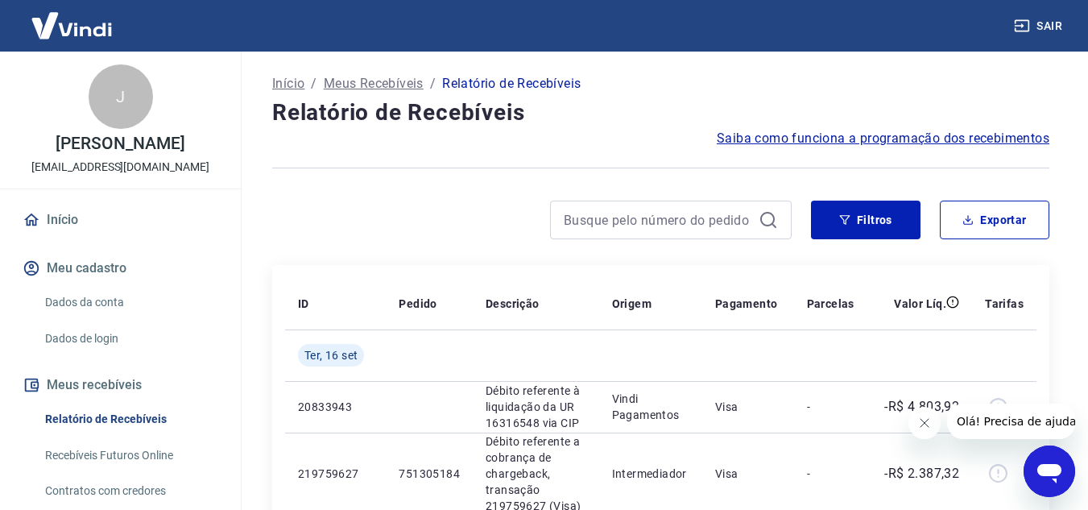
click at [925, 419] on icon "Fechar mensagem da empresa" at bounding box center [923, 422] width 13 height 13
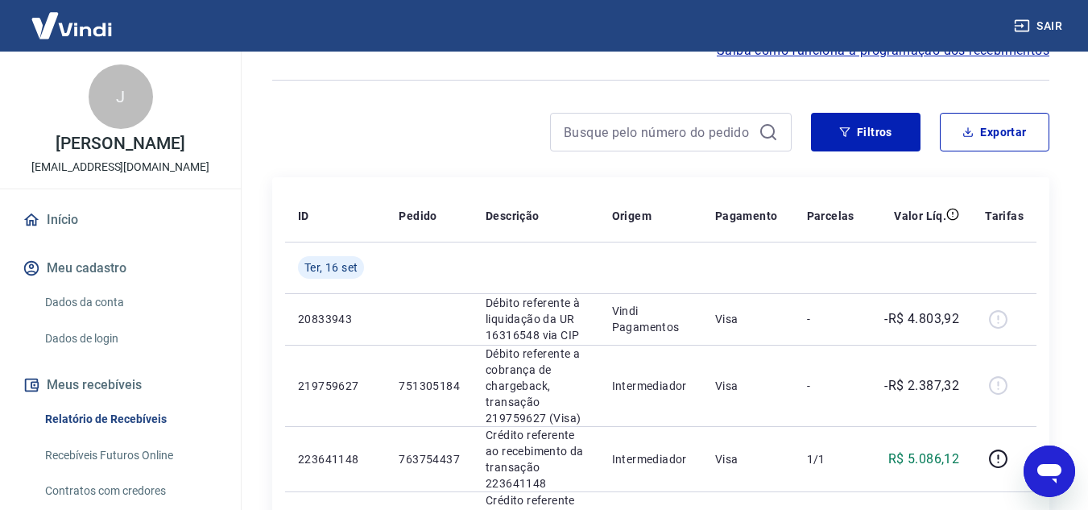
scroll to position [81, 0]
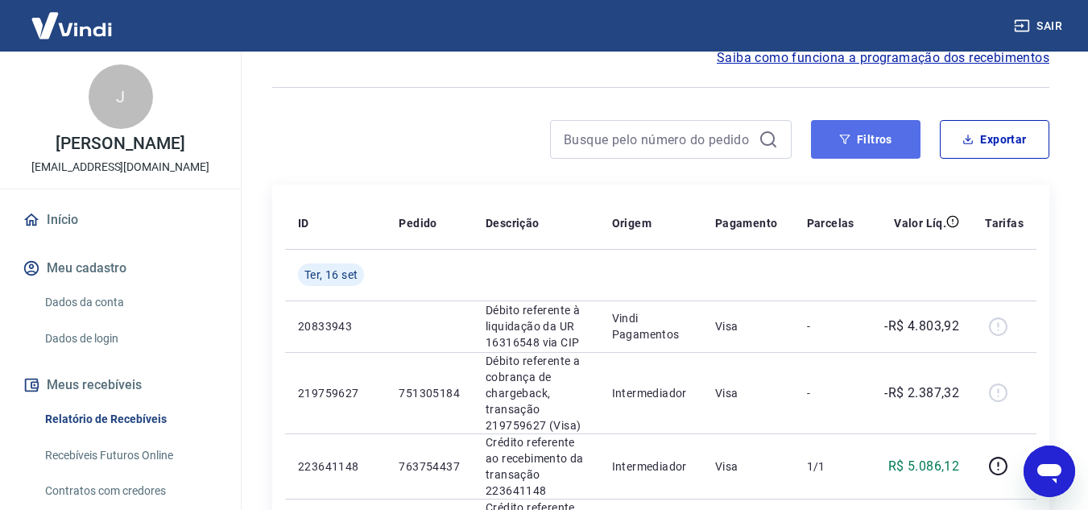
click at [865, 136] on button "Filtros" at bounding box center [866, 139] width 110 height 39
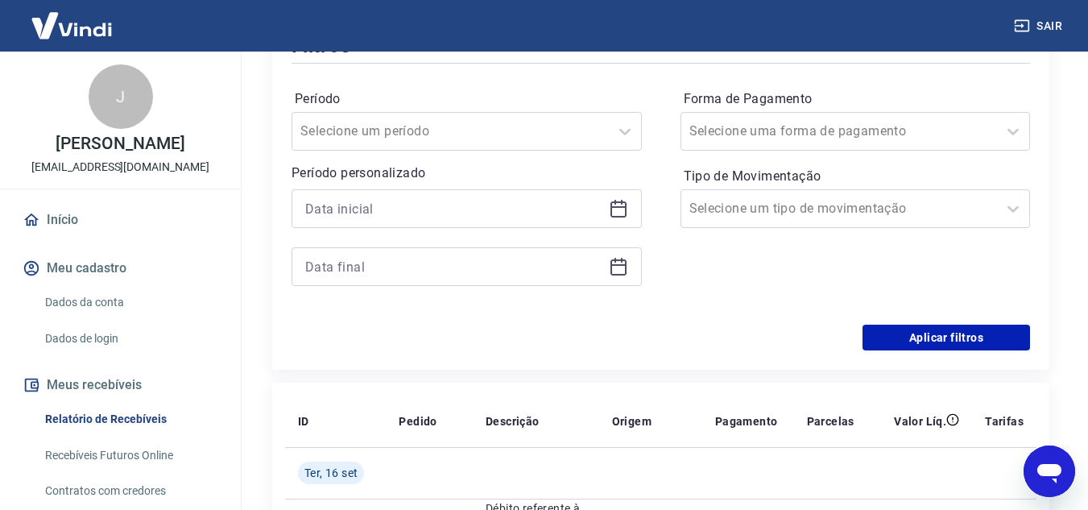
scroll to position [242, 0]
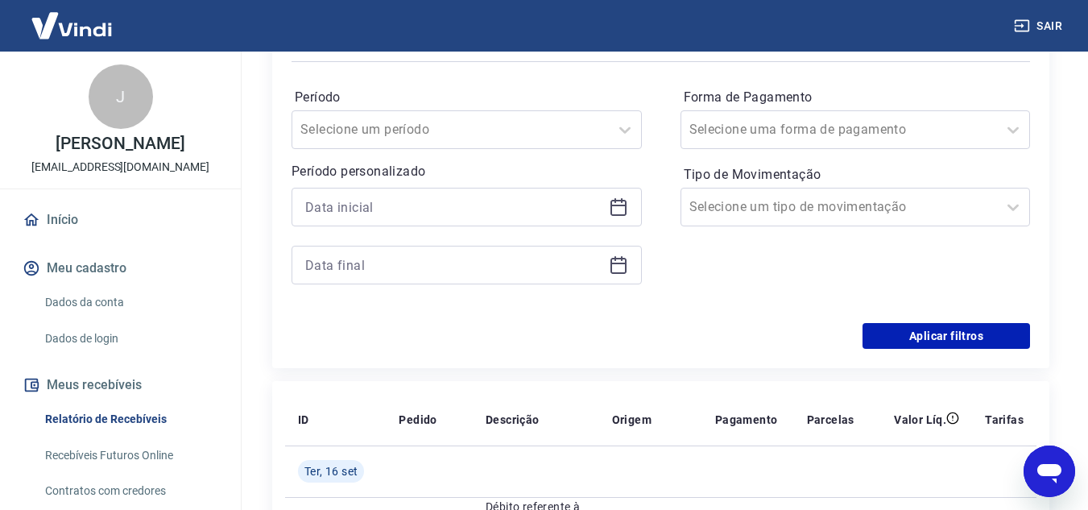
click at [626, 199] on icon at bounding box center [618, 206] width 19 height 19
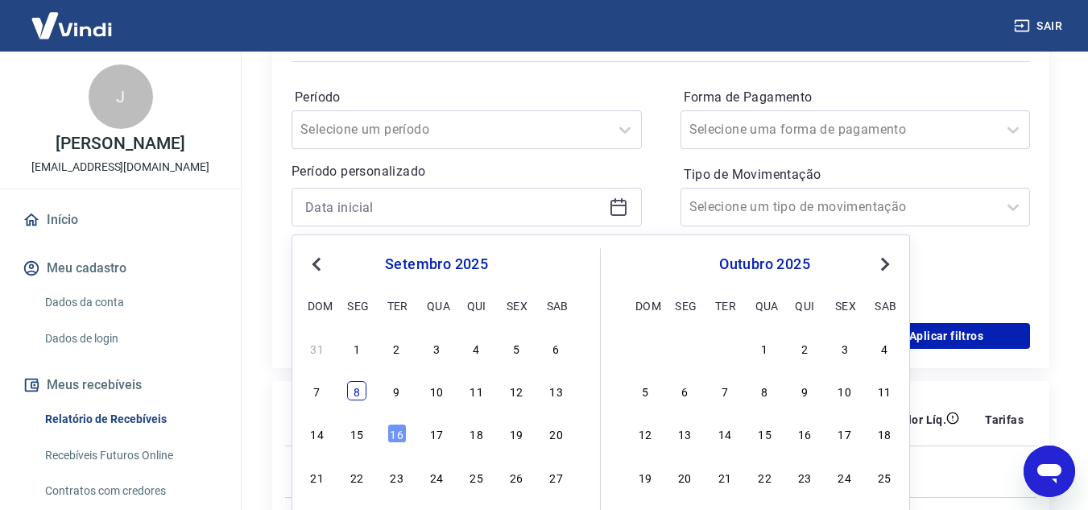
click at [362, 389] on div "8" at bounding box center [356, 390] width 19 height 19
type input "08/09/2025"
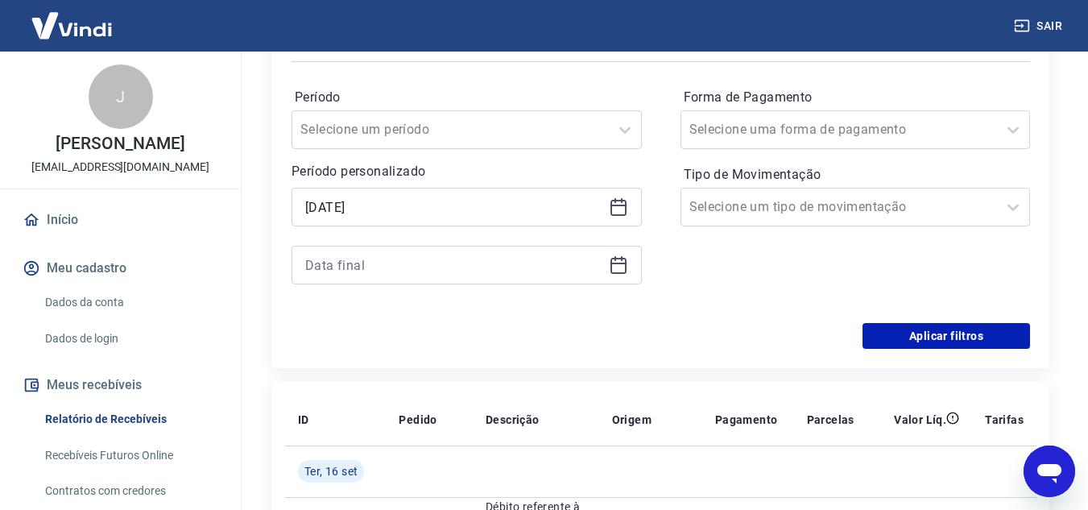
click at [628, 270] on div at bounding box center [467, 265] width 350 height 39
click at [619, 267] on icon at bounding box center [618, 264] width 19 height 19
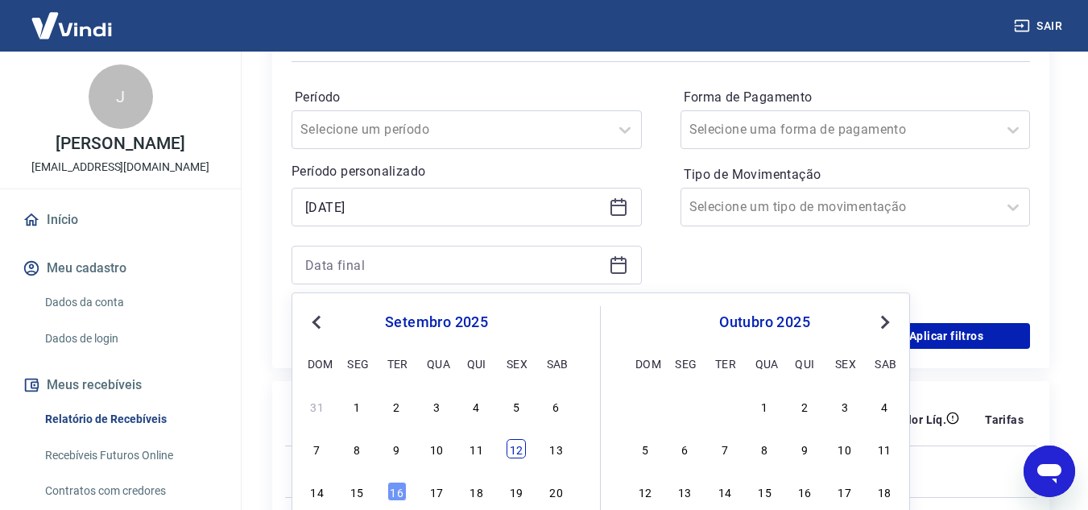
click at [519, 440] on div "12" at bounding box center [516, 448] width 19 height 19
click at [519, 440] on th "Descrição" at bounding box center [536, 420] width 126 height 52
type input "12/09/2025"
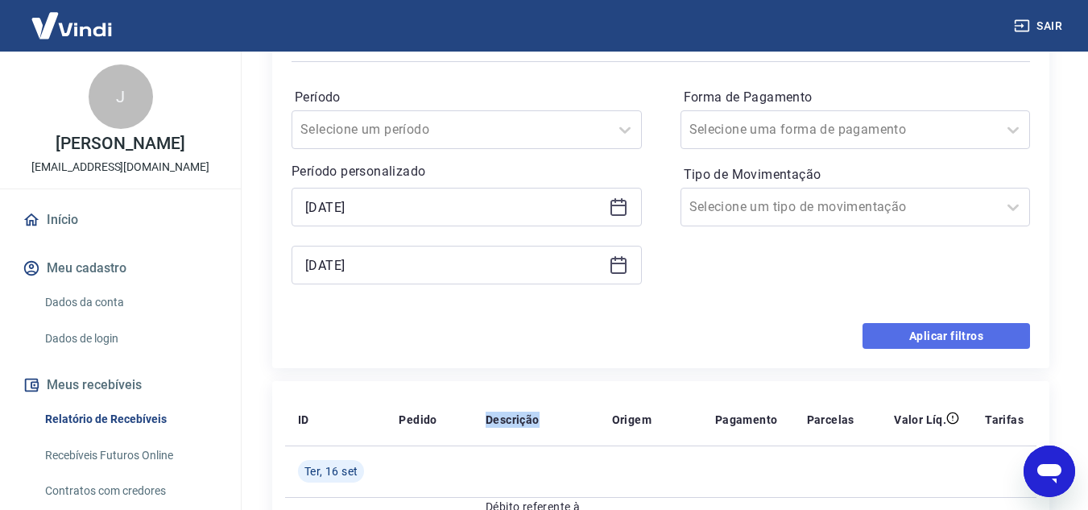
click at [921, 337] on button "Aplicar filtros" at bounding box center [947, 336] width 168 height 26
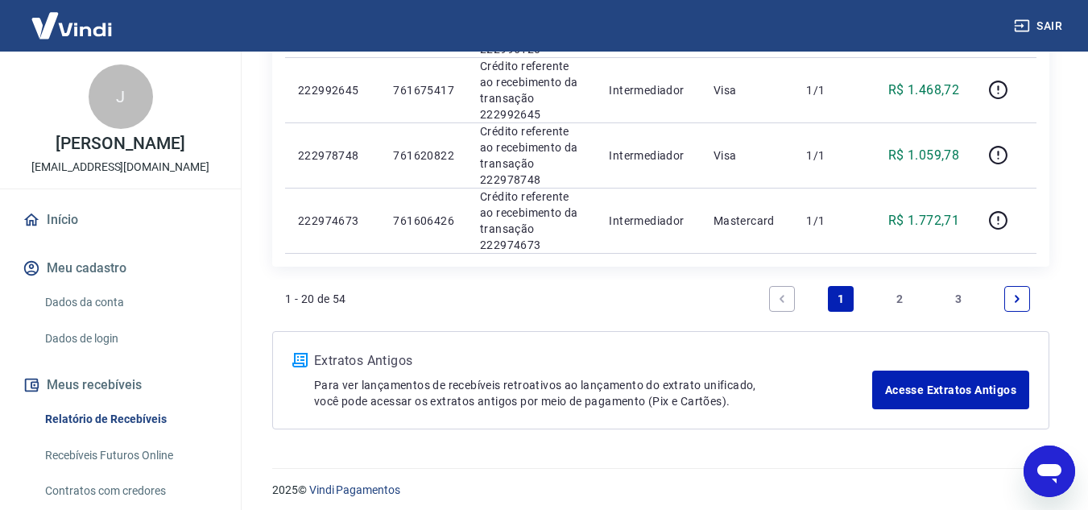
scroll to position [1386, 0]
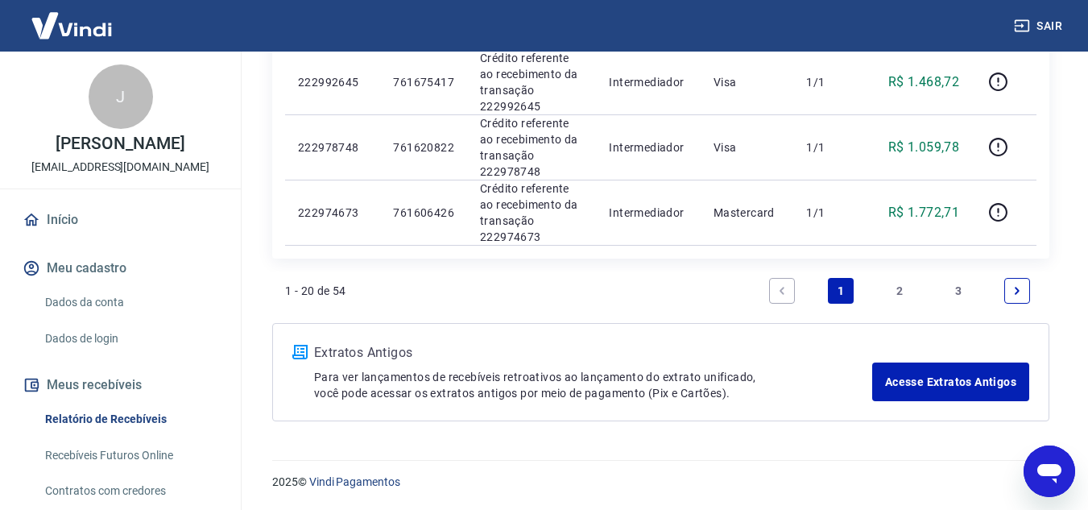
click at [906, 283] on link "2" at bounding box center [900, 291] width 26 height 26
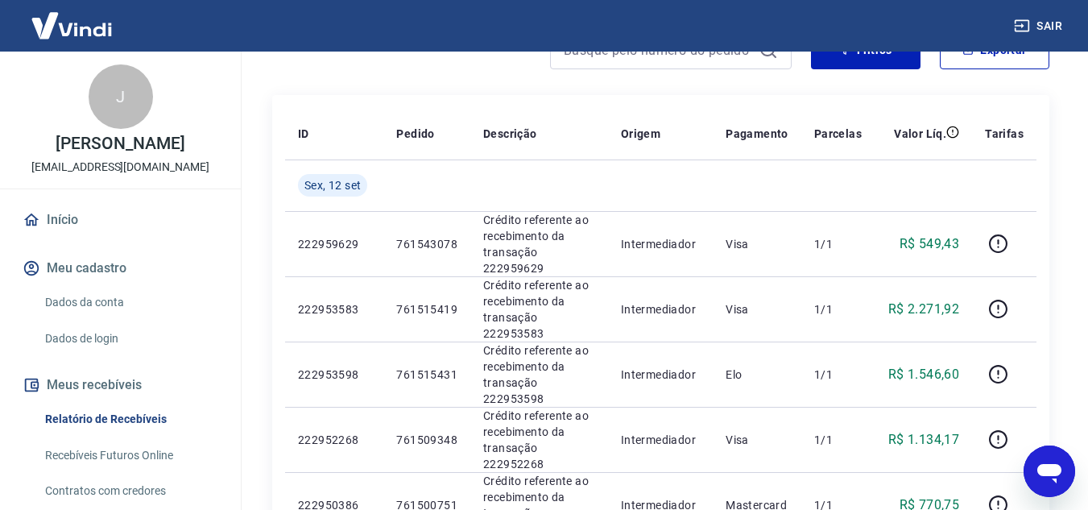
scroll to position [161, 0]
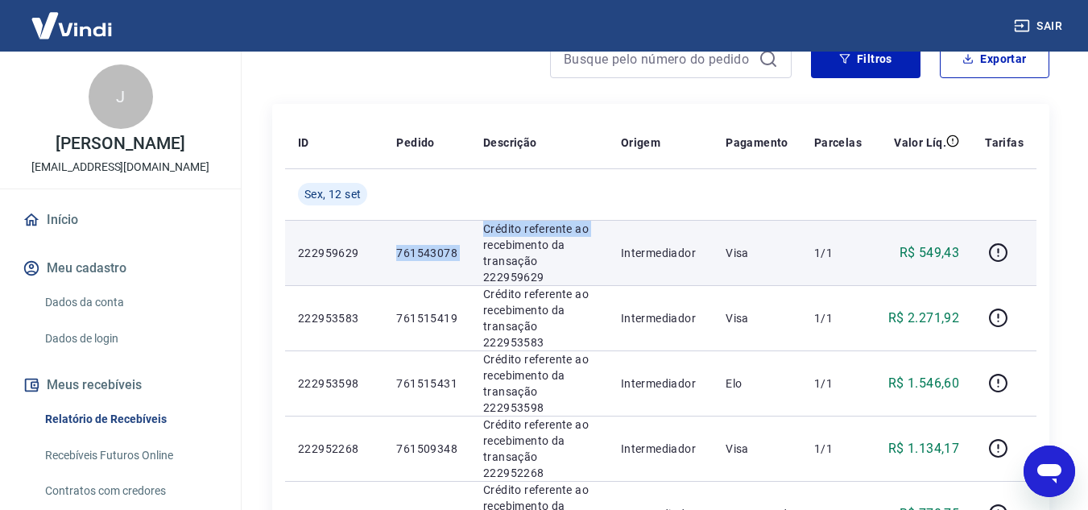
drag, startPoint x: 399, startPoint y: 246, endPoint x: 471, endPoint y: 247, distance: 71.7
click at [471, 247] on tr "222959629 761543078 Crédito referente ao recebimento da transação 222959629 Int…" at bounding box center [660, 252] width 751 height 65
click at [401, 248] on p "761543078" at bounding box center [426, 253] width 61 height 16
drag, startPoint x: 393, startPoint y: 242, endPoint x: 461, endPoint y: 244, distance: 67.7
click at [461, 244] on td "761543078" at bounding box center [426, 252] width 87 height 65
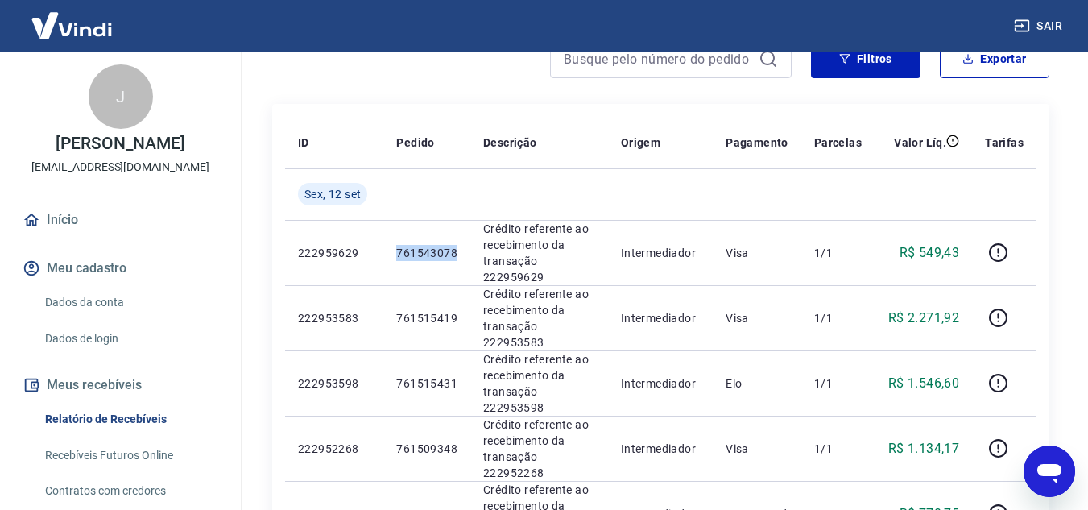
copy p "761543078"
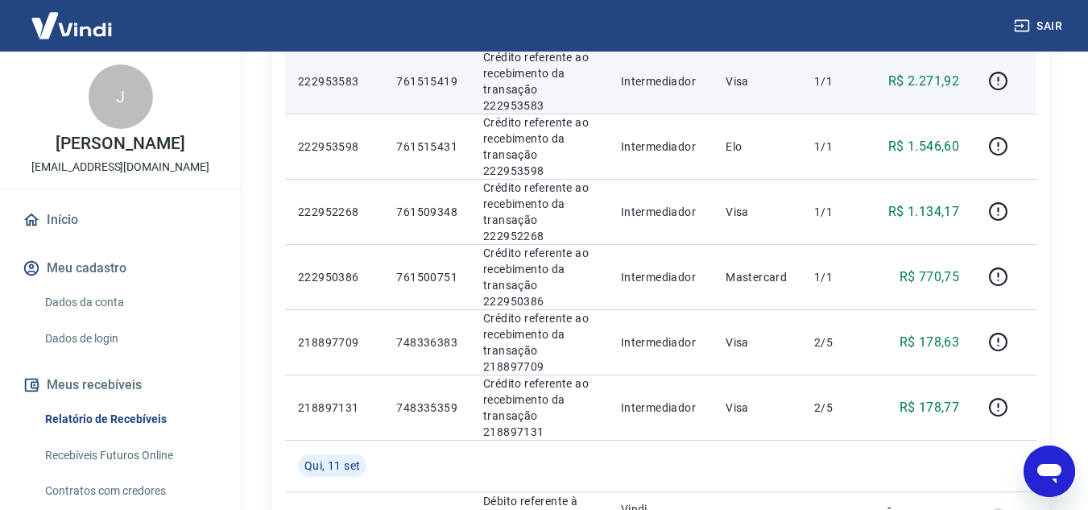
scroll to position [483, 0]
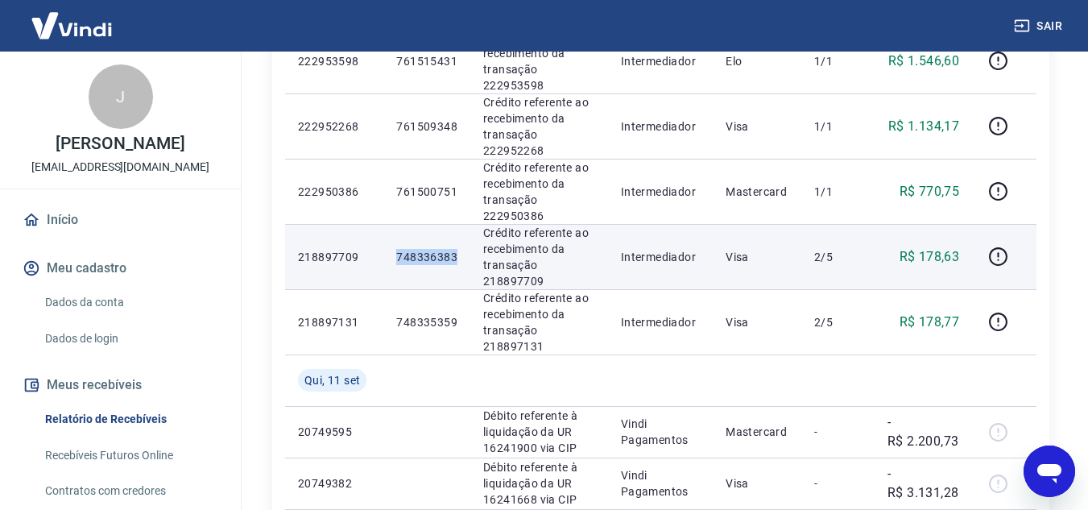
drag, startPoint x: 395, startPoint y: 177, endPoint x: 454, endPoint y: 178, distance: 58.8
click at [454, 249] on p "748336383" at bounding box center [426, 257] width 61 height 16
copy p "748336383"
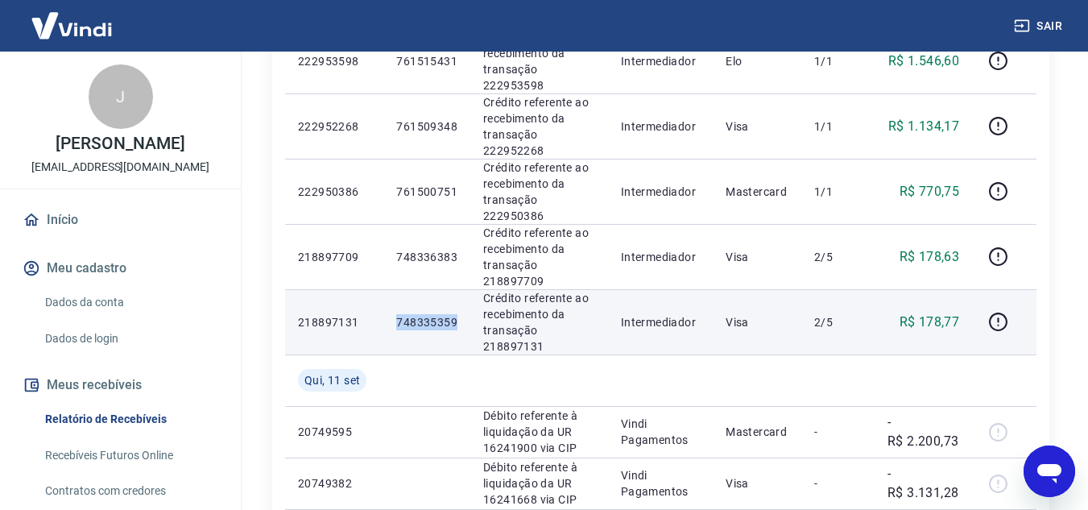
drag, startPoint x: 397, startPoint y: 230, endPoint x: 464, endPoint y: 235, distance: 67.0
click at [464, 289] on td "748335359" at bounding box center [426, 321] width 87 height 65
copy p "748335359"
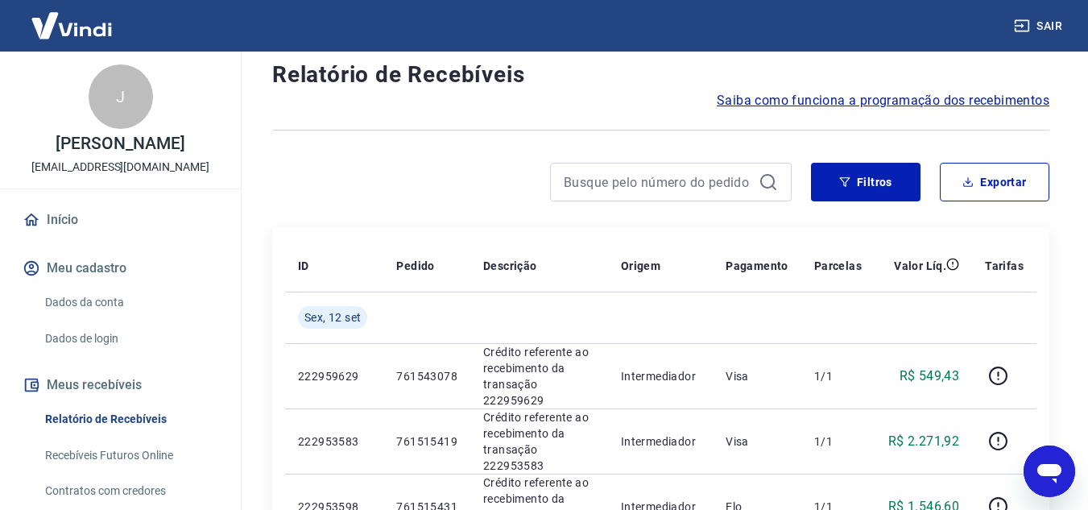
scroll to position [0, 0]
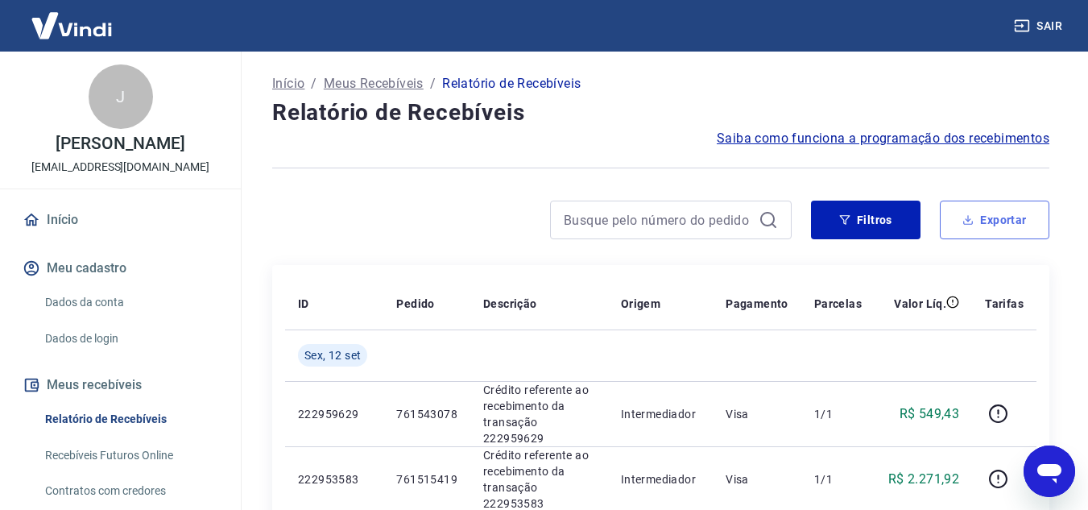
click at [1029, 223] on button "Exportar" at bounding box center [995, 220] width 110 height 39
type input "08/09/2025"
type input "12/09/2025"
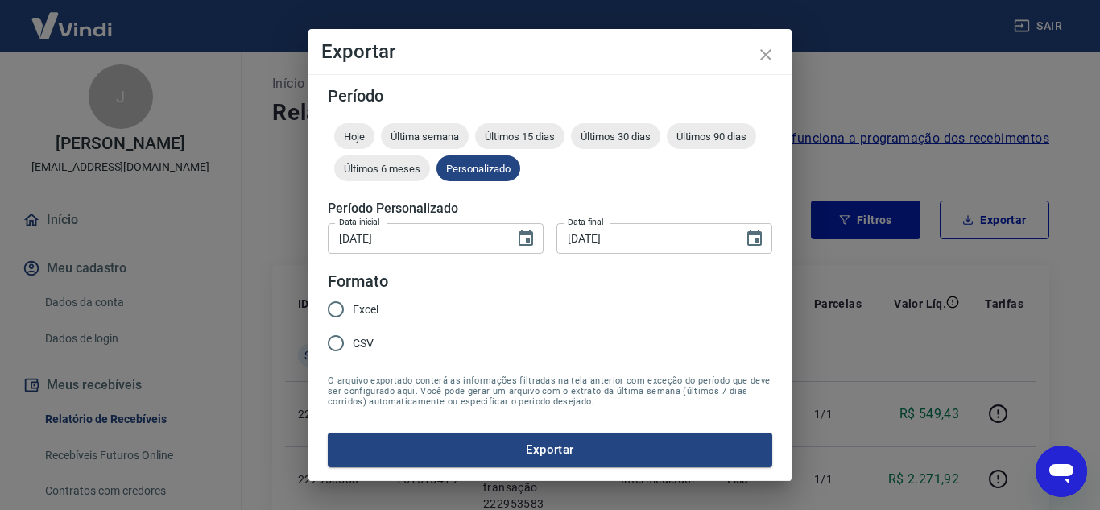
click at [352, 307] on input "Excel" at bounding box center [336, 309] width 34 height 34
radio input "true"
click at [525, 445] on button "Exportar" at bounding box center [550, 449] width 445 height 34
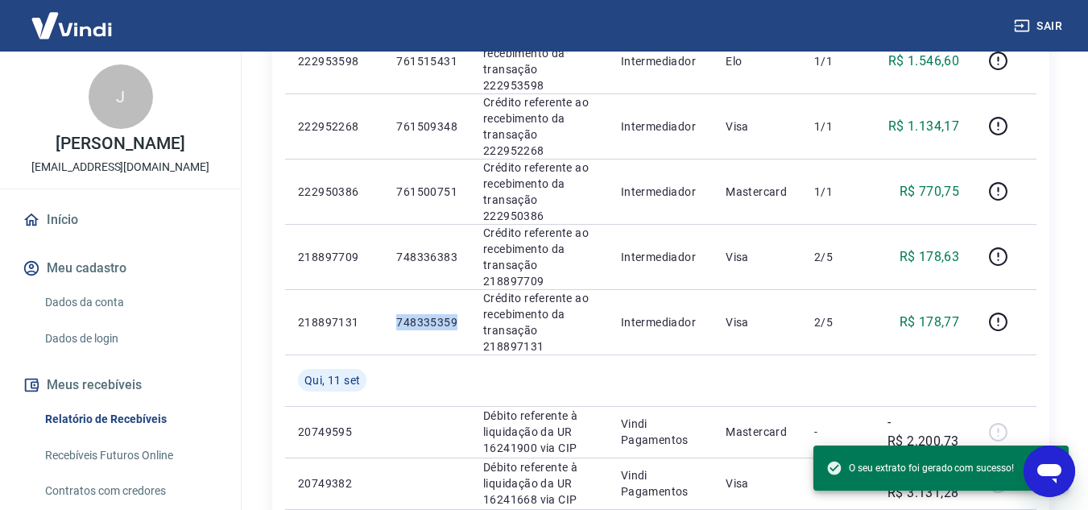
scroll to position [403, 0]
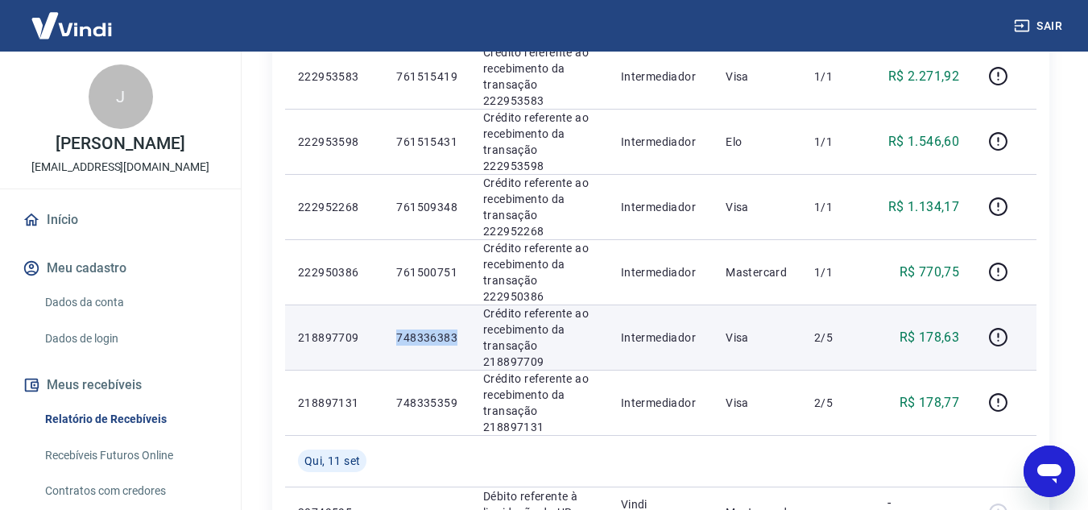
drag, startPoint x: 399, startPoint y: 261, endPoint x: 459, endPoint y: 266, distance: 59.8
click at [459, 304] on td "748336383" at bounding box center [426, 336] width 87 height 65
copy p "748336383"
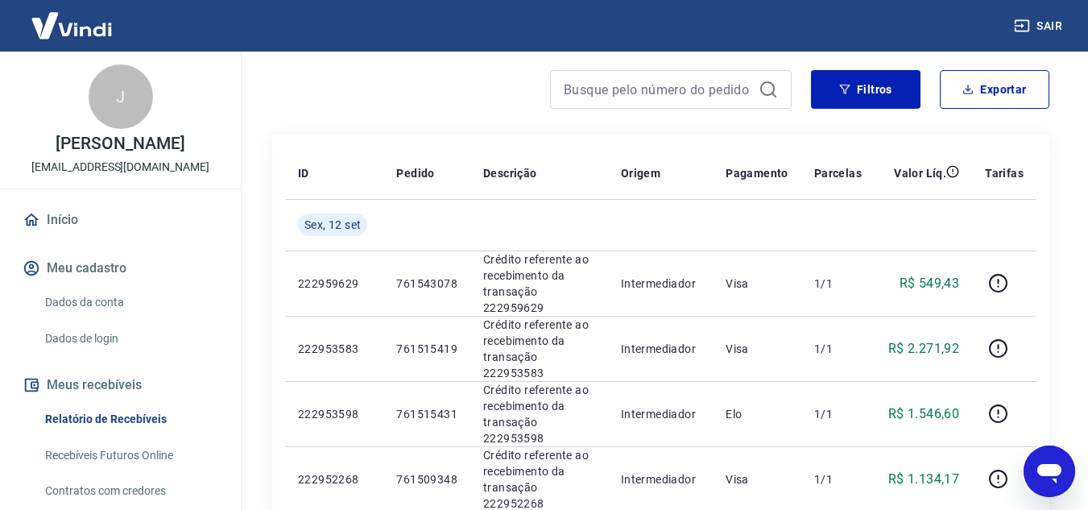
scroll to position [81, 0]
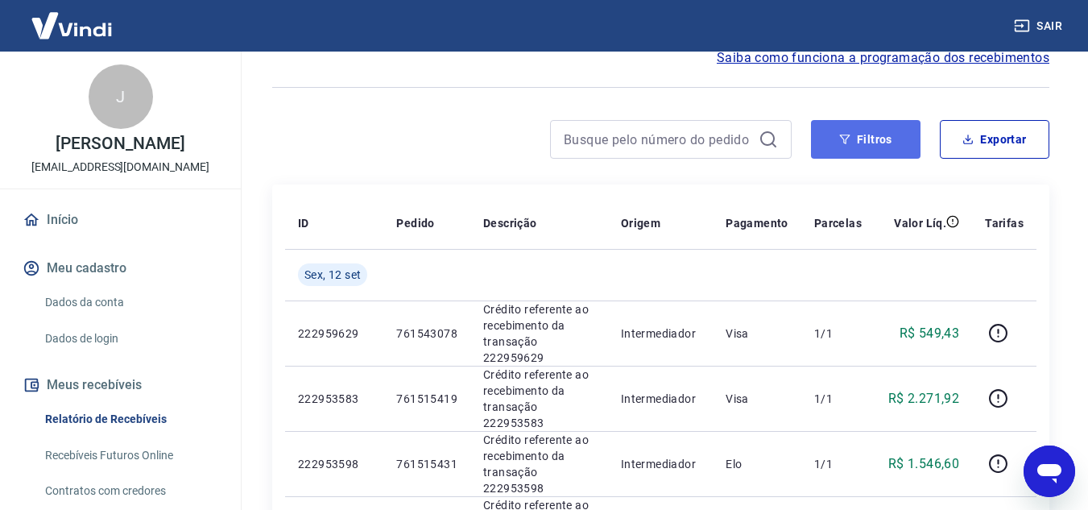
click at [851, 151] on button "Filtros" at bounding box center [866, 139] width 110 height 39
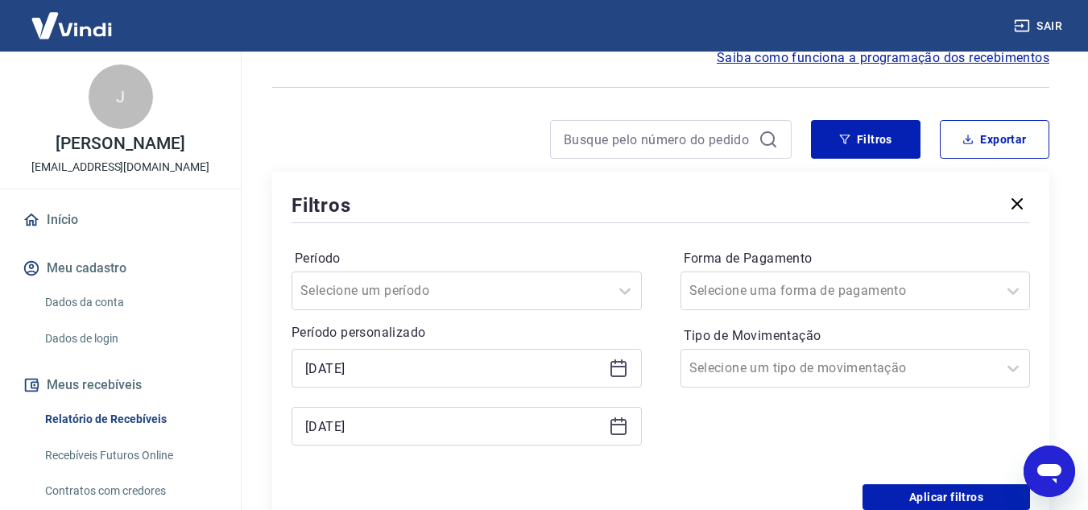
click at [619, 423] on icon at bounding box center [618, 425] width 19 height 19
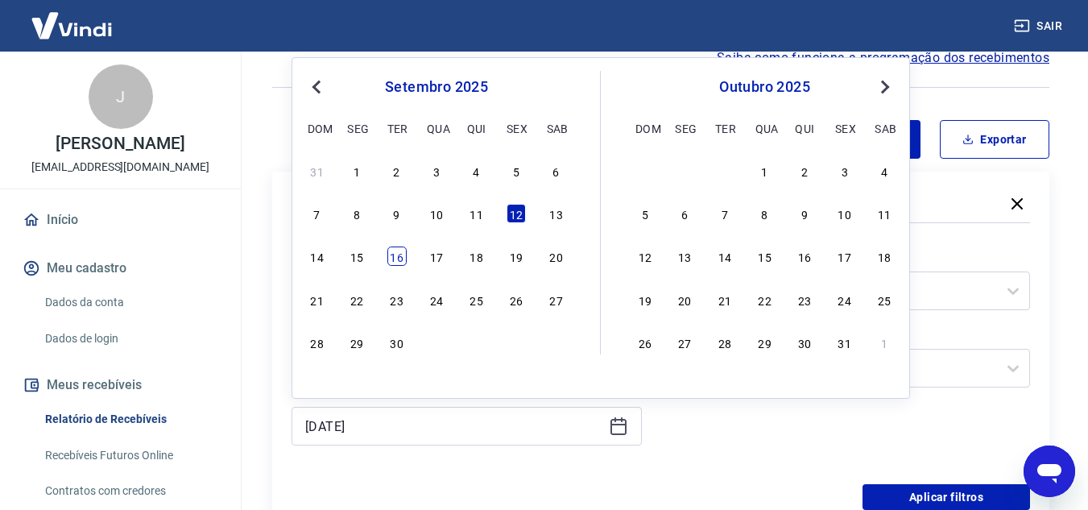
click at [400, 260] on div "16" at bounding box center [396, 255] width 19 height 19
click at [400, 260] on label "Período" at bounding box center [467, 258] width 344 height 19
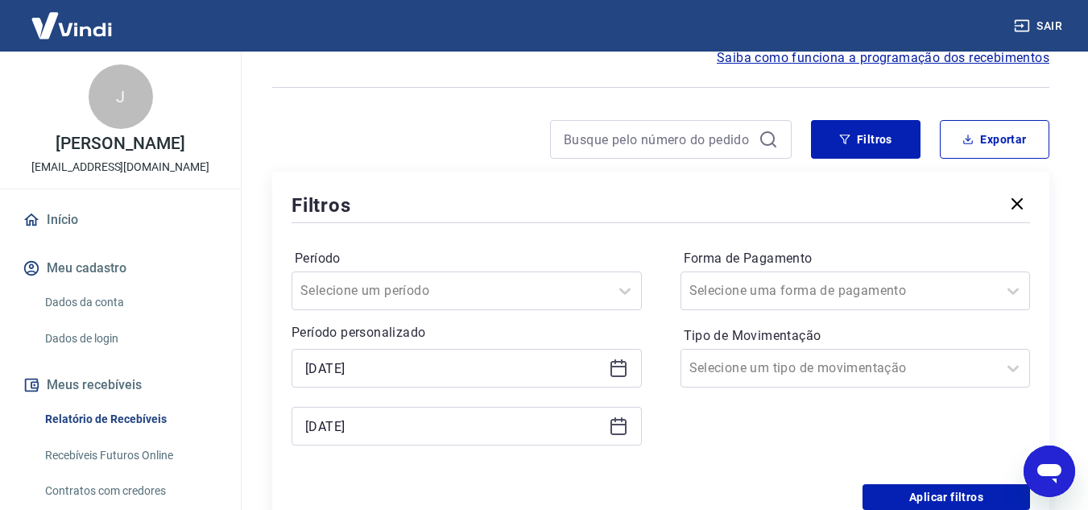
type input "16/09/2025"
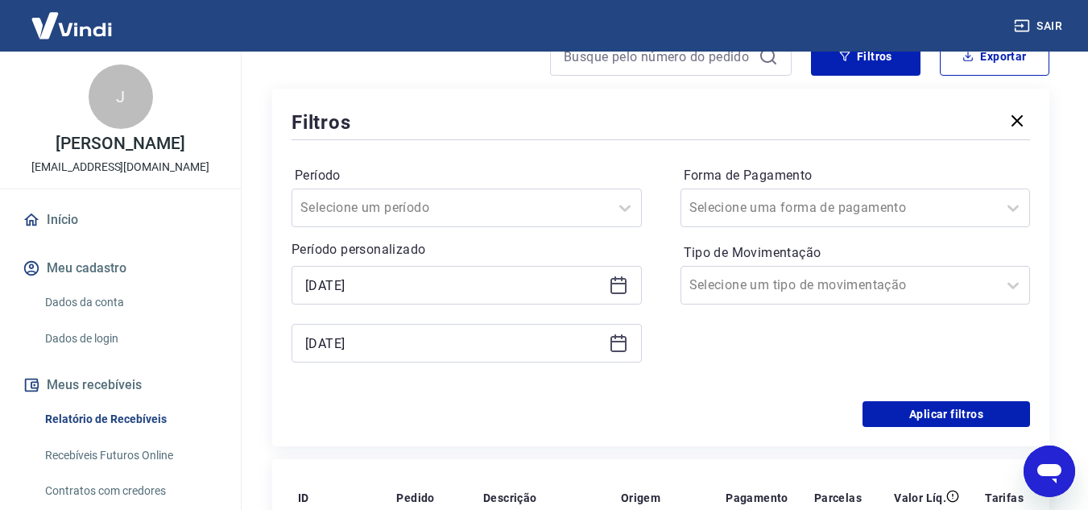
scroll to position [242, 0]
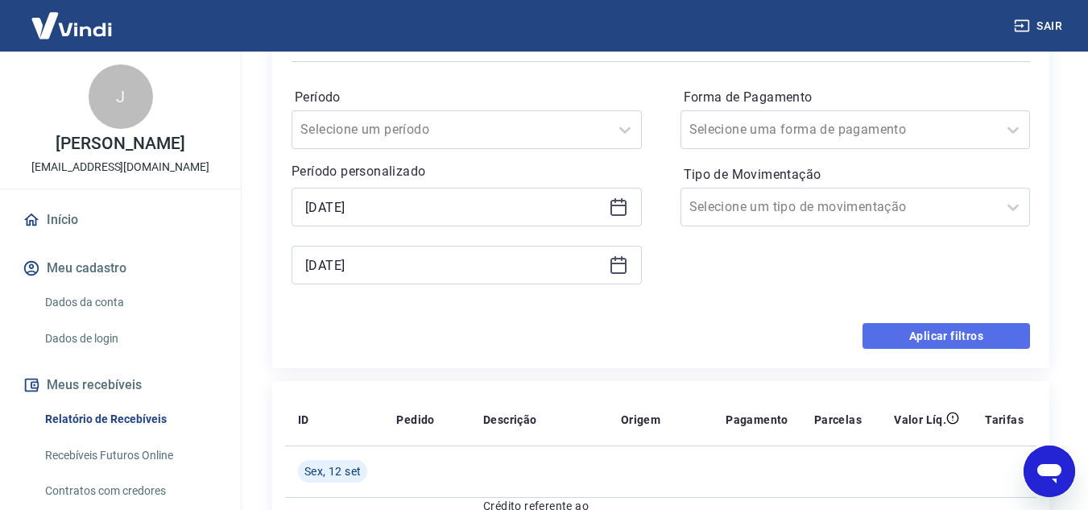
click at [916, 335] on button "Aplicar filtros" at bounding box center [947, 336] width 168 height 26
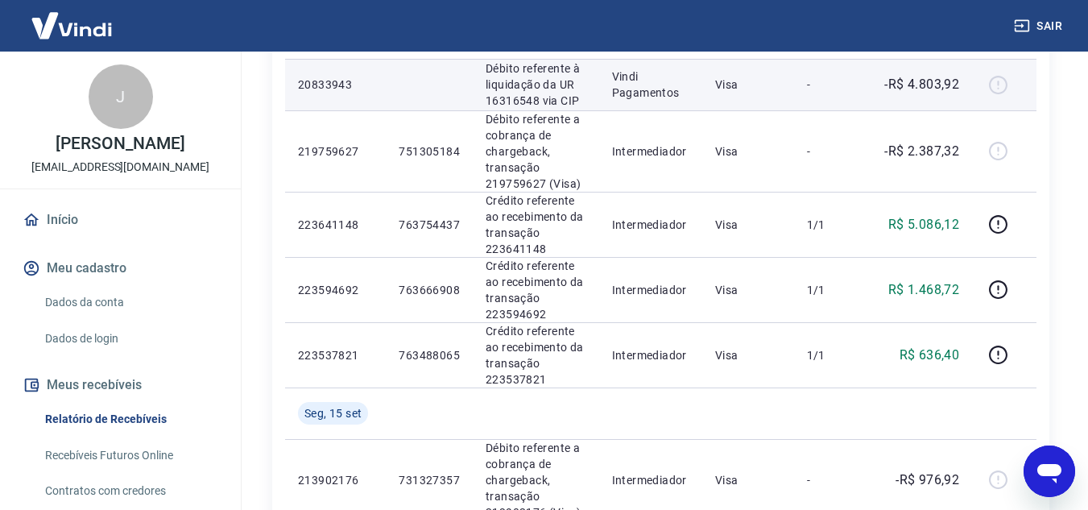
scroll to position [242, 0]
